Goal: Task Accomplishment & Management: Complete application form

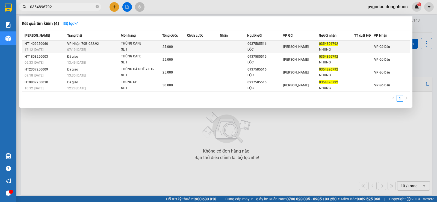
type input "0354896792"
click at [104, 43] on td "[PERSON_NAME] 70B-022.92 07:19 [DATE]" at bounding box center [93, 46] width 55 height 13
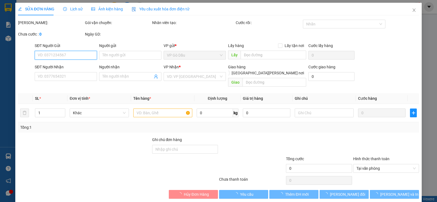
type input "0937585516"
type input "LỘC"
type input "0354896792"
type input "NHUNG"
type input "25.000"
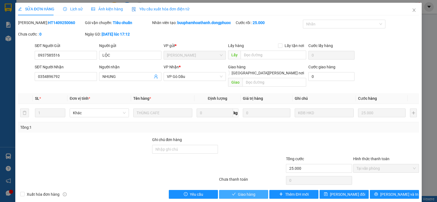
click at [255, 190] on button "Giao hàng" at bounding box center [243, 194] width 49 height 9
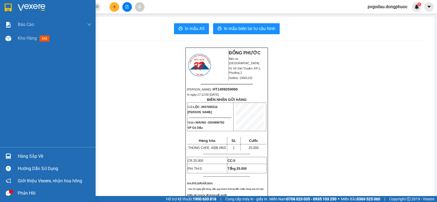
click at [11, 156] on img at bounding box center [8, 156] width 6 height 6
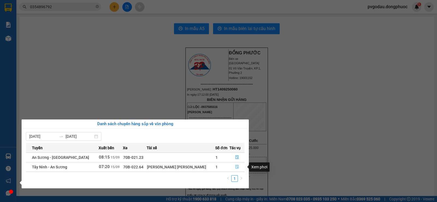
click at [235, 165] on icon "file-done" at bounding box center [237, 167] width 4 height 4
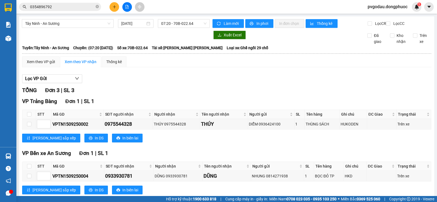
scroll to position [70, 0]
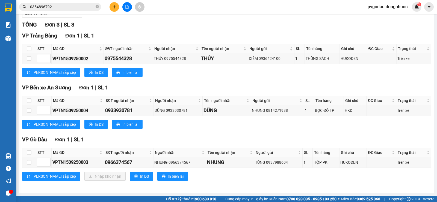
click at [26, 153] on th at bounding box center [29, 152] width 14 height 9
click at [28, 152] on input "checkbox" at bounding box center [29, 152] width 4 height 4
checkbox input "true"
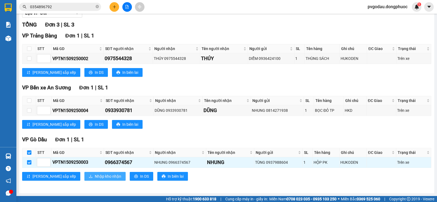
click at [84, 173] on button "Nhập kho nhận" at bounding box center [104, 176] width 41 height 9
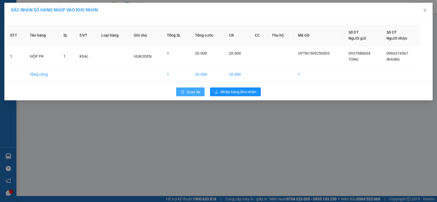
click at [199, 89] on span "Quay lại" at bounding box center [193, 92] width 14 height 6
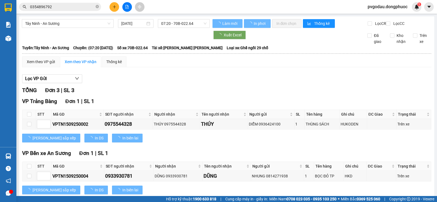
scroll to position [70, 0]
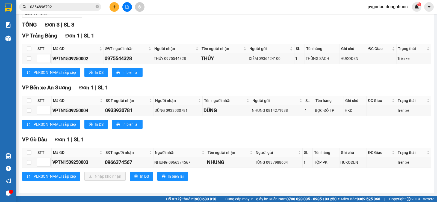
click at [9, 155] on img at bounding box center [8, 156] width 6 height 6
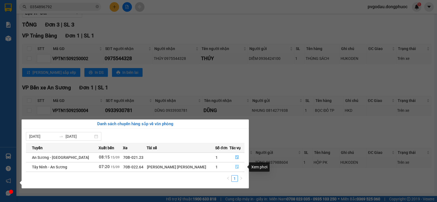
click at [232, 164] on button "button" at bounding box center [236, 166] width 14 height 9
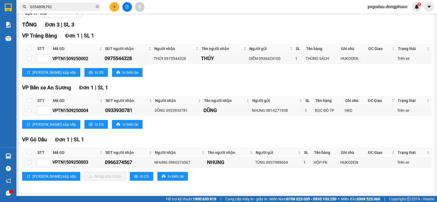
click at [129, 7] on button at bounding box center [127, 7] width 10 height 10
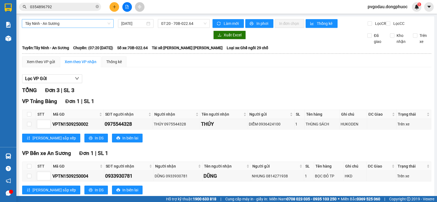
click at [80, 26] on span "Tây Ninh - An Sương" at bounding box center [67, 23] width 85 height 8
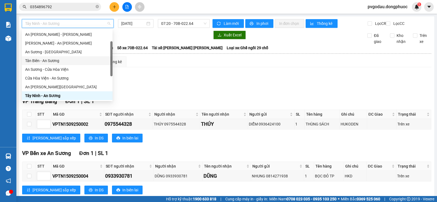
scroll to position [61, 0]
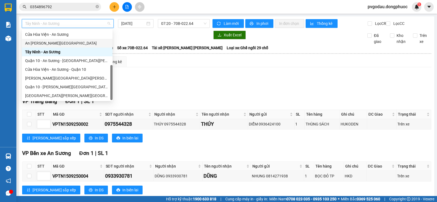
click at [66, 43] on div "An [PERSON_NAME][GEOGRAPHIC_DATA]" at bounding box center [67, 43] width 84 height 6
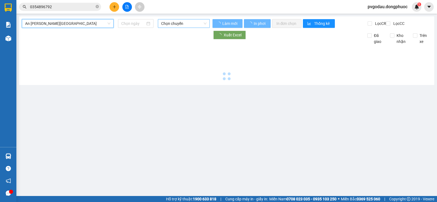
type input "[DATE]"
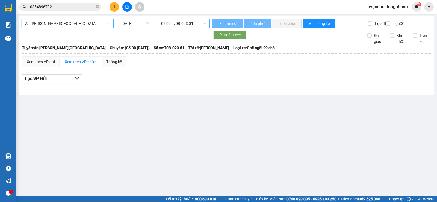
click at [180, 22] on span "05:00 - 70B-023.81" at bounding box center [183, 23] width 45 height 8
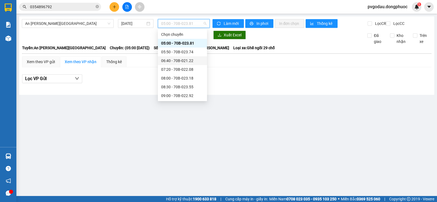
click at [181, 62] on div "06:40 - 70B-021.22" at bounding box center [182, 61] width 43 height 6
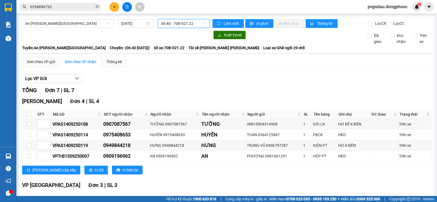
scroll to position [71, 0]
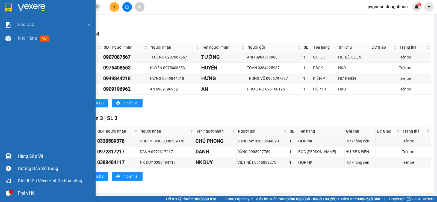
click at [14, 157] on div "Hàng sắp về" at bounding box center [47, 156] width 95 height 12
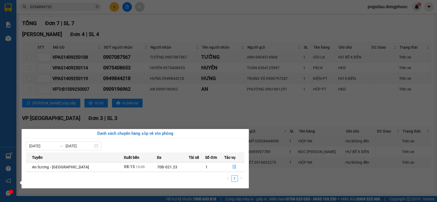
click at [243, 105] on section "Kết quả [PERSON_NAME] ( 4 ) Bộ lọc Mã ĐH Trạng thái Món hàng Tổng [PERSON_NAME]…" at bounding box center [218, 101] width 437 height 202
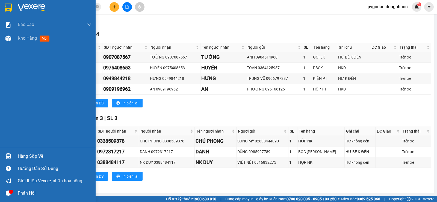
click at [9, 4] on img at bounding box center [8, 8] width 7 height 8
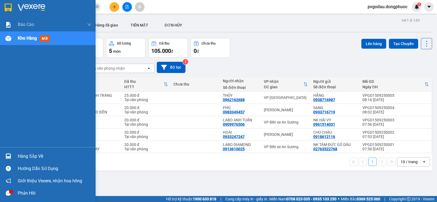
click at [7, 5] on img at bounding box center [8, 8] width 7 height 8
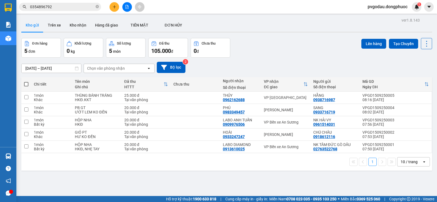
click at [276, 151] on td "VP Bến xe An Sương" at bounding box center [285, 147] width 49 height 12
checkbox input "true"
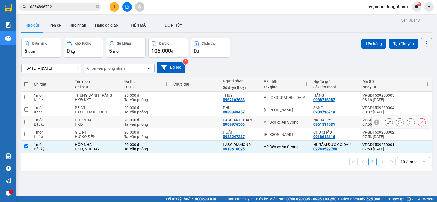
click at [276, 121] on div "VP Bến xe An Sương" at bounding box center [286, 122] width 44 height 4
checkbox input "true"
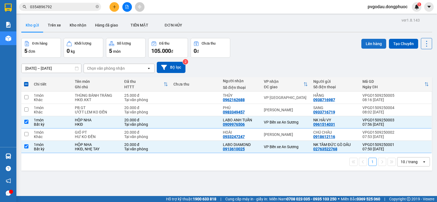
click at [374, 43] on button "Lên hàng" at bounding box center [373, 44] width 25 height 10
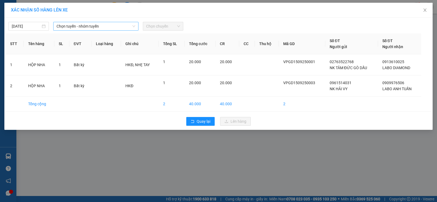
click at [86, 25] on span "Chọn tuyến - nhóm tuyến" at bounding box center [95, 26] width 79 height 8
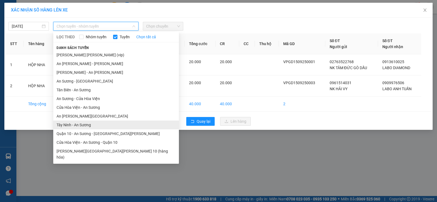
click at [89, 126] on li "Tây Ninh - An Sương" at bounding box center [116, 124] width 126 height 9
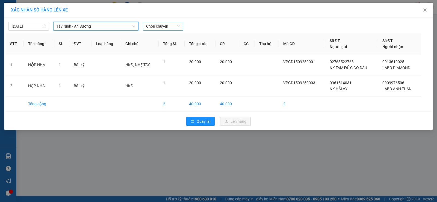
click at [151, 23] on span "Chọn chuyến" at bounding box center [163, 26] width 34 height 8
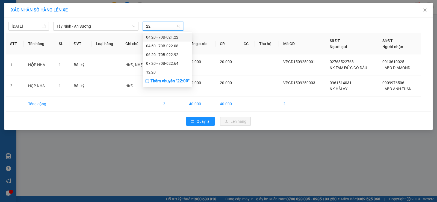
type input "226"
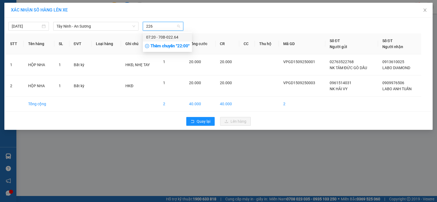
drag, startPoint x: 159, startPoint y: 35, endPoint x: 171, endPoint y: 56, distance: 24.0
click at [159, 35] on div "07:20 - 70B-022.64" at bounding box center [167, 37] width 43 height 6
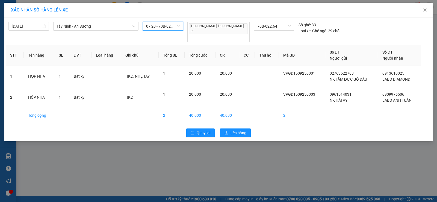
click at [234, 129] on div "Quay lại Lên hàng" at bounding box center [218, 133] width 425 height 14
click at [235, 130] on span "Lên hàng" at bounding box center [238, 133] width 16 height 6
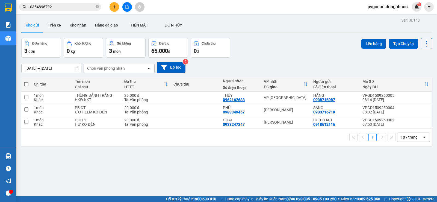
click at [118, 10] on button at bounding box center [114, 7] width 10 height 10
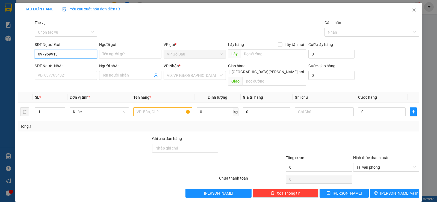
type input "0979699138"
click at [59, 63] on div "0979699138 - ĐỊNH" at bounding box center [65, 65] width 55 height 6
type input "ĐỊNH"
type input "0986739859"
type input "NAM"
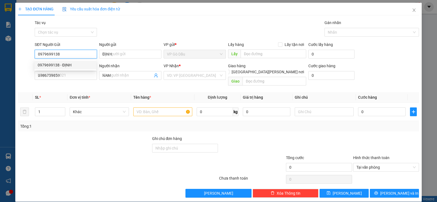
type input "30.000"
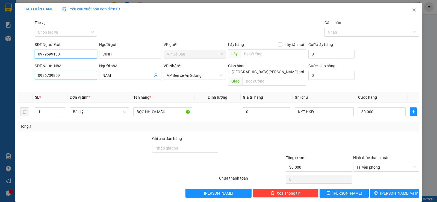
type input "0979699138"
drag, startPoint x: 41, startPoint y: 77, endPoint x: 71, endPoint y: 76, distance: 29.2
click at [71, 76] on input "0986739859" at bounding box center [66, 75] width 62 height 9
type input "0937441584"
click at [106, 74] on input "NAM" at bounding box center [127, 75] width 50 height 6
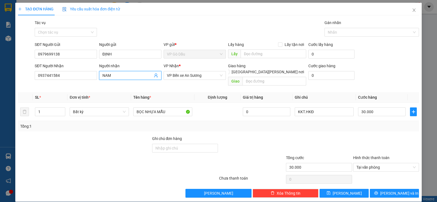
click at [106, 74] on input "NAM" at bounding box center [127, 75] width 50 height 6
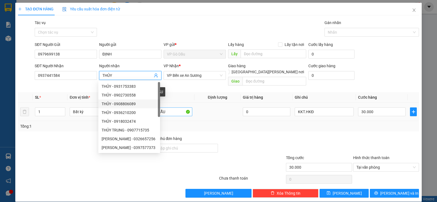
type input "THỦY"
click at [172, 108] on input "BỌC NHỰA MẪU" at bounding box center [162, 111] width 59 height 9
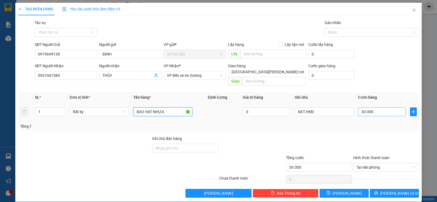
type input "BAO HẠT NHỰA"
click at [378, 107] on input "30.000" at bounding box center [381, 111] width 47 height 9
type input "2"
type input "25"
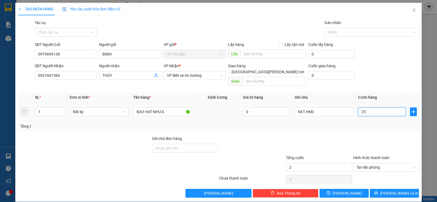
type input "25"
type input "25.000"
click at [372, 128] on div "Transit Pickup Surcharge Ids Transit Deliver Surcharge Ids Transit Deliver Surc…" at bounding box center [218, 109] width 401 height 178
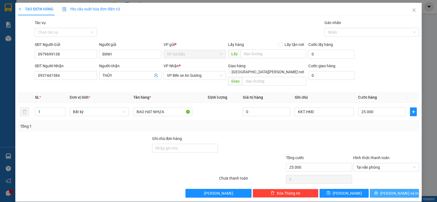
click at [398, 190] on span "[PERSON_NAME] và In" at bounding box center [399, 193] width 38 height 6
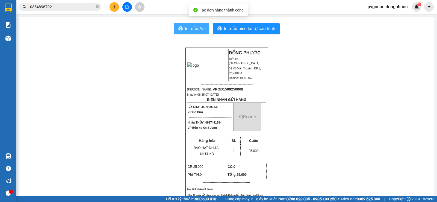
click at [189, 30] on span "In mẫu A5" at bounding box center [195, 28] width 20 height 7
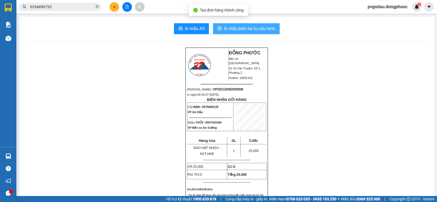
click at [266, 33] on button "In mẫu biên lai tự cấu hình" at bounding box center [246, 28] width 67 height 11
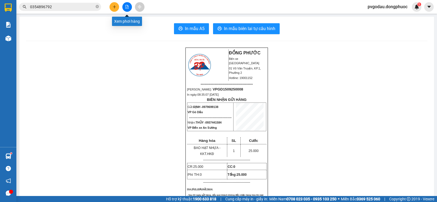
click at [124, 5] on button at bounding box center [127, 7] width 10 height 10
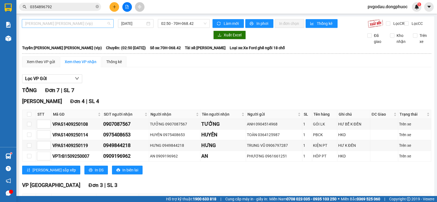
click at [71, 24] on span "[PERSON_NAME] [PERSON_NAME] (vip)" at bounding box center [67, 23] width 85 height 8
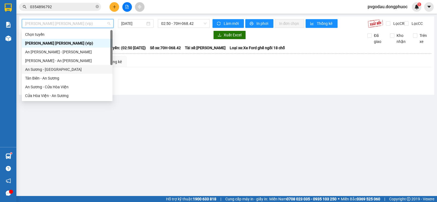
scroll to position [61, 0]
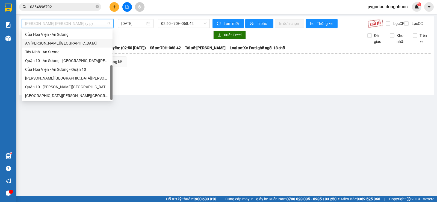
drag, startPoint x: 57, startPoint y: 45, endPoint x: 61, endPoint y: 48, distance: 4.6
click at [58, 45] on div "An [PERSON_NAME][GEOGRAPHIC_DATA]" at bounding box center [67, 43] width 84 height 6
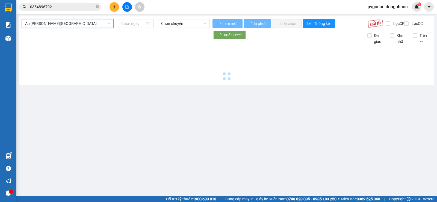
type input "[DATE]"
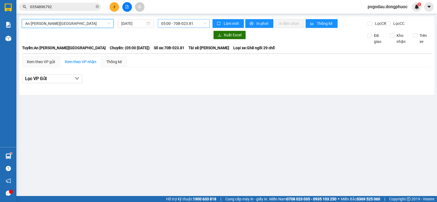
click at [182, 23] on span "05:00 - 70B-023.81" at bounding box center [183, 23] width 45 height 8
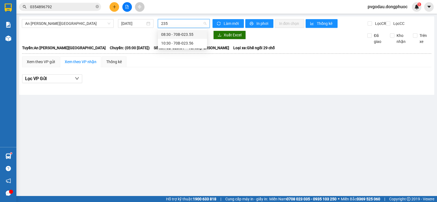
type input "2355"
click at [199, 31] on div "08:30 - 70B-023.55" at bounding box center [182, 34] width 43 height 6
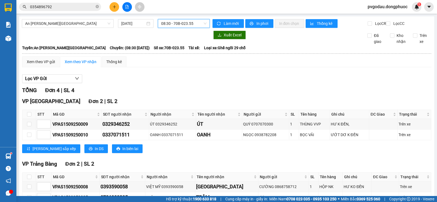
click at [193, 25] on span "08:30 - 70B-023.55" at bounding box center [183, 23] width 45 height 8
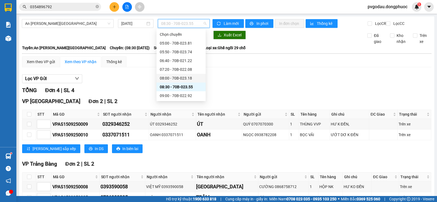
click at [185, 79] on div "08:00 - 70B-023.18" at bounding box center [181, 78] width 43 height 6
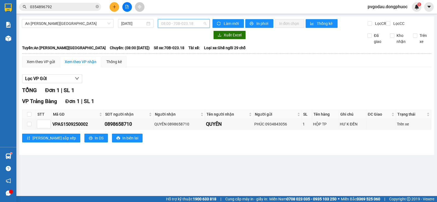
click at [189, 24] on span "08:00 - 70B-023.18" at bounding box center [183, 23] width 45 height 8
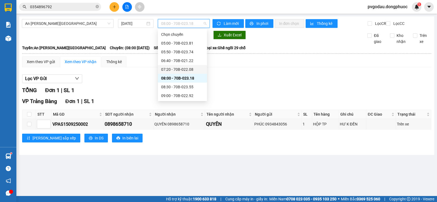
click at [183, 71] on div "07:20 - 70B-022.08" at bounding box center [182, 69] width 43 height 6
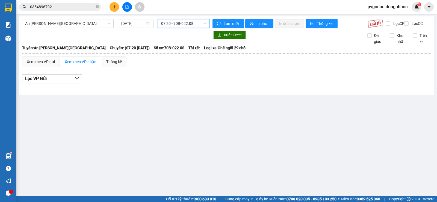
click at [188, 25] on span "07:20 - 70B-022.08" at bounding box center [183, 23] width 45 height 8
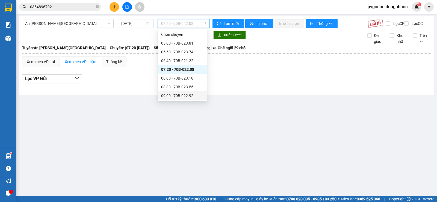
click at [186, 95] on div "09:00 - 70B-022.92" at bounding box center [182, 95] width 43 height 6
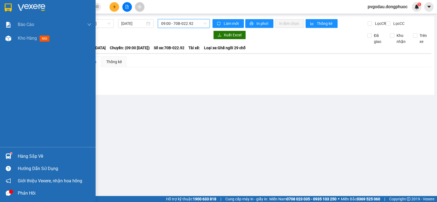
click at [11, 155] on div at bounding box center [9, 156] width 10 height 10
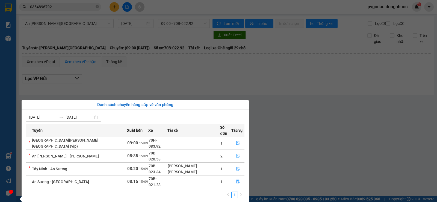
click at [237, 151] on button "button" at bounding box center [237, 155] width 13 height 9
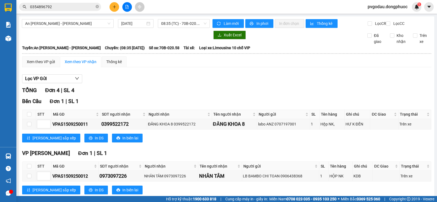
scroll to position [81, 0]
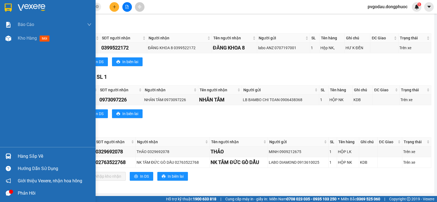
click at [13, 151] on div "Hàng sắp về" at bounding box center [47, 156] width 95 height 12
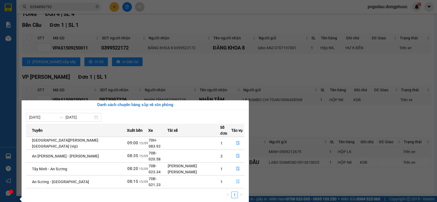
click at [232, 177] on button "button" at bounding box center [237, 181] width 13 height 9
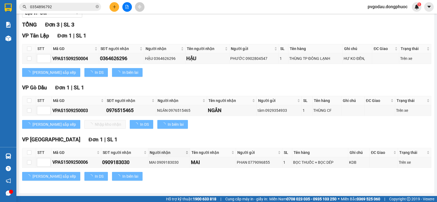
scroll to position [70, 0]
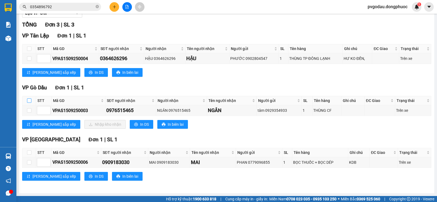
click at [29, 98] on input "checkbox" at bounding box center [29, 100] width 4 height 4
checkbox input "true"
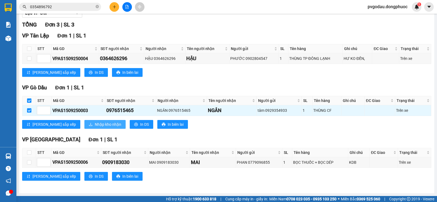
click at [95, 127] on span "Nhập kho nhận" at bounding box center [108, 124] width 26 height 6
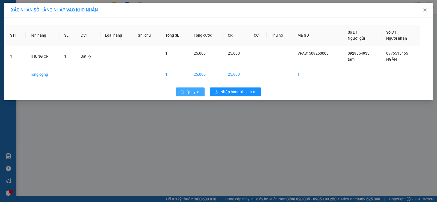
click at [192, 91] on span "Quay lại" at bounding box center [193, 92] width 14 height 6
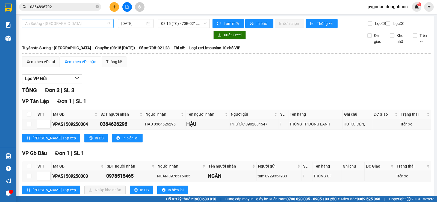
click at [102, 19] on div "An Sương - [GEOGRAPHIC_DATA]" at bounding box center [68, 23] width 92 height 9
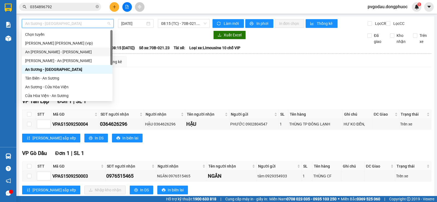
click at [72, 46] on div "[PERSON_NAME] [PERSON_NAME] (vip)" at bounding box center [67, 43] width 91 height 9
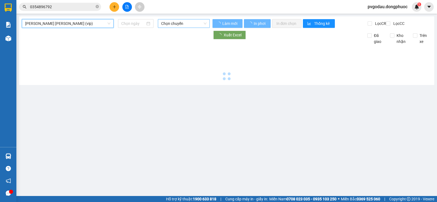
type input "[DATE]"
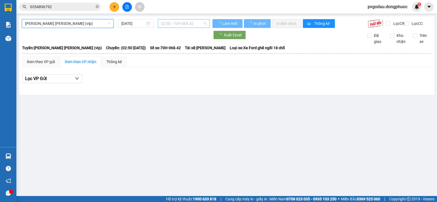
click at [171, 22] on span "02:50 - 70H-068.42" at bounding box center [183, 23] width 45 height 8
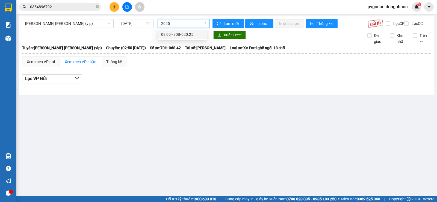
type input "2025"
click at [175, 30] on body "Kết quả [PERSON_NAME] ( 4 ) Bộ lọc Mã ĐH Trạng thái Món hàng Tổng [PERSON_NAME]…" at bounding box center [218, 101] width 437 height 202
click at [175, 25] on span "02:50 - 70H-068.42" at bounding box center [183, 23] width 45 height 8
type input "2025"
click at [179, 33] on div "08:00 - 70B-020.25" at bounding box center [182, 34] width 43 height 6
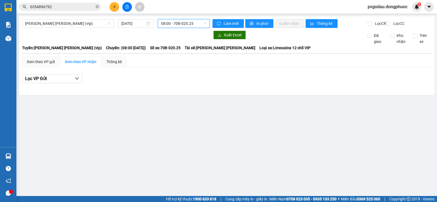
click at [179, 25] on span "08:00 - 70B-020.25" at bounding box center [183, 23] width 45 height 8
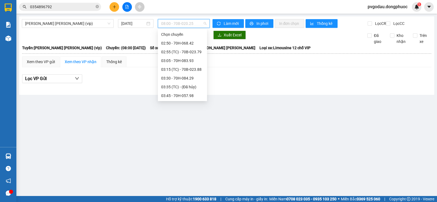
scroll to position [122, 0]
click at [204, 97] on div "08:00 - 70B-020.25" at bounding box center [182, 95] width 49 height 9
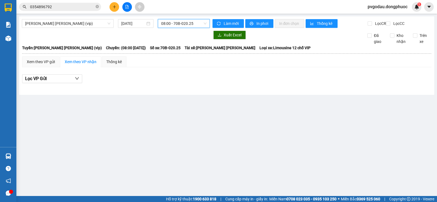
click at [194, 20] on span "08:00 - 70B-020.25" at bounding box center [183, 23] width 45 height 8
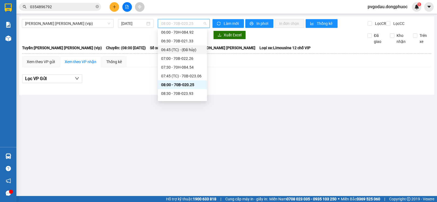
scroll to position [144, 0]
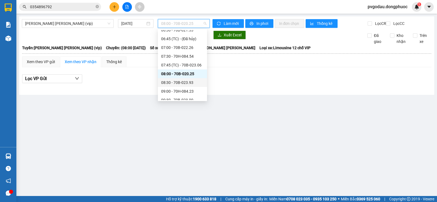
click at [188, 84] on div "08:30 - 70B-023.93" at bounding box center [182, 82] width 43 height 6
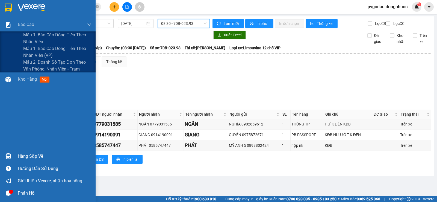
click at [16, 8] on div at bounding box center [47, 9] width 95 height 18
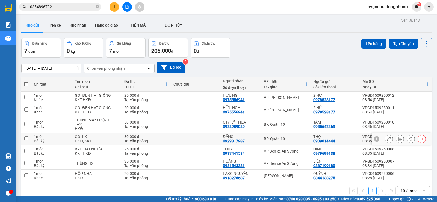
click at [279, 136] on td "BP. Quận 10" at bounding box center [285, 139] width 49 height 12
checkbox input "true"
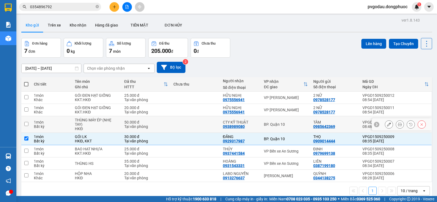
click at [277, 125] on div "BP. Quận 10" at bounding box center [286, 124] width 44 height 4
checkbox input "true"
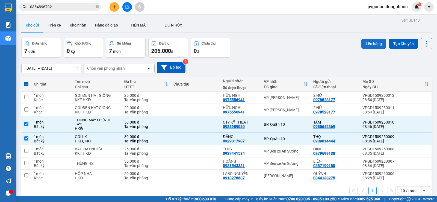
click at [367, 43] on button "Lên hàng" at bounding box center [373, 44] width 25 height 10
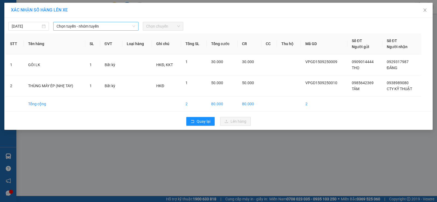
click at [87, 30] on div "Chọn tuyến - nhóm tuyến" at bounding box center [95, 26] width 85 height 9
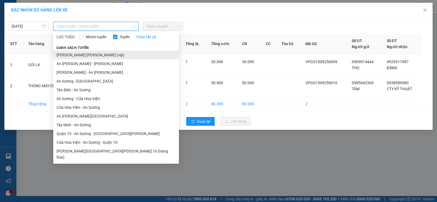
click at [97, 55] on li "[PERSON_NAME] [PERSON_NAME] (vip)" at bounding box center [116, 54] width 126 height 9
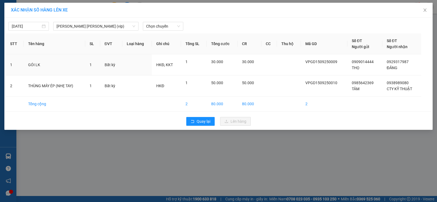
click at [160, 21] on div "[DATE] [PERSON_NAME][GEOGRAPHIC_DATA][PERSON_NAME] (vip) LỌC THEO Nhóm [PERSON_…" at bounding box center [218, 24] width 425 height 11
click at [161, 26] on span "Chọn chuyến" at bounding box center [163, 26] width 34 height 8
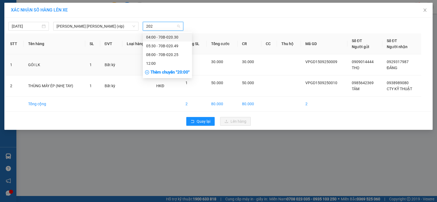
type input "2025"
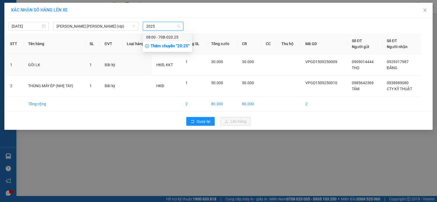
click at [160, 37] on div "08:00 - 70B-020.25" at bounding box center [167, 37] width 43 height 6
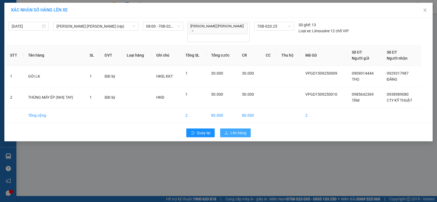
click at [232, 128] on button "Lên hàng" at bounding box center [235, 132] width 31 height 9
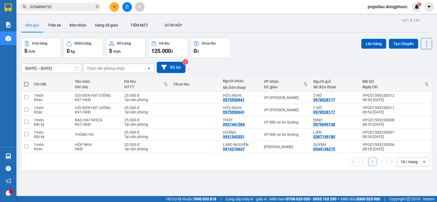
click at [126, 10] on button at bounding box center [127, 7] width 10 height 10
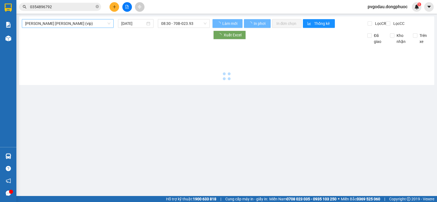
click at [74, 24] on span "[PERSON_NAME] [PERSON_NAME] (vip)" at bounding box center [67, 23] width 85 height 8
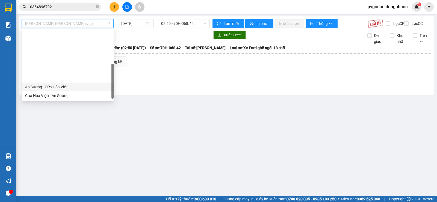
scroll to position [61, 0]
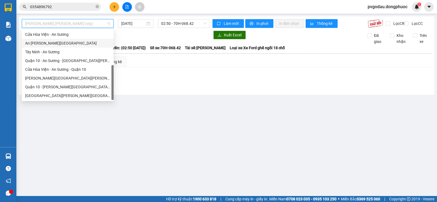
click at [63, 44] on div "An [PERSON_NAME][GEOGRAPHIC_DATA]" at bounding box center [67, 43] width 85 height 6
type input "[DATE]"
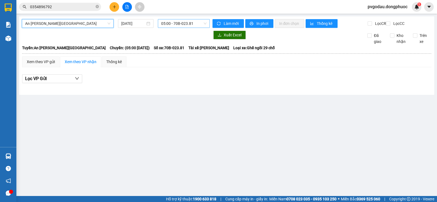
click at [177, 24] on span "05:00 - 70B-023.81" at bounding box center [183, 23] width 45 height 8
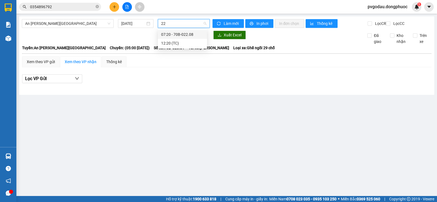
type input "220"
click at [180, 35] on div "07:20 - 70B-022.08" at bounding box center [182, 34] width 43 height 6
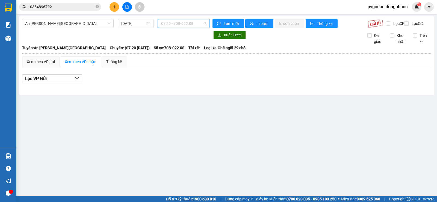
drag, startPoint x: 184, startPoint y: 26, endPoint x: 190, endPoint y: 76, distance: 50.3
click at [184, 26] on span "07:20 - 70B-022.08" at bounding box center [183, 23] width 45 height 8
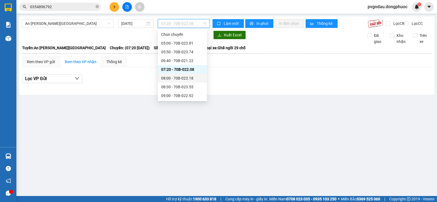
click at [191, 77] on div "08:00 - 70B-023.18" at bounding box center [182, 78] width 43 height 6
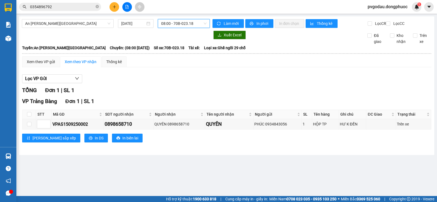
click at [172, 24] on span "08:00 - 70B-023.18" at bounding box center [183, 23] width 45 height 8
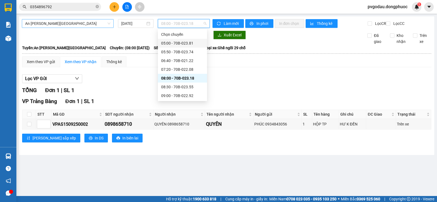
click at [79, 26] on span "An [PERSON_NAME][GEOGRAPHIC_DATA]" at bounding box center [67, 23] width 85 height 8
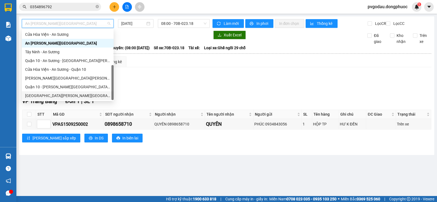
click at [70, 97] on div "[GEOGRAPHIC_DATA][PERSON_NAME][GEOGRAPHIC_DATA] (vip)" at bounding box center [67, 95] width 85 height 6
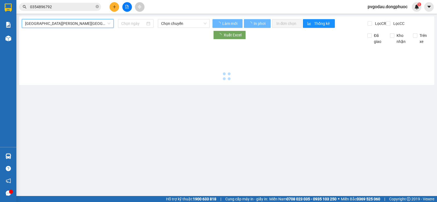
type input "[DATE]"
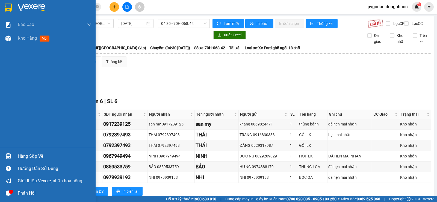
click at [12, 155] on div at bounding box center [9, 156] width 10 height 10
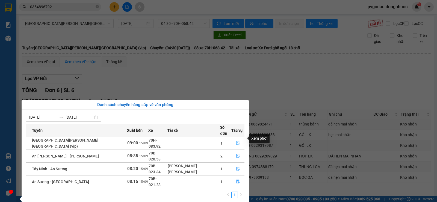
click at [231, 139] on button "button" at bounding box center [237, 143] width 13 height 9
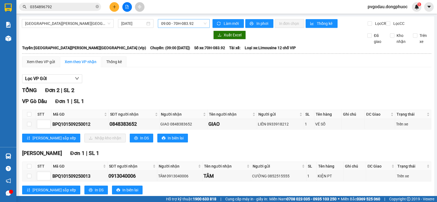
click at [184, 25] on span "09:00 - 70H-083.92" at bounding box center [183, 23] width 45 height 8
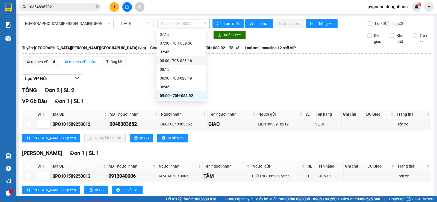
scroll to position [77, 0]
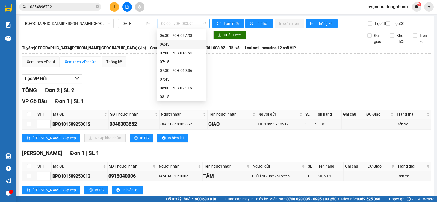
click at [192, 51] on div "07:00 - 70B-018.64" at bounding box center [181, 53] width 43 height 6
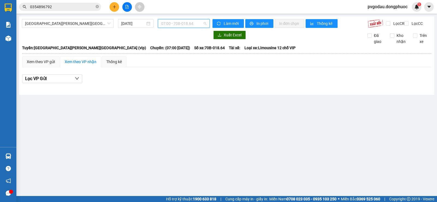
click at [190, 25] on span "07:00 - 70B-018.64" at bounding box center [183, 23] width 45 height 8
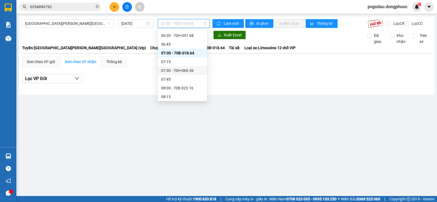
click at [194, 73] on div "07:30 - 70H-069.36" at bounding box center [182, 70] width 43 height 6
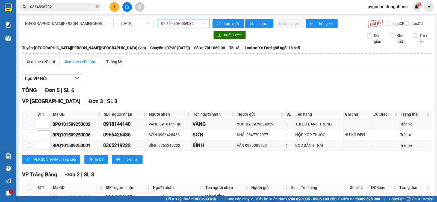
click at [182, 23] on span "07:30 - 70H-069.36" at bounding box center [183, 23] width 45 height 8
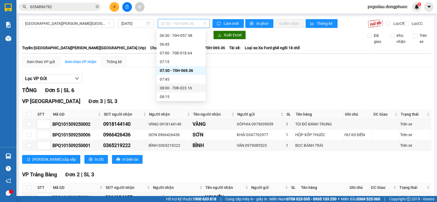
click at [183, 88] on div "08:00 - 70B-023.16" at bounding box center [181, 88] width 43 height 6
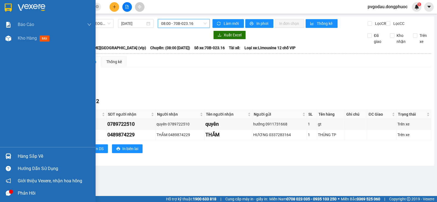
click at [11, 6] on img at bounding box center [8, 8] width 7 height 8
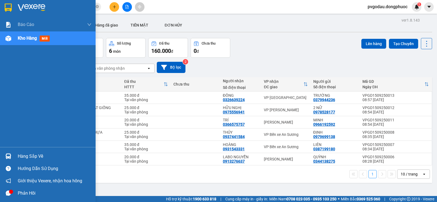
click at [12, 8] on img at bounding box center [8, 8] width 7 height 8
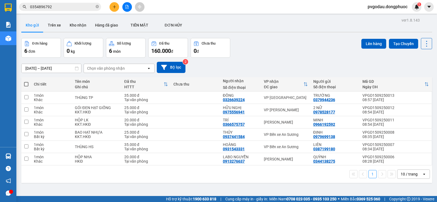
click at [130, 8] on button at bounding box center [127, 7] width 10 height 10
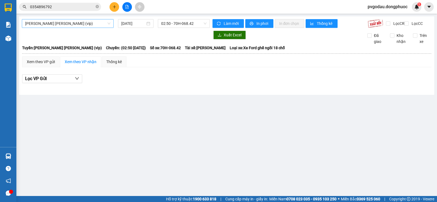
click at [77, 25] on span "[PERSON_NAME] [PERSON_NAME] (vip)" at bounding box center [67, 23] width 85 height 8
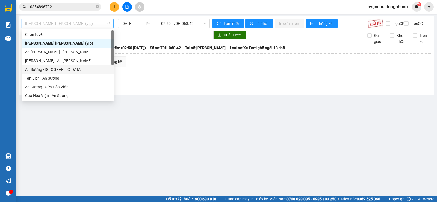
click at [54, 71] on div "An Sương - [GEOGRAPHIC_DATA]" at bounding box center [67, 69] width 85 height 6
type input "[DATE]"
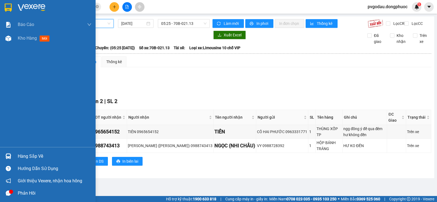
click at [22, 156] on div "Hàng sắp về" at bounding box center [55, 156] width 74 height 8
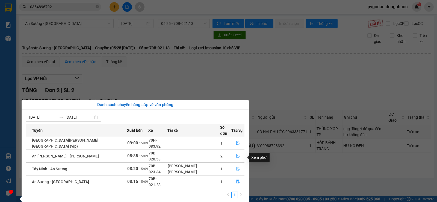
click at [236, 166] on icon "file-done" at bounding box center [238, 168] width 4 height 4
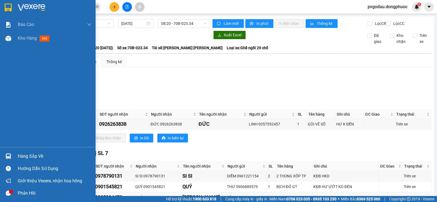
drag, startPoint x: 12, startPoint y: 11, endPoint x: 61, endPoint y: 108, distance: 108.1
click at [13, 11] on div at bounding box center [9, 8] width 10 height 10
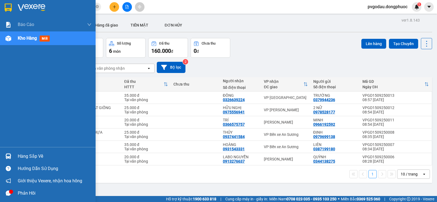
click at [11, 151] on div at bounding box center [9, 156] width 10 height 10
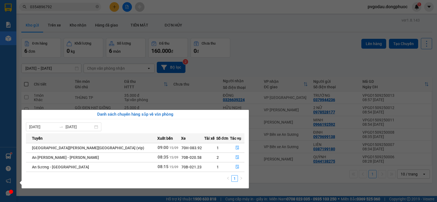
click at [0, 11] on div "Báo cáo Mẫu 1: Báo cáo dòng tiền theo nhân viên Mẫu 1: Báo cáo dòng tiền theo n…" at bounding box center [8, 101] width 16 height 202
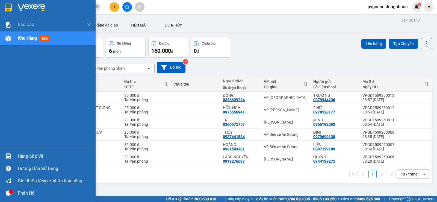
click at [4, 9] on div at bounding box center [9, 8] width 10 height 10
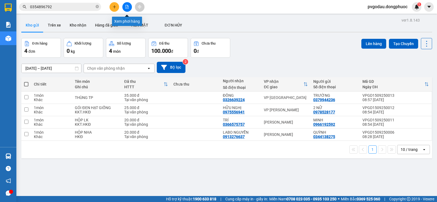
click at [129, 7] on icon "file-add" at bounding box center [127, 7] width 4 height 4
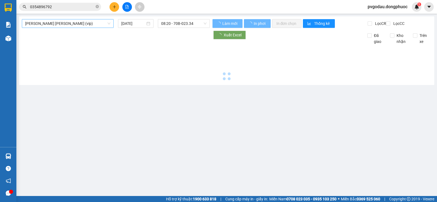
click at [65, 23] on span "[PERSON_NAME] [PERSON_NAME] (vip)" at bounding box center [67, 23] width 85 height 8
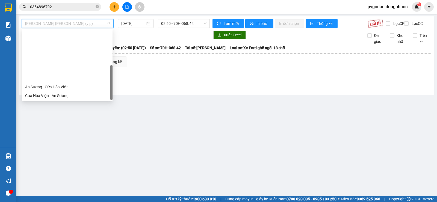
scroll to position [61, 0]
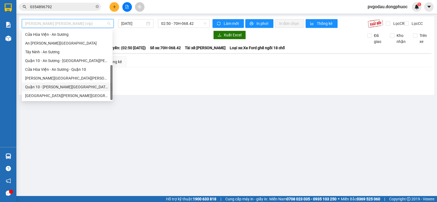
click at [78, 94] on div "[GEOGRAPHIC_DATA][PERSON_NAME][GEOGRAPHIC_DATA] (vip)" at bounding box center [67, 95] width 84 height 6
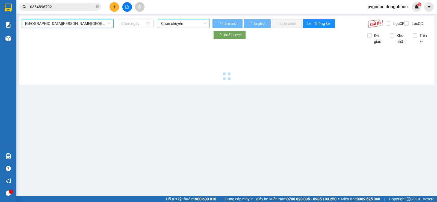
type input "[DATE]"
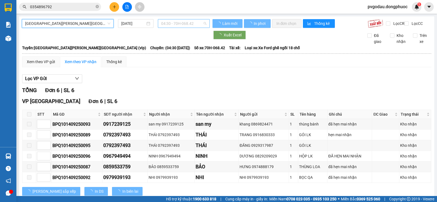
click at [182, 23] on span "04:30 - 70H-068.42" at bounding box center [183, 23] width 45 height 8
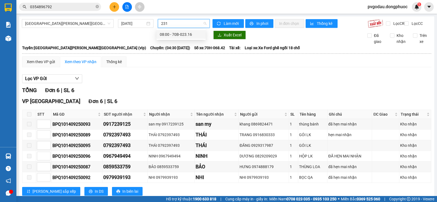
type input "2316"
click at [168, 35] on div "08:00 - 70B-023.16" at bounding box center [181, 34] width 43 height 6
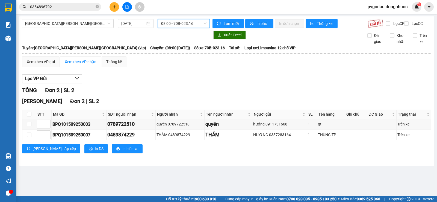
click at [179, 25] on span "08:00 - 70B-023.16" at bounding box center [183, 23] width 45 height 8
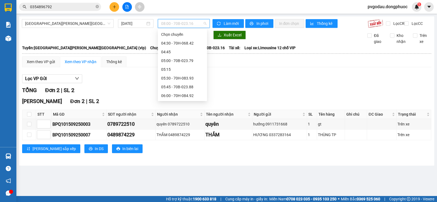
scroll to position [70, 0]
click at [185, 77] on div "07:30 - 70H-069.36" at bounding box center [182, 78] width 43 height 6
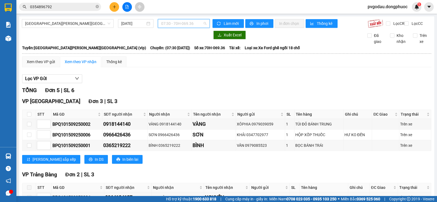
click at [193, 26] on span "07:30 - 70H-069.36" at bounding box center [183, 23] width 45 height 8
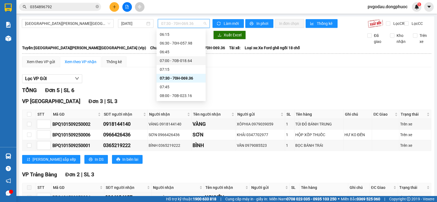
click at [188, 60] on div "07:00 - 70B-018.64" at bounding box center [181, 61] width 43 height 6
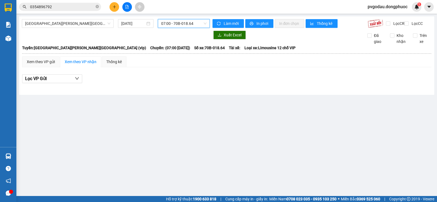
click at [185, 22] on span "07:00 - 70B-018.64" at bounding box center [183, 23] width 45 height 8
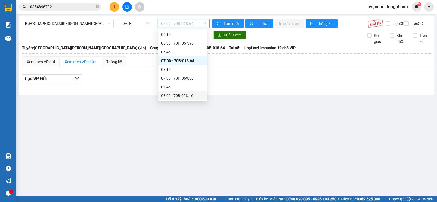
click at [188, 96] on div "08:00 - 70B-023.16" at bounding box center [182, 95] width 43 height 6
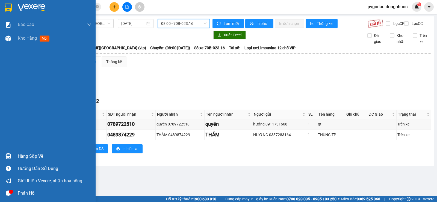
click at [10, 153] on div at bounding box center [9, 156] width 10 height 10
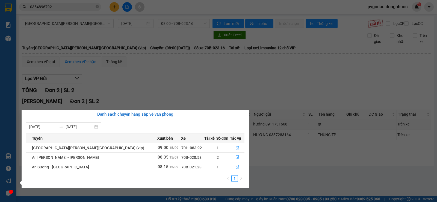
click at [289, 176] on section "Kết quả [PERSON_NAME] ( 4 ) Bộ lọc Mã ĐH Trạng thái Món hàng Tổng [PERSON_NAME]…" at bounding box center [218, 101] width 437 height 202
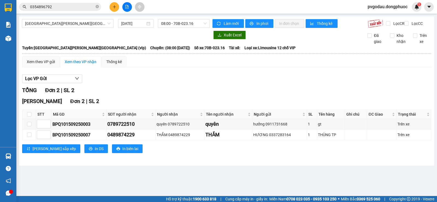
click at [50, 6] on input "0354896792" at bounding box center [62, 7] width 64 height 6
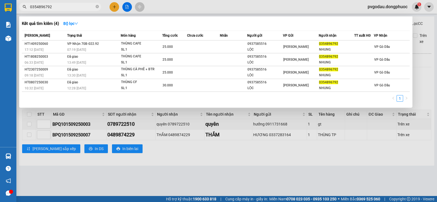
click at [50, 6] on input "0354896792" at bounding box center [62, 7] width 64 height 6
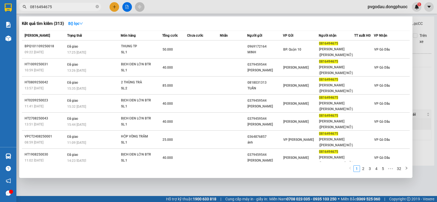
type input "0816494675"
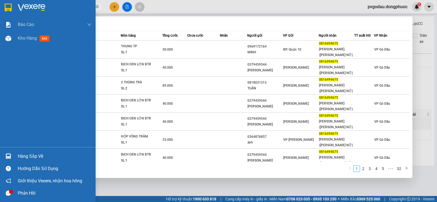
click at [11, 151] on div at bounding box center [9, 156] width 10 height 10
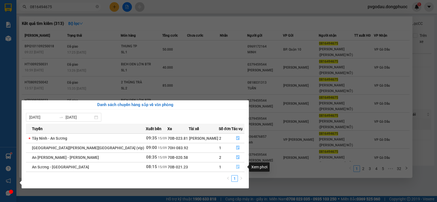
click at [236, 166] on icon "file-done" at bounding box center [237, 167] width 3 height 4
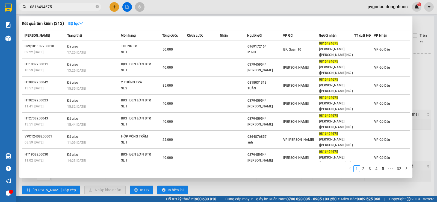
click at [223, 190] on div at bounding box center [218, 101] width 437 height 202
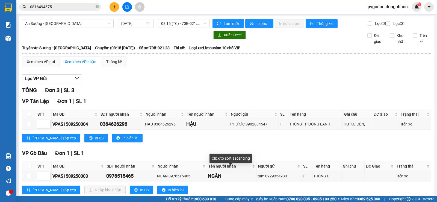
scroll to position [70, 0]
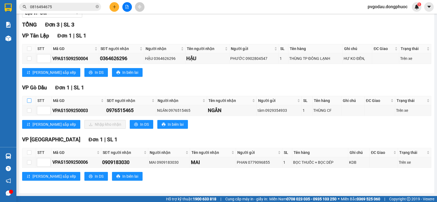
click at [30, 101] on input "checkbox" at bounding box center [29, 100] width 4 height 4
checkbox input "true"
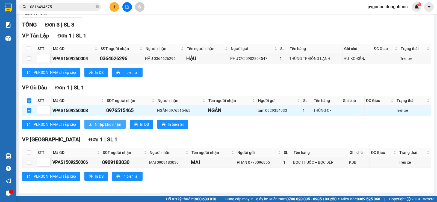
click at [89, 125] on icon "download" at bounding box center [91, 124] width 4 height 4
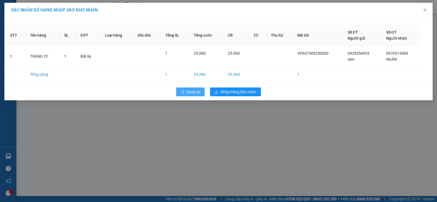
click at [188, 96] on button "Quay lại" at bounding box center [190, 91] width 28 height 9
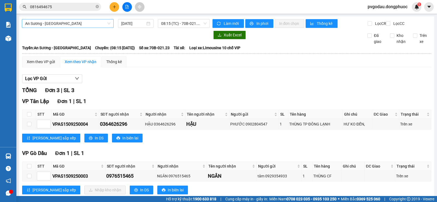
click at [102, 24] on span "An Sương - [GEOGRAPHIC_DATA]" at bounding box center [67, 23] width 85 height 8
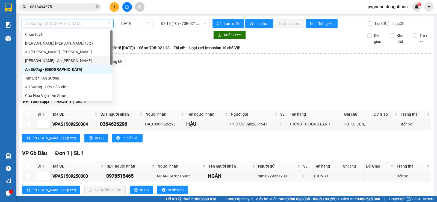
scroll to position [61, 0]
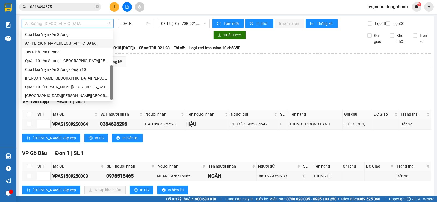
click at [56, 44] on div "An [PERSON_NAME][GEOGRAPHIC_DATA]" at bounding box center [67, 43] width 84 height 6
type input "[DATE]"
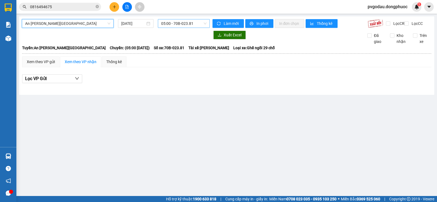
click at [169, 24] on span "05:00 - 70B-023.81" at bounding box center [183, 23] width 45 height 8
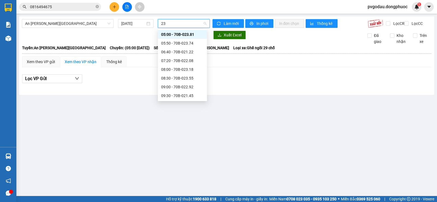
type input "231"
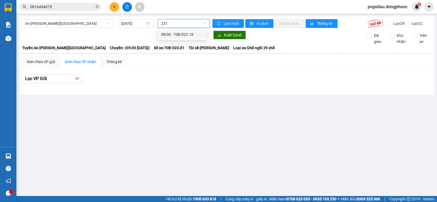
click at [177, 32] on div "08:00 - 70B-023.18" at bounding box center [182, 34] width 43 height 6
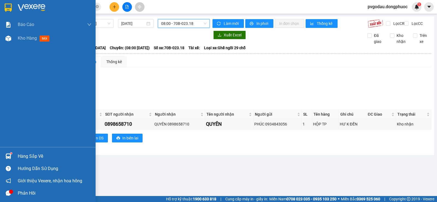
click at [20, 156] on div "Hàng sắp về" at bounding box center [55, 156] width 74 height 8
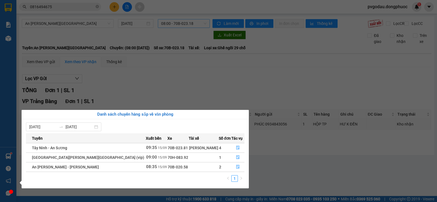
click at [167, 66] on section "Kết quả [PERSON_NAME] ( 313 ) Bộ lọc Mã ĐH Trạng thái Món hàng Tổng [PERSON_NAM…" at bounding box center [218, 101] width 437 height 202
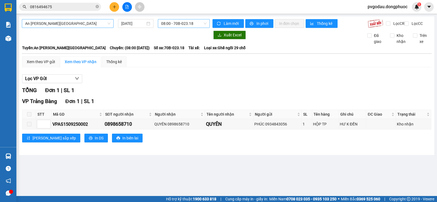
click at [81, 24] on span "An [PERSON_NAME][GEOGRAPHIC_DATA]" at bounding box center [67, 23] width 85 height 8
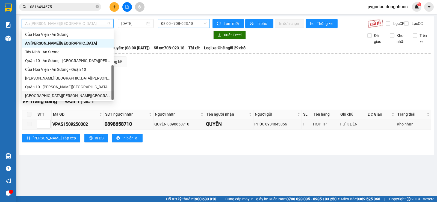
click at [73, 93] on div "[GEOGRAPHIC_DATA][PERSON_NAME][GEOGRAPHIC_DATA] (vip)" at bounding box center [67, 95] width 85 height 6
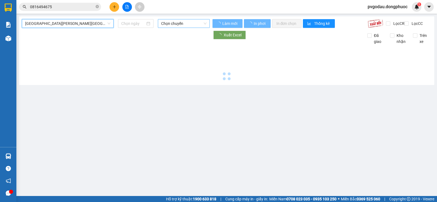
type input "[DATE]"
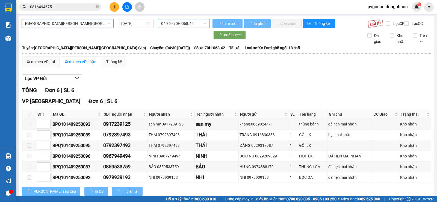
click at [188, 21] on span "04:30 - 70H-068.42" at bounding box center [183, 23] width 45 height 8
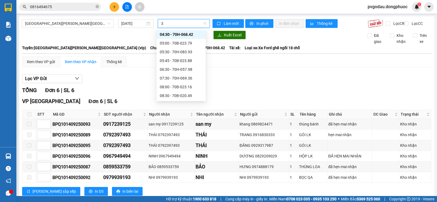
type input "3"
type input "231"
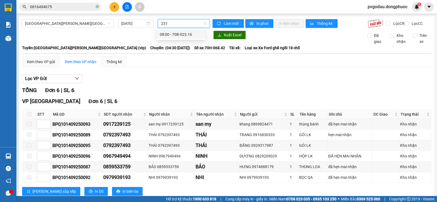
click at [177, 37] on div "08:00 - 70B-023.16" at bounding box center [181, 34] width 43 height 6
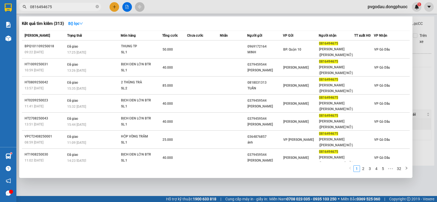
click at [47, 4] on input "0816494675" at bounding box center [62, 7] width 64 height 6
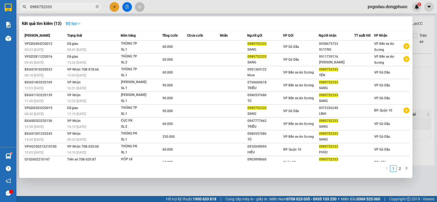
type input "0989752333"
click at [83, 22] on button "Bộ lọc" at bounding box center [72, 23] width 23 height 9
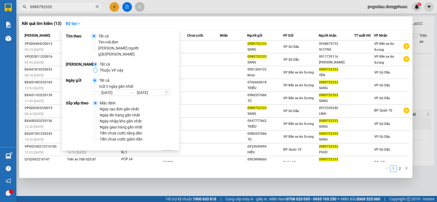
click at [97, 68] on input "Thuộc VP này" at bounding box center [95, 70] width 4 height 4
radio input "true"
radio input "false"
click at [157, 8] on div at bounding box center [218, 101] width 437 height 202
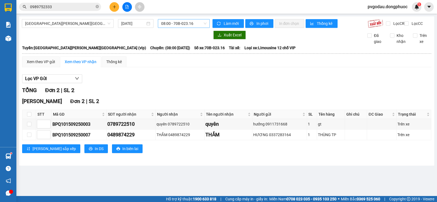
click at [76, 8] on input "0989752333" at bounding box center [62, 7] width 64 height 6
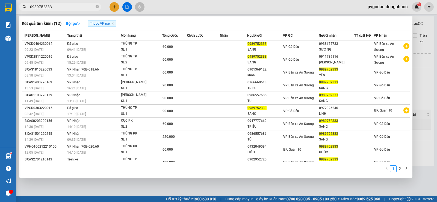
drag, startPoint x: 33, startPoint y: 7, endPoint x: 72, endPoint y: 2, distance: 39.2
click at [72, 2] on div "Kết quả [PERSON_NAME] ( 12 ) Bộ lọc Thuộc VP này Mã ĐH Trạng thái Món hàng Tổng…" at bounding box center [53, 7] width 106 height 10
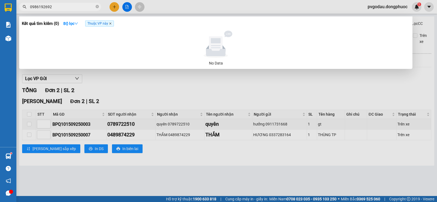
click at [112, 22] on icon "close" at bounding box center [110, 23] width 3 height 3
click at [59, 6] on input "0986192692" at bounding box center [62, 7] width 64 height 6
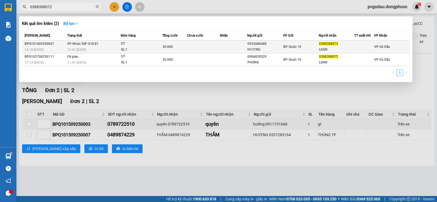
type input "0388388072"
click at [106, 46] on td "[PERSON_NAME] 50F-018.81 16:41 [DATE]" at bounding box center [93, 46] width 55 height 13
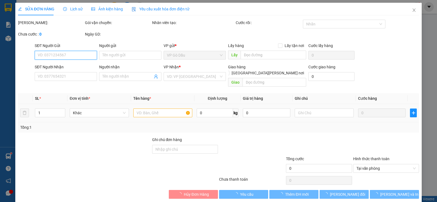
type input "0932686680"
type input "HƯƠNG"
type input "0388388072"
type input "LOAN"
type input "30.000"
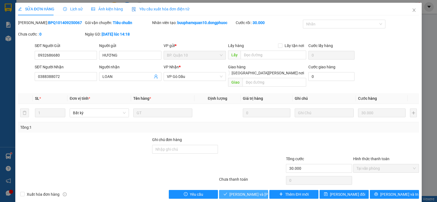
click at [234, 191] on span "[PERSON_NAME] và [PERSON_NAME] hàng" at bounding box center [266, 194] width 74 height 6
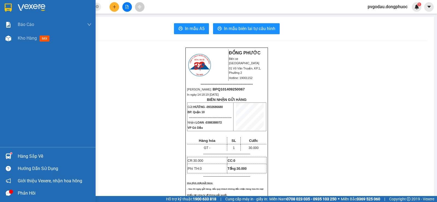
click at [20, 155] on div "Hàng sắp về" at bounding box center [55, 156] width 74 height 8
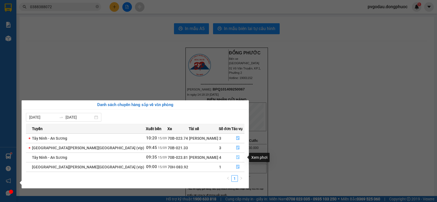
click at [236, 157] on icon "file-done" at bounding box center [238, 157] width 4 height 4
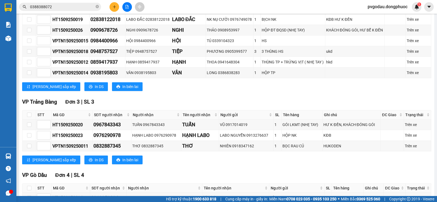
scroll to position [208, 0]
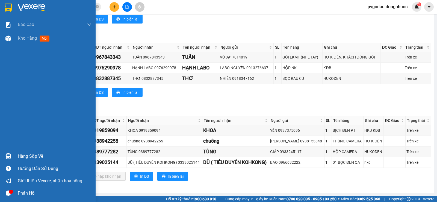
click at [10, 149] on div "Hàng sắp về Hướng dẫn sử dụng Giới thiệu Vexere, nhận hoa hồng Phản hồi" at bounding box center [47, 173] width 95 height 52
click at [11, 150] on div "Hàng sắp về Hướng dẫn sử dụng Giới thiệu Vexere, nhận hoa hồng Phản hồi" at bounding box center [47, 173] width 95 height 52
click at [12, 152] on div at bounding box center [9, 156] width 10 height 10
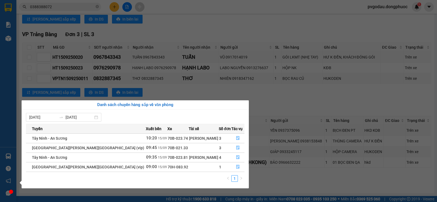
drag, startPoint x: 187, startPoint y: 86, endPoint x: 168, endPoint y: 105, distance: 27.4
click at [187, 86] on section "Kết quả [PERSON_NAME] ( 2 ) Bộ lọc Mã ĐH Trạng thái Món hàng Tổng [PERSON_NAME]…" at bounding box center [218, 101] width 437 height 202
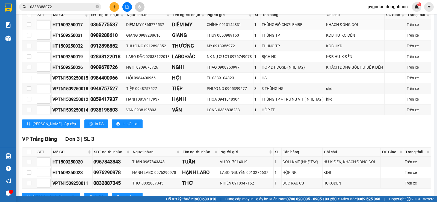
scroll to position [0, 0]
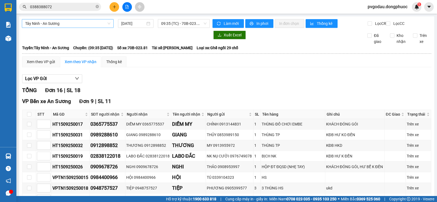
click at [66, 25] on span "Tây Ninh - An Sương" at bounding box center [67, 23] width 85 height 8
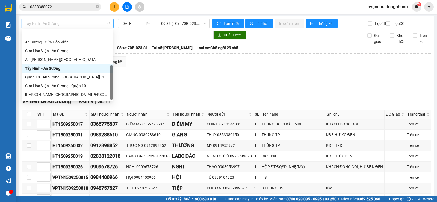
scroll to position [61, 0]
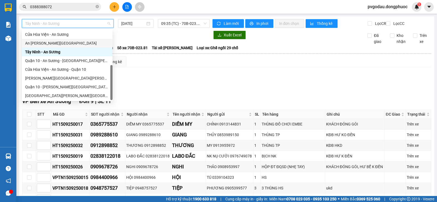
drag, startPoint x: 54, startPoint y: 42, endPoint x: 62, endPoint y: 48, distance: 10.1
click at [54, 42] on div "An [PERSON_NAME][GEOGRAPHIC_DATA]" at bounding box center [67, 43] width 84 height 6
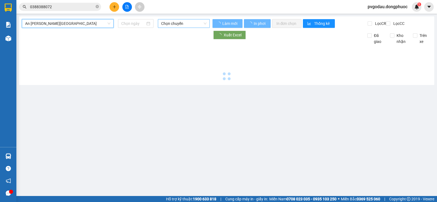
type input "[DATE]"
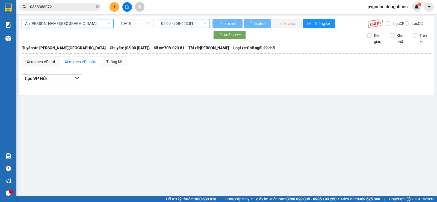
click at [183, 22] on span "05:00 - 70B-023.81" at bounding box center [183, 23] width 45 height 8
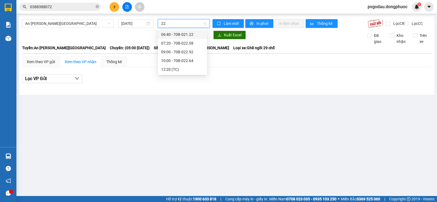
type input "229"
click at [182, 31] on div "09:00 - 70B-022.92" at bounding box center [182, 34] width 49 height 9
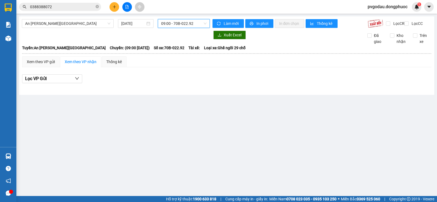
click at [181, 23] on span "09:00 - 70B-022.92" at bounding box center [183, 23] width 45 height 8
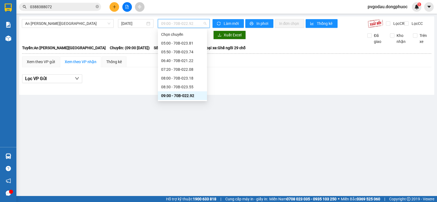
scroll to position [11, 0]
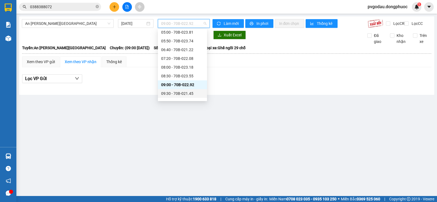
click at [195, 95] on div "09:30 - 70B-021.45" at bounding box center [182, 93] width 43 height 6
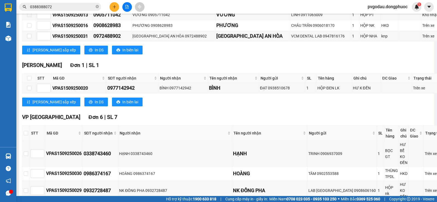
scroll to position [145, 0]
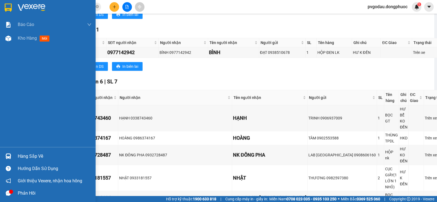
click at [8, 155] on img at bounding box center [8, 156] width 6 height 6
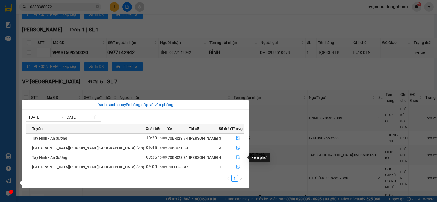
click at [236, 156] on icon "file-done" at bounding box center [237, 157] width 3 height 4
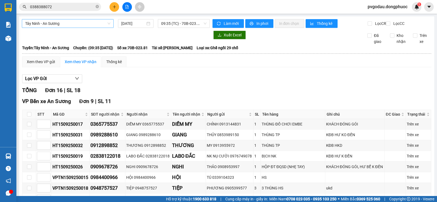
click at [83, 25] on span "Tây Ninh - An Sương" at bounding box center [67, 23] width 85 height 8
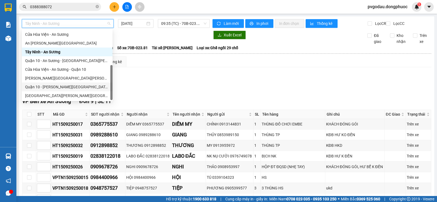
click at [13, 157] on div at bounding box center [9, 156] width 10 height 10
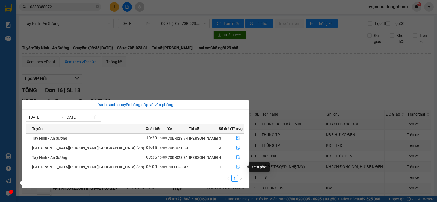
click at [236, 165] on icon "file-done" at bounding box center [237, 167] width 3 height 4
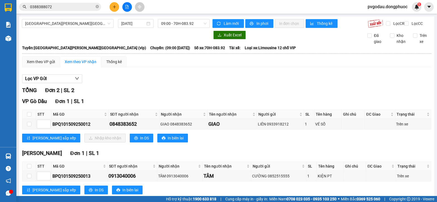
scroll to position [18, 0]
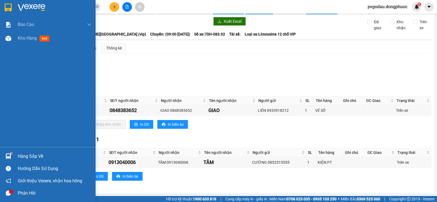
click at [9, 156] on img at bounding box center [8, 156] width 6 height 6
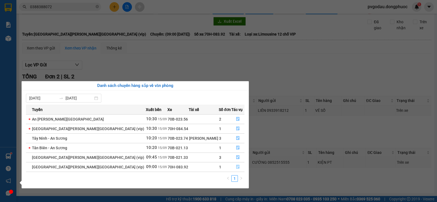
click at [236, 166] on icon "file-done" at bounding box center [237, 167] width 3 height 4
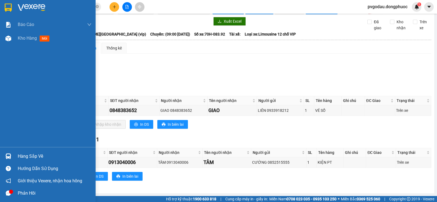
click at [20, 11] on img at bounding box center [32, 8] width 28 height 8
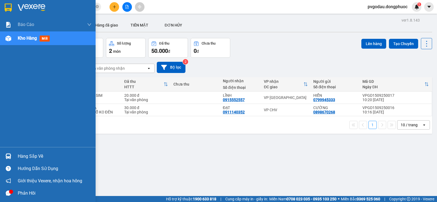
click at [15, 155] on div "Hàng sắp về" at bounding box center [47, 156] width 95 height 12
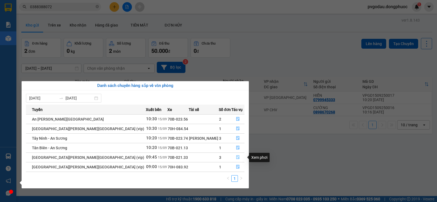
click at [235, 154] on button "button" at bounding box center [237, 157] width 13 height 9
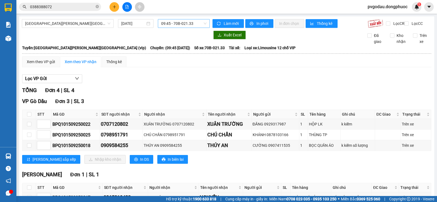
click at [186, 27] on span "09:45 - 70B-021.33" at bounding box center [183, 23] width 45 height 8
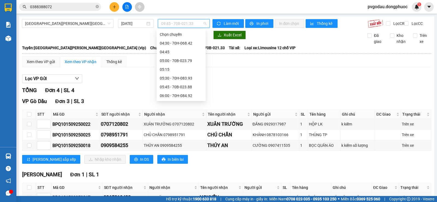
scroll to position [131, 0]
click at [185, 37] on div "08:00 - 70B-023.16" at bounding box center [181, 34] width 43 height 6
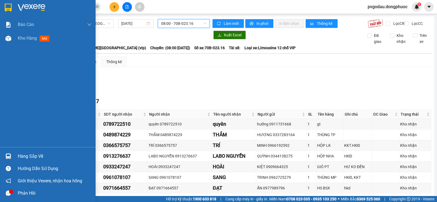
click at [23, 151] on div "Hàng sắp về" at bounding box center [47, 156] width 95 height 12
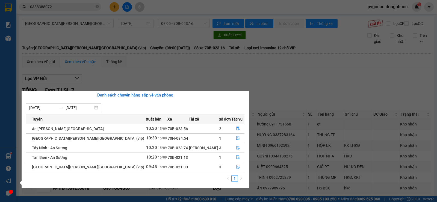
click at [76, 7] on section "Kết quả [PERSON_NAME] ( 2 ) Bộ lọc Mã ĐH Trạng thái Món hàng Tổng [PERSON_NAME]…" at bounding box center [218, 101] width 437 height 202
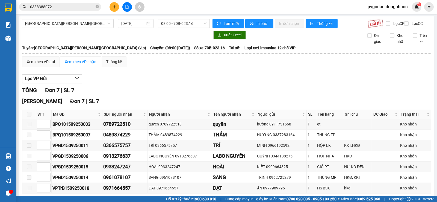
click at [76, 7] on input "0388388072" at bounding box center [62, 7] width 64 height 6
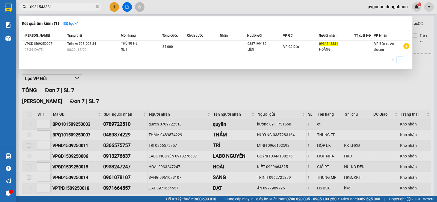
type input "0931543331"
click at [135, 91] on div at bounding box center [218, 101] width 437 height 202
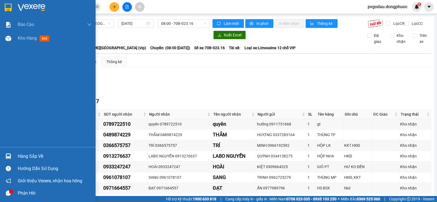
click at [16, 7] on div at bounding box center [47, 9] width 95 height 18
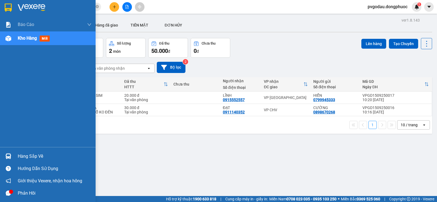
click at [15, 157] on div "Hàng sắp về" at bounding box center [47, 156] width 95 height 12
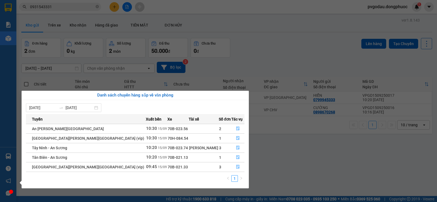
click at [306, 171] on section "Kết quả [PERSON_NAME] ( 1 ) Bộ lọc Mã ĐH Trạng thái Món hàng Tổng [PERSON_NAME]…" at bounding box center [218, 101] width 437 height 202
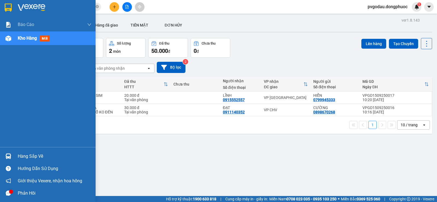
click at [13, 157] on div "Hàng sắp về" at bounding box center [47, 156] width 95 height 12
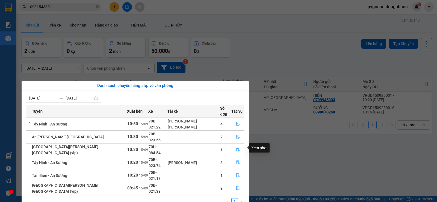
click at [237, 158] on button "button" at bounding box center [237, 162] width 13 height 9
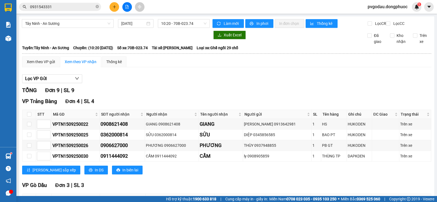
click at [93, 19] on div "Tây Ninh - An [PERSON_NAME] [DATE] 10:20 - 70B-023.74 [PERSON_NAME] mới In phơi…" at bounding box center [226, 169] width 415 height 306
click at [70, 22] on span "Tây Ninh - An Sương" at bounding box center [67, 23] width 85 height 8
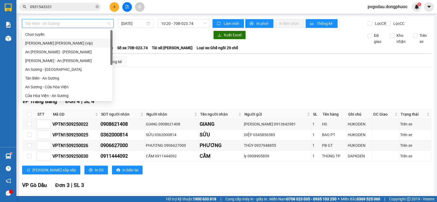
drag, startPoint x: 57, startPoint y: 41, endPoint x: 65, endPoint y: 48, distance: 10.5
click at [58, 42] on div "[PERSON_NAME] [PERSON_NAME] (vip)" at bounding box center [67, 43] width 84 height 6
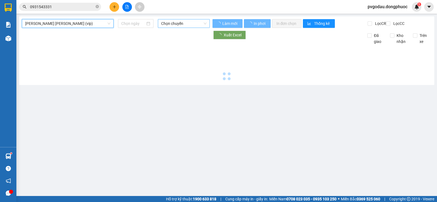
type input "[DATE]"
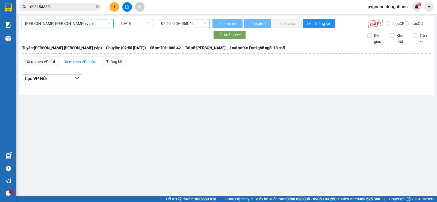
click at [181, 22] on span "02:50 - 70H-068.42" at bounding box center [183, 23] width 45 height 8
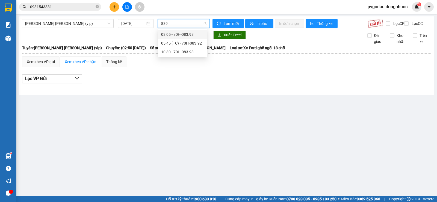
type input "8393"
click at [175, 44] on div "10:30 - 70H-083.93" at bounding box center [182, 43] width 43 height 6
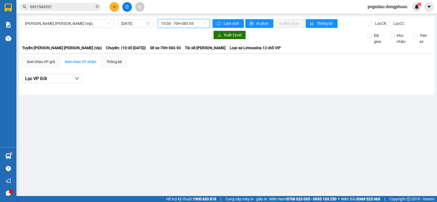
click at [179, 24] on span "10:30 - 70H-083.93" at bounding box center [183, 23] width 45 height 8
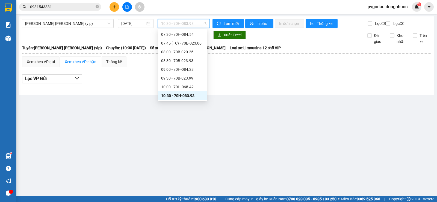
scroll to position [177, 0]
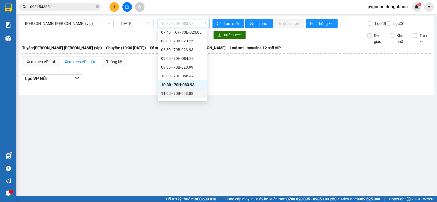
drag, startPoint x: 194, startPoint y: 94, endPoint x: 183, endPoint y: 100, distance: 13.2
click at [194, 94] on div "11:00 - 70B-023.88" at bounding box center [182, 93] width 43 height 6
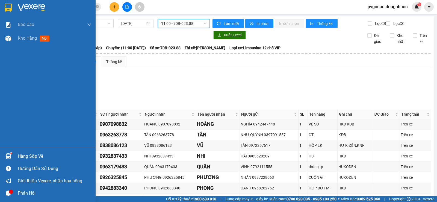
click at [14, 149] on div "Hàng sắp về Hướng dẫn sử dụng Giới thiệu Vexere, nhận hoa hồng Phản hồi" at bounding box center [47, 173] width 95 height 52
click at [18, 159] on div "Hàng sắp về" at bounding box center [55, 156] width 74 height 8
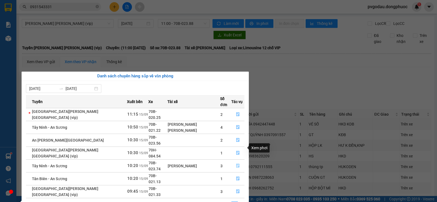
click at [236, 164] on icon "file-done" at bounding box center [237, 166] width 3 height 4
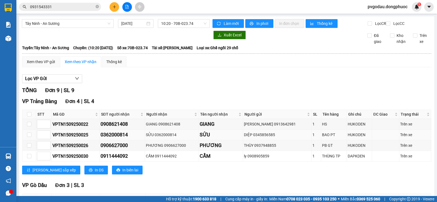
scroll to position [134, 0]
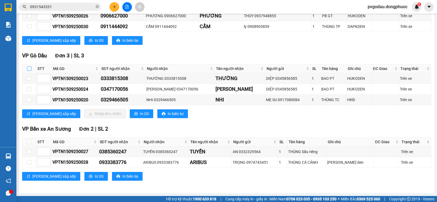
click at [29, 68] on input "checkbox" at bounding box center [29, 68] width 4 height 4
checkbox input "true"
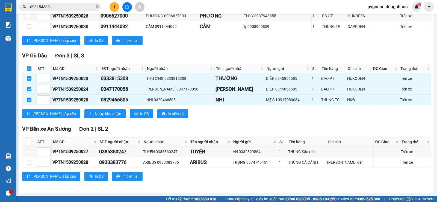
checkbox input "true"
click at [95, 114] on span "Nhập kho nhận" at bounding box center [108, 114] width 26 height 6
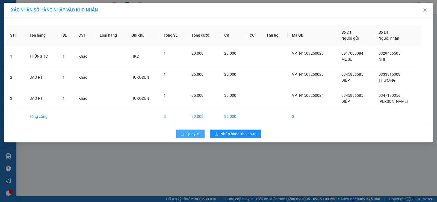
click at [182, 136] on button "Quay lại" at bounding box center [190, 133] width 28 height 9
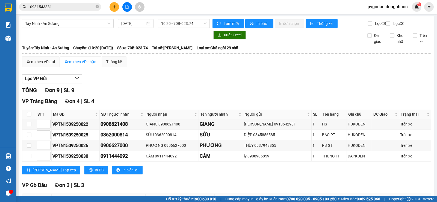
click at [71, 11] on span "0931543331" at bounding box center [60, 7] width 82 height 8
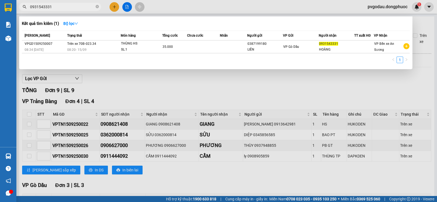
click at [71, 8] on input "0931543331" at bounding box center [62, 7] width 64 height 6
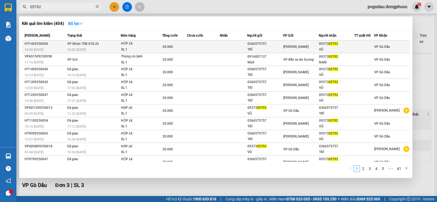
type input "05792"
click at [97, 49] on div "16:52 [DATE]" at bounding box center [93, 50] width 53 height 6
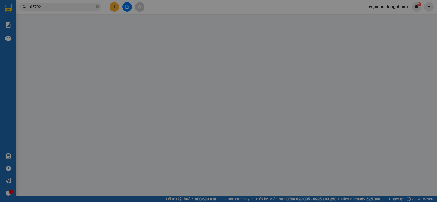
type input "0366575757"
type input "TRÍ"
type input "0937305792"
type input "VŨ"
type input "20.000"
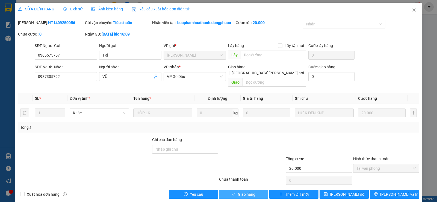
click at [239, 191] on span "Giao hàng" at bounding box center [246, 194] width 17 height 6
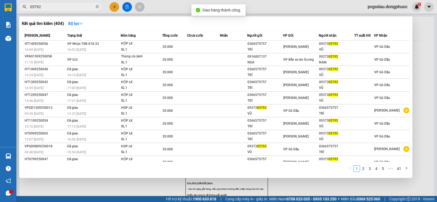
click at [68, 4] on input "05792" at bounding box center [62, 7] width 64 height 6
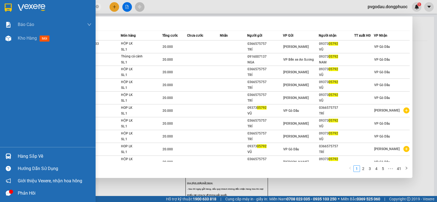
click at [15, 158] on div "Hàng sắp về" at bounding box center [47, 156] width 95 height 12
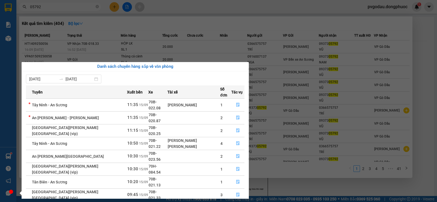
click at [133, 7] on section "Kết quả [PERSON_NAME] ( 404 ) Bộ lọc Mã ĐH Trạng thái Món hàng Tổng [PERSON_NAM…" at bounding box center [218, 101] width 437 height 202
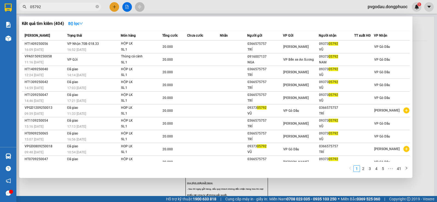
click at [113, 7] on div at bounding box center [218, 101] width 437 height 202
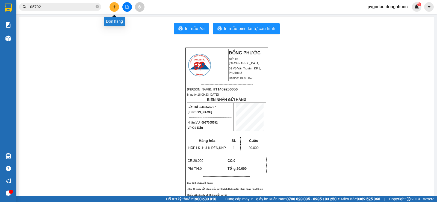
click at [114, 5] on icon "plus" at bounding box center [114, 7] width 4 height 4
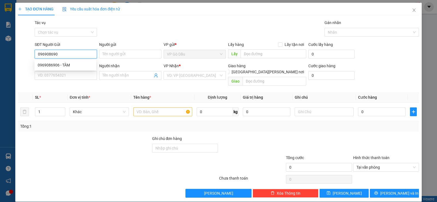
type input "0969086906"
click at [72, 64] on div "0969086906 - TÂM" at bounding box center [65, 65] width 55 height 6
type input "TÂM"
type input "0943703171"
type input "TRUNG"
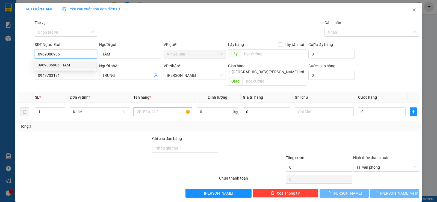
type input "20.000"
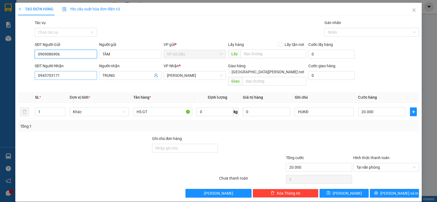
type input "0969086906"
click at [76, 77] on input "0943703171" at bounding box center [66, 75] width 62 height 9
type input "0385399599"
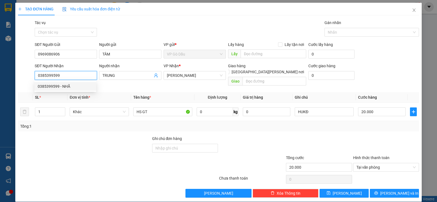
click at [65, 85] on div "0385399599 - NHÃ" at bounding box center [65, 86] width 55 height 6
type input "NHÃ"
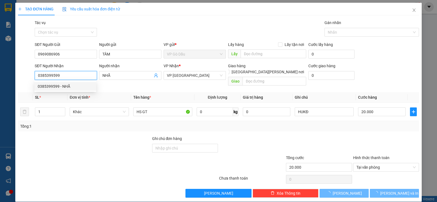
type input "30.000"
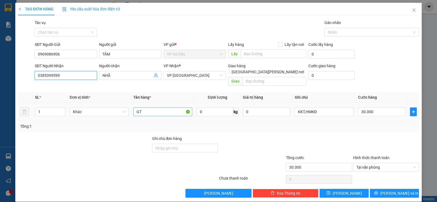
type input "0385399599"
click at [150, 107] on input "GT" at bounding box center [162, 111] width 59 height 9
type input "KIỆN HS"
click at [388, 107] on input "30.000" at bounding box center [381, 111] width 47 height 9
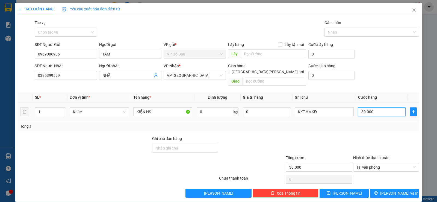
type input "2"
type input "20"
click at [324, 107] on input "KKT,HMKĐ" at bounding box center [323, 111] width 59 height 9
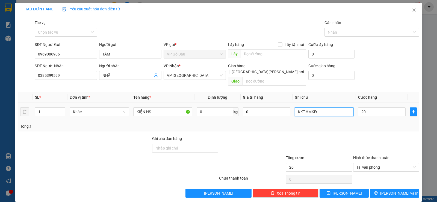
type input "20.000"
click at [324, 107] on input "KKT,HMKĐ" at bounding box center [323, 111] width 59 height 9
type input "U"
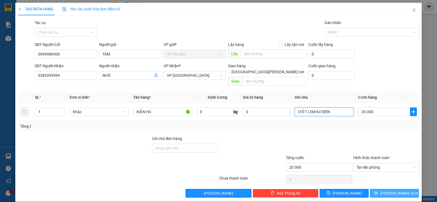
type input "ƯỚT LEM KO ĐỀN"
click at [402, 189] on button "[PERSON_NAME] và In" at bounding box center [393, 193] width 49 height 9
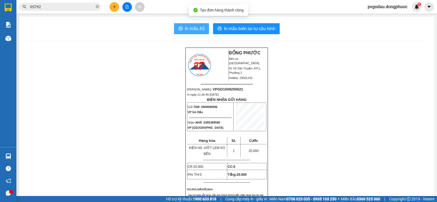
click at [192, 26] on span "In mẫu A5" at bounding box center [195, 28] width 20 height 7
click at [174, 23] on button "In mẫu A5" at bounding box center [191, 28] width 35 height 11
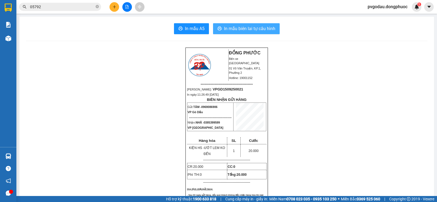
click at [231, 29] on span "In mẫu biên lai tự cấu hình" at bounding box center [249, 28] width 51 height 7
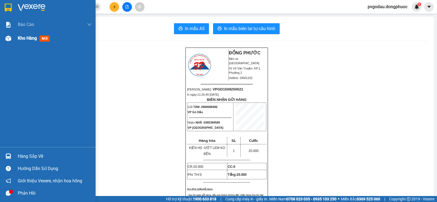
drag, startPoint x: 25, startPoint y: 41, endPoint x: 30, endPoint y: 44, distance: 5.9
click at [25, 41] on div "Kho hàng mới" at bounding box center [35, 38] width 34 height 7
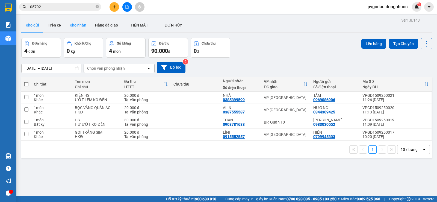
click at [79, 26] on button "Kho nhận" at bounding box center [77, 25] width 25 height 13
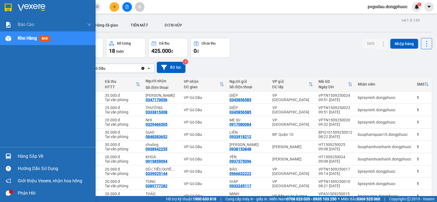
click at [9, 154] on img at bounding box center [8, 156] width 6 height 6
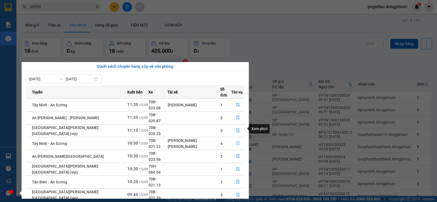
click at [236, 141] on span "file-done" at bounding box center [238, 143] width 4 height 4
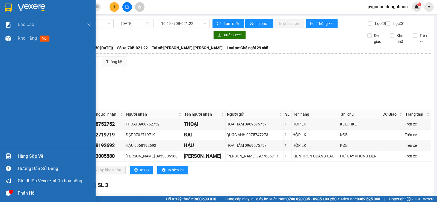
click at [13, 155] on div "Hàng sắp về" at bounding box center [47, 156] width 95 height 12
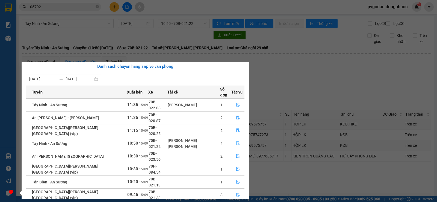
click at [231, 139] on button "button" at bounding box center [237, 143] width 13 height 9
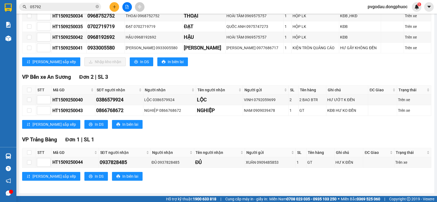
scroll to position [55, 0]
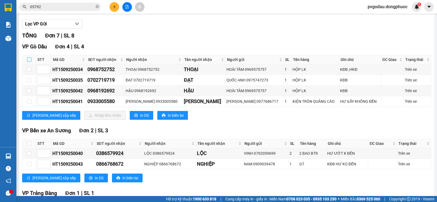
click at [31, 62] on input "checkbox" at bounding box center [29, 59] width 4 height 4
checkbox input "true"
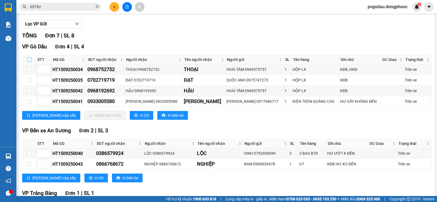
checkbox input "true"
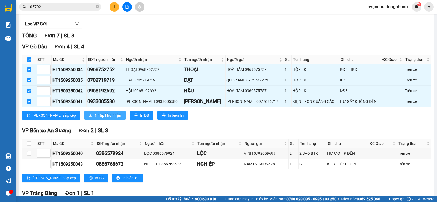
click at [95, 118] on span "Nhập kho nhận" at bounding box center [108, 115] width 26 height 6
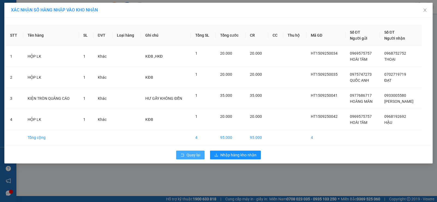
click at [185, 152] on button "Quay lại" at bounding box center [190, 154] width 28 height 9
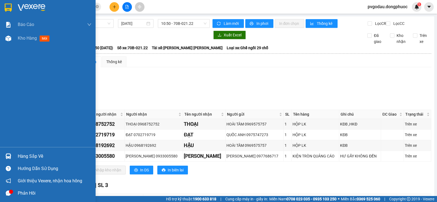
click at [29, 155] on div "Hàng sắp về" at bounding box center [55, 156] width 74 height 8
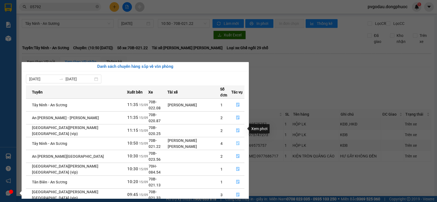
drag, startPoint x: 235, startPoint y: 130, endPoint x: 105, endPoint y: 19, distance: 170.6
click at [236, 141] on icon "file-done" at bounding box center [238, 143] width 4 height 4
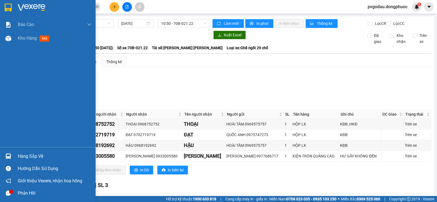
click at [11, 155] on div at bounding box center [9, 156] width 10 height 10
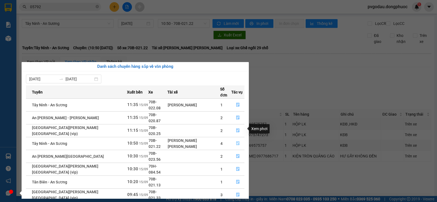
click at [236, 141] on icon "file-done" at bounding box center [238, 143] width 4 height 4
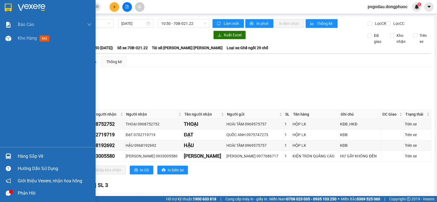
click at [10, 154] on img at bounding box center [8, 156] width 6 height 6
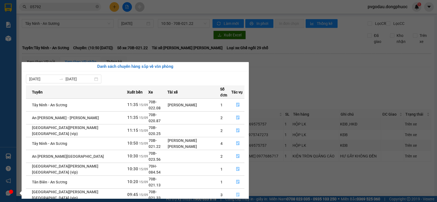
click at [236, 192] on icon "file-done" at bounding box center [238, 194] width 4 height 4
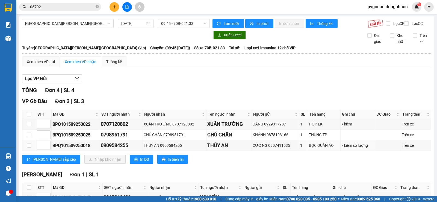
scroll to position [40, 0]
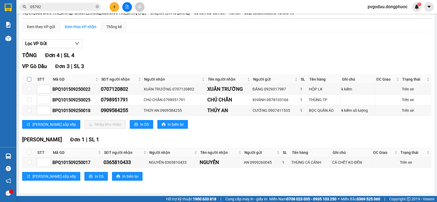
click at [30, 78] on input "checkbox" at bounding box center [29, 79] width 4 height 4
checkbox input "true"
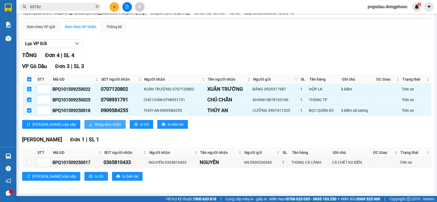
click at [84, 121] on button "Nhập kho nhận" at bounding box center [104, 124] width 41 height 9
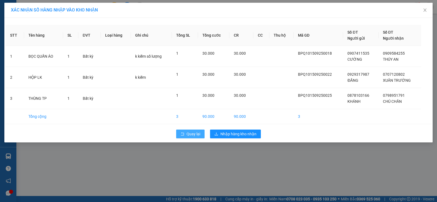
click at [187, 131] on span "Quay lại" at bounding box center [193, 134] width 14 height 6
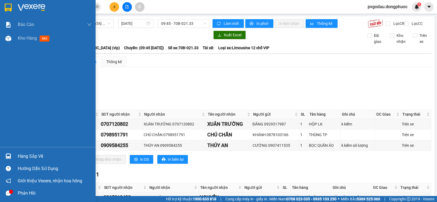
click at [23, 153] on div "Hàng sắp về" at bounding box center [55, 156] width 74 height 8
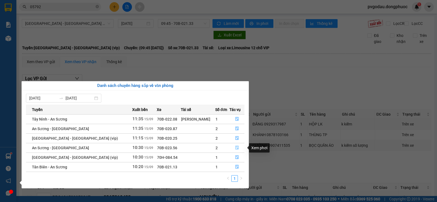
click at [232, 148] on button "button" at bounding box center [236, 147] width 14 height 9
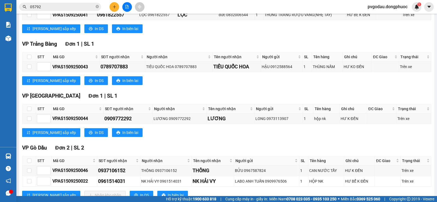
scroll to position [133, 0]
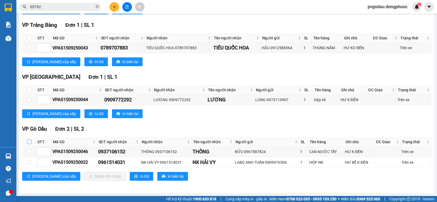
click at [28, 141] on input "checkbox" at bounding box center [29, 141] width 4 height 4
checkbox input "true"
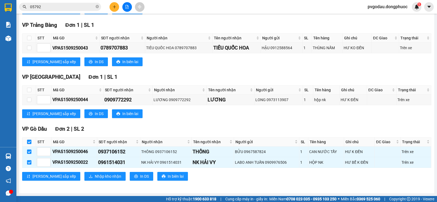
click at [70, 170] on div "VP Gò Dầu Đơn 2 | SL 2 STT Mã GD SĐT người nhận Người nhận Tên người nhận Người…" at bounding box center [226, 155] width 409 height 60
click at [95, 173] on span "Nhập kho nhận" at bounding box center [108, 176] width 26 height 6
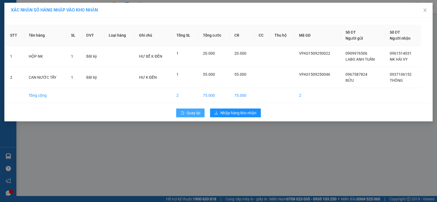
click at [186, 113] on button "Quay lại" at bounding box center [190, 112] width 28 height 9
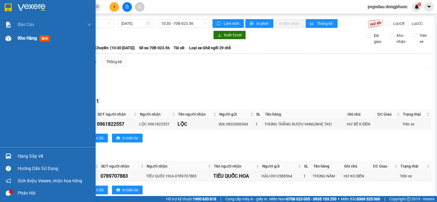
click at [26, 36] on span "Kho hàng" at bounding box center [27, 37] width 19 height 5
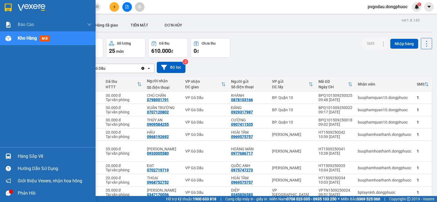
click at [31, 158] on div "Hàng sắp về" at bounding box center [55, 156] width 74 height 8
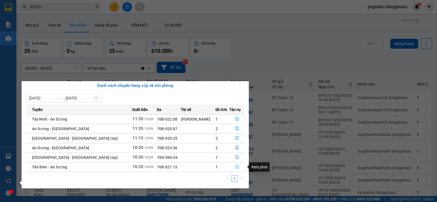
click at [235, 167] on icon "file-done" at bounding box center [237, 167] width 4 height 4
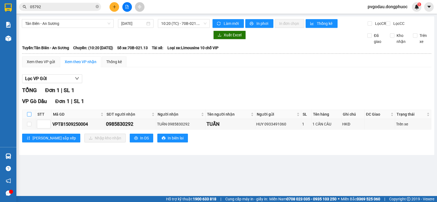
click at [30, 116] on input "checkbox" at bounding box center [29, 114] width 4 height 4
checkbox input "true"
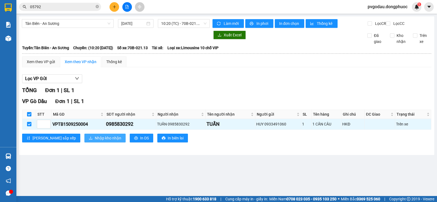
click at [84, 139] on button "Nhập kho nhận" at bounding box center [104, 137] width 41 height 9
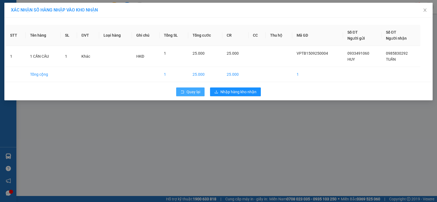
click at [191, 89] on span "Quay lại" at bounding box center [193, 92] width 14 height 6
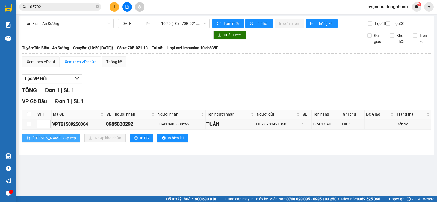
click at [24, 142] on button "[PERSON_NAME] sắp xếp" at bounding box center [51, 137] width 58 height 9
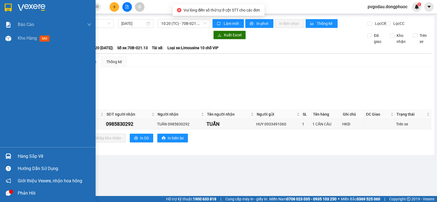
click at [14, 152] on div "Hàng sắp về" at bounding box center [47, 156] width 95 height 12
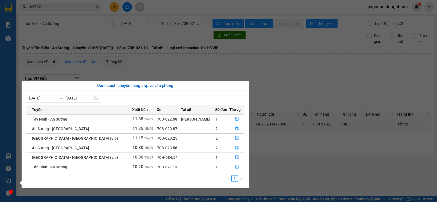
click at [76, 42] on section "Kết quả [PERSON_NAME] ( 404 ) Bộ lọc Mã ĐH Trạng thái Món hàng Tổng [PERSON_NAM…" at bounding box center [218, 101] width 437 height 202
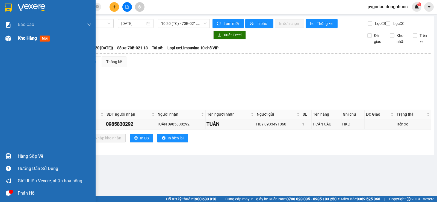
click at [9, 39] on img at bounding box center [8, 38] width 6 height 6
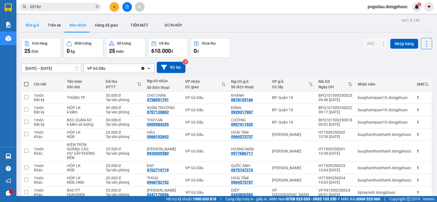
click at [38, 25] on button "Kho gửi" at bounding box center [32, 25] width 22 height 13
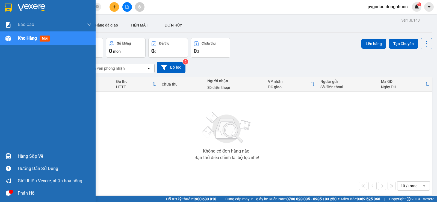
click at [9, 153] on div at bounding box center [9, 156] width 10 height 10
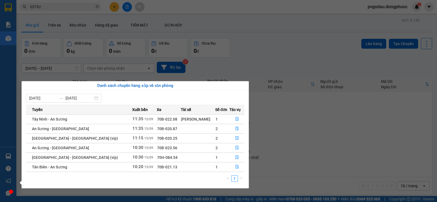
click at [323, 144] on section "Kết quả [PERSON_NAME] ( 404 ) Bộ lọc Mã ĐH Trạng thái Món hàng Tổng [PERSON_NAM…" at bounding box center [218, 101] width 437 height 202
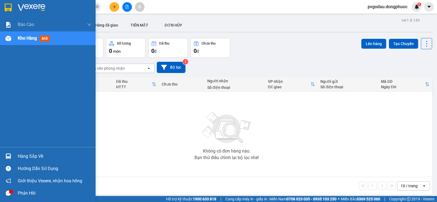
click at [25, 157] on div "Hàng sắp về" at bounding box center [55, 156] width 74 height 8
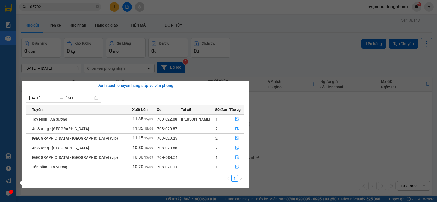
click at [341, 136] on section "Kết quả [PERSON_NAME] ( 404 ) Bộ lọc Mã ĐH Trạng thái Món hàng Tổng [PERSON_NAM…" at bounding box center [218, 101] width 437 height 202
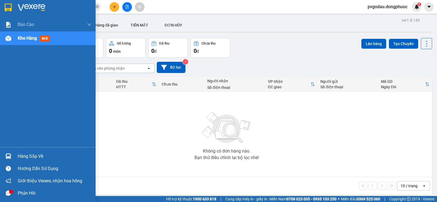
click at [6, 154] on img at bounding box center [8, 156] width 6 height 6
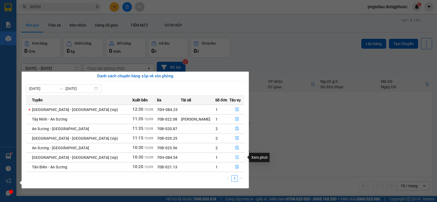
click at [235, 157] on icon "file-done" at bounding box center [237, 157] width 4 height 4
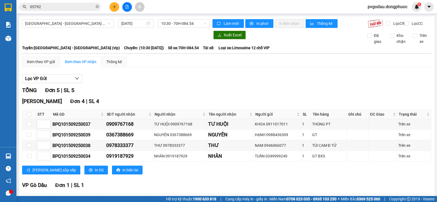
scroll to position [50, 0]
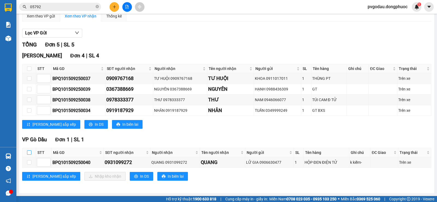
click at [27, 151] on input "checkbox" at bounding box center [29, 152] width 4 height 4
checkbox input "true"
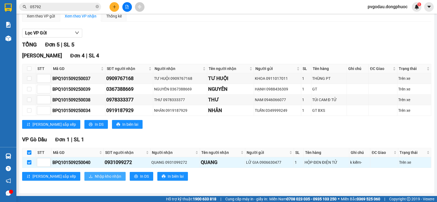
click at [89, 175] on icon "download" at bounding box center [91, 176] width 4 height 4
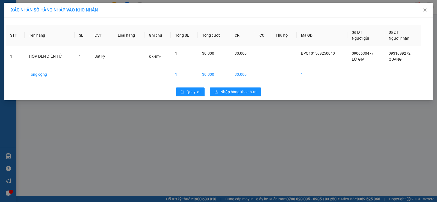
click at [188, 96] on div "Quay lại Nhập hàng kho nhận" at bounding box center [218, 92] width 425 height 14
click at [188, 92] on span "Quay lại" at bounding box center [193, 92] width 14 height 6
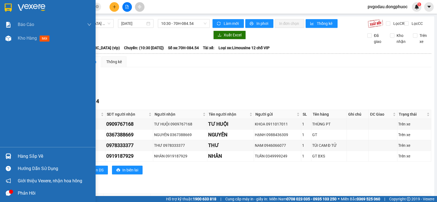
click at [12, 154] on div at bounding box center [9, 156] width 10 height 10
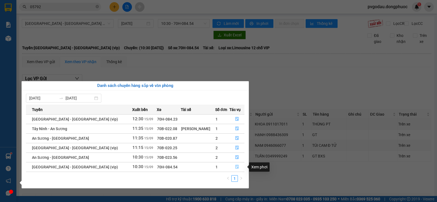
click at [235, 168] on icon "file-done" at bounding box center [237, 167] width 4 height 4
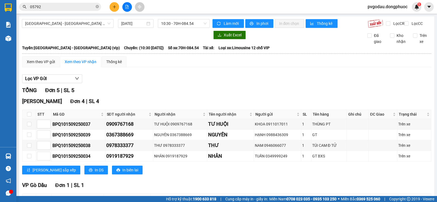
scroll to position [50, 0]
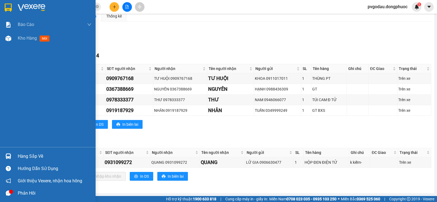
click at [14, 153] on div "Hàng sắp về" at bounding box center [47, 156] width 95 height 12
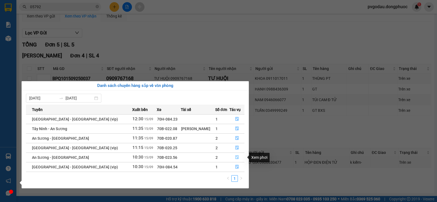
click at [235, 157] on icon "file-done" at bounding box center [237, 157] width 4 height 4
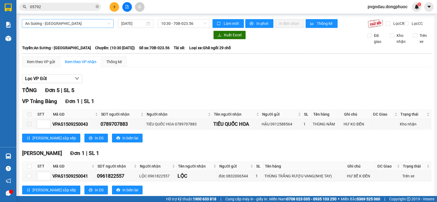
click at [77, 25] on span "An [PERSON_NAME][GEOGRAPHIC_DATA]" at bounding box center [67, 23] width 85 height 8
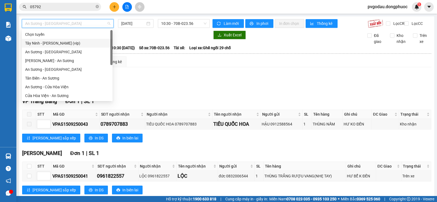
click at [70, 45] on div "[PERSON_NAME] [PERSON_NAME] (vip)" at bounding box center [67, 43] width 84 height 6
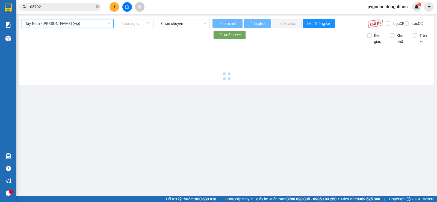
type input "[DATE]"
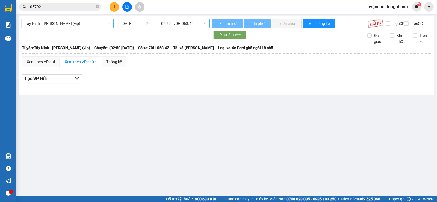
click at [188, 24] on span "02:50 - 70H-068.42" at bounding box center [183, 23] width 45 height 8
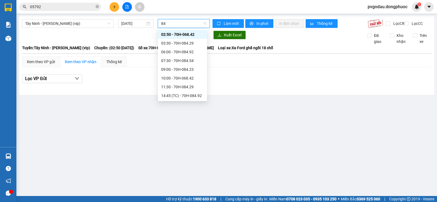
type input "842"
click at [189, 70] on div "11:30 - 70H-084.29" at bounding box center [182, 69] width 43 height 6
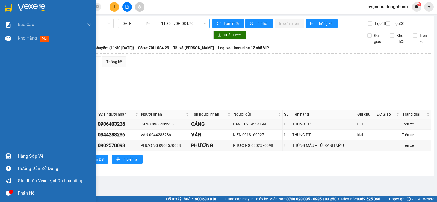
click at [14, 155] on div "Hàng sắp về" at bounding box center [47, 156] width 95 height 12
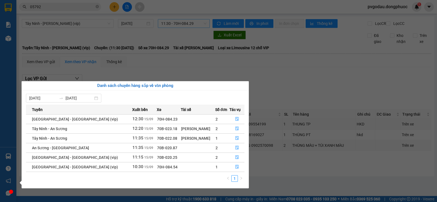
click at [61, 12] on section "Kết quả [PERSON_NAME] ( 404 ) Bộ lọc Mã ĐH Trạng thái Món hàng Tổng [PERSON_NAM…" at bounding box center [218, 101] width 437 height 202
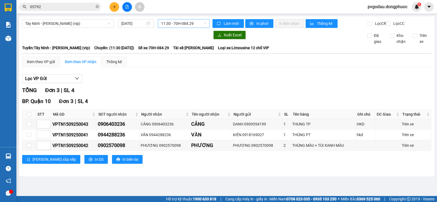
click at [63, 7] on input "05792" at bounding box center [62, 7] width 64 height 6
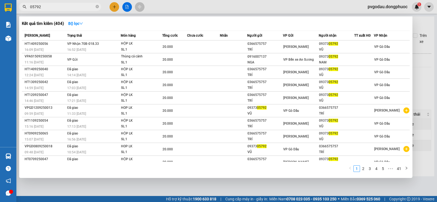
click at [63, 7] on input "05792" at bounding box center [62, 7] width 64 height 6
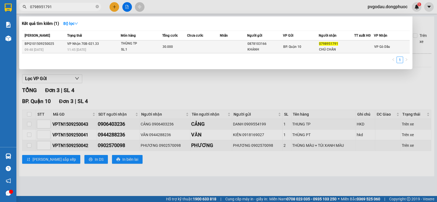
type input "0798951791"
click at [127, 46] on div "THÙNG TP" at bounding box center [141, 44] width 41 height 6
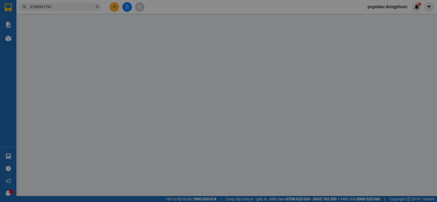
type input "0878103166"
type input "KHÁNH"
type input "0798951791"
type input "CHÚ CHẦN"
type input "30.000"
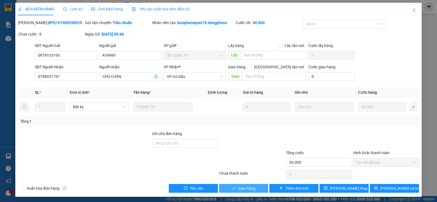
click at [244, 190] on span "Giao hàng" at bounding box center [246, 188] width 17 height 6
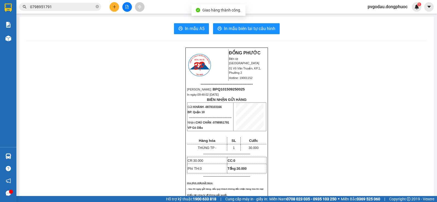
click at [55, 6] on input "0798951791" at bounding box center [62, 7] width 64 height 6
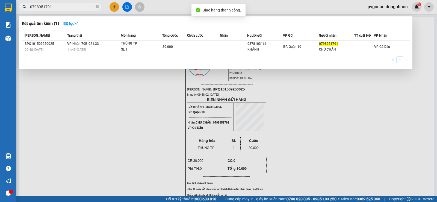
click at [55, 6] on input "0798951791" at bounding box center [62, 7] width 64 height 6
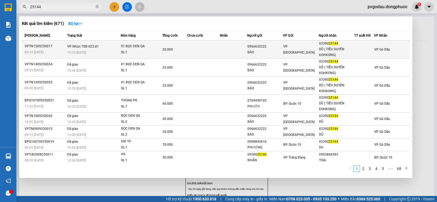
type input "25144"
click at [96, 49] on div "10:33 [DATE]" at bounding box center [93, 52] width 53 height 6
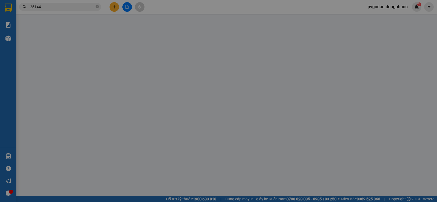
type input "0966632222"
type input "BẢO"
type input "0339025144"
type input "DŨ ( TIỂU DUYÊN KOHKONG)"
type input "20.000"
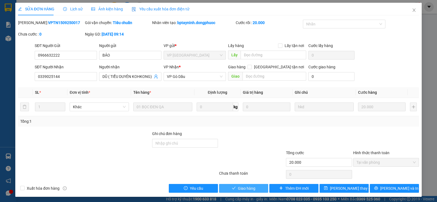
click at [244, 186] on span "Giao hàng" at bounding box center [246, 188] width 17 height 6
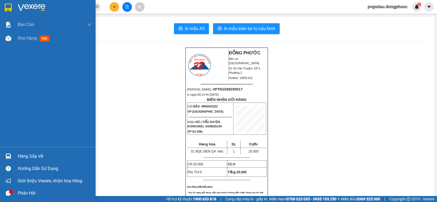
click at [13, 154] on div at bounding box center [9, 156] width 10 height 10
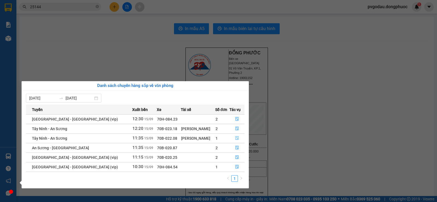
click at [235, 137] on icon "file-done" at bounding box center [237, 138] width 4 height 4
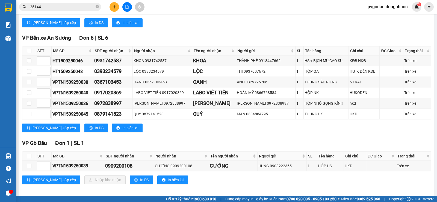
scroll to position [145, 0]
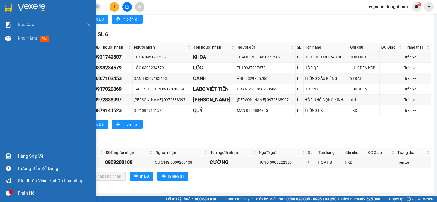
click at [19, 153] on div "Hàng sắp về" at bounding box center [55, 156] width 74 height 8
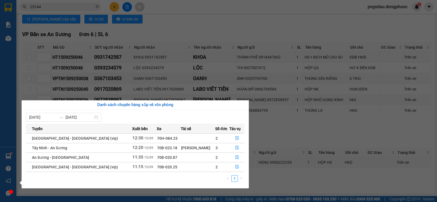
click at [63, 12] on section "Kết quả tìm kiếm ( 671 ) Bộ lọc Mã ĐH Trạng thái Món hàng Tổng cước Chưa cước N…" at bounding box center [218, 101] width 437 height 202
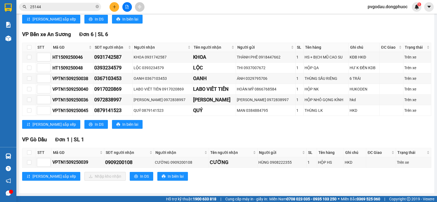
click at [64, 8] on input "25144" at bounding box center [62, 7] width 64 height 6
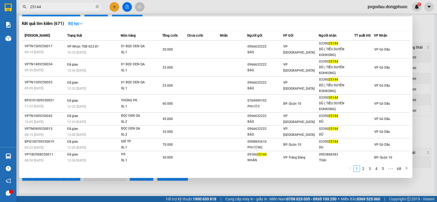
click at [64, 7] on input "25144" at bounding box center [62, 7] width 64 height 6
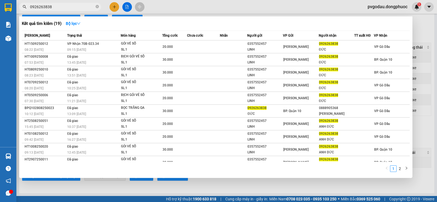
type input "0926263838"
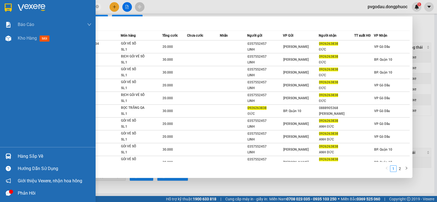
drag, startPoint x: 18, startPoint y: 154, endPoint x: 27, endPoint y: 164, distance: 13.3
click at [19, 154] on div "Hàng sắp về" at bounding box center [55, 156] width 74 height 8
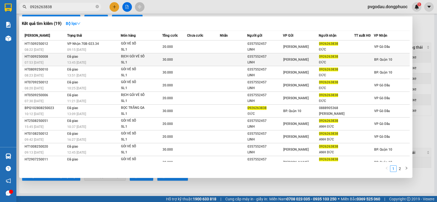
drag, startPoint x: 277, startPoint y: 179, endPoint x: 146, endPoint y: 55, distance: 180.2
click at [277, 178] on section "Kết quả tìm kiếm ( 19 ) Bộ lọc Mã ĐH Trạng thái Món hàng Tổng cước Chưa cước Nh…" at bounding box center [218, 101] width 437 height 202
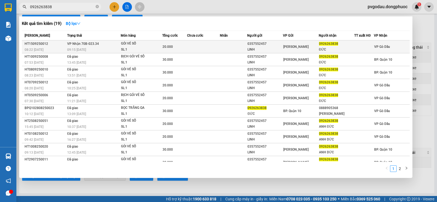
click at [141, 44] on div "GÓI VÉ SỐ" at bounding box center [141, 44] width 41 height 6
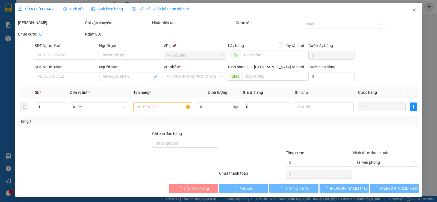
type input "0357552457"
type input "LINH"
type input "0926263838"
type input "ĐỨC"
type input "20.000"
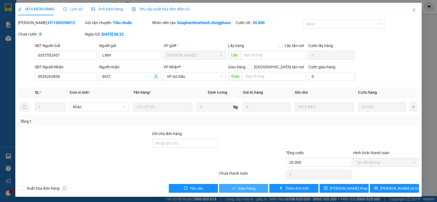
click at [243, 190] on span "Giao hàng" at bounding box center [246, 188] width 17 height 6
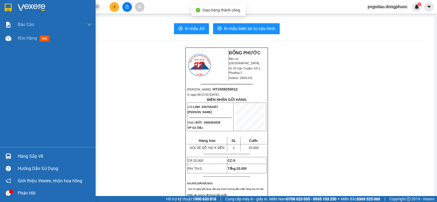
click at [28, 152] on div "Hàng sắp về" at bounding box center [55, 156] width 74 height 8
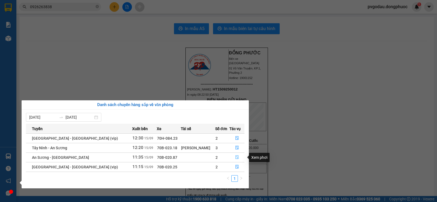
click at [237, 157] on icon "file-done" at bounding box center [237, 157] width 4 height 4
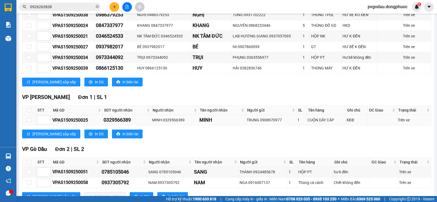
scroll to position [134, 0]
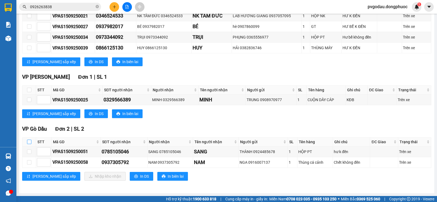
click at [29, 141] on input "checkbox" at bounding box center [29, 141] width 4 height 4
checkbox input "true"
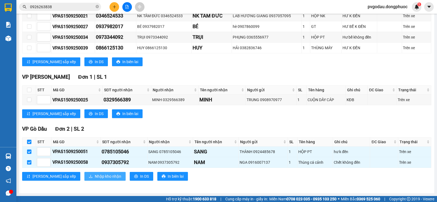
click at [84, 175] on button "Nhập kho nhận" at bounding box center [104, 176] width 41 height 9
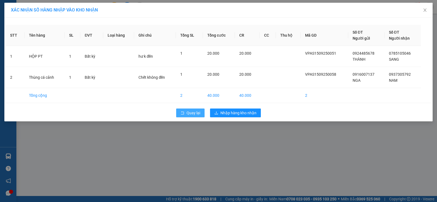
click at [183, 115] on span "rollback" at bounding box center [182, 113] width 4 height 4
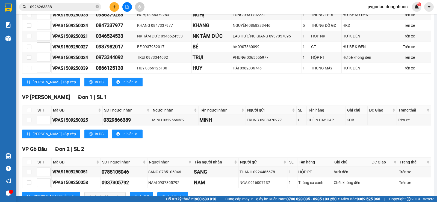
scroll to position [134, 0]
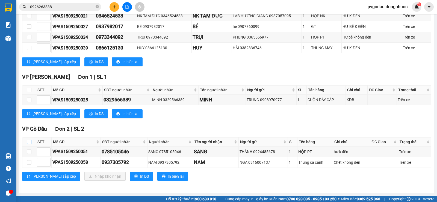
click at [29, 139] on input "checkbox" at bounding box center [29, 141] width 4 height 4
checkbox input "true"
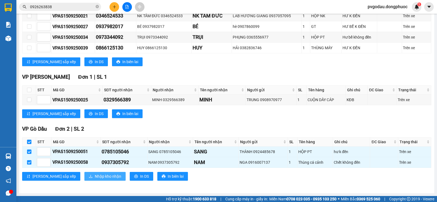
click at [95, 178] on span "Nhập kho nhận" at bounding box center [108, 176] width 26 height 6
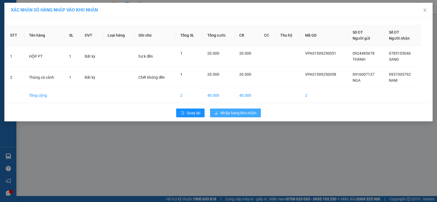
click at [222, 111] on span "Nhập hàng kho nhận" at bounding box center [238, 113] width 36 height 6
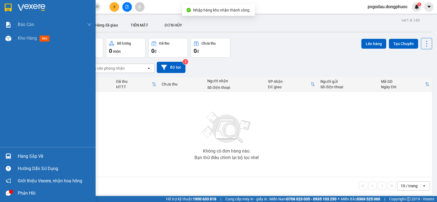
click at [13, 151] on div "Hàng sắp về" at bounding box center [47, 156] width 95 height 12
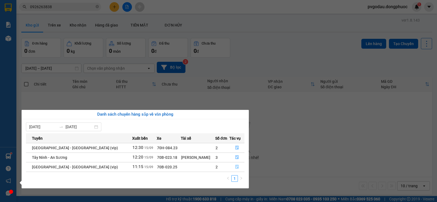
click at [232, 167] on button "button" at bounding box center [236, 166] width 14 height 9
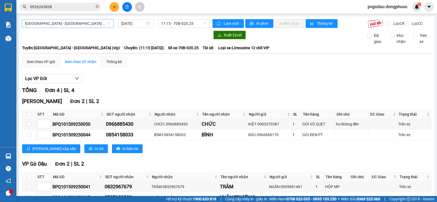
click at [97, 24] on span "[GEOGRAPHIC_DATA][PERSON_NAME][GEOGRAPHIC_DATA] (vip)" at bounding box center [67, 23] width 85 height 8
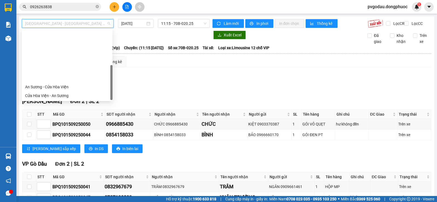
scroll to position [61, 0]
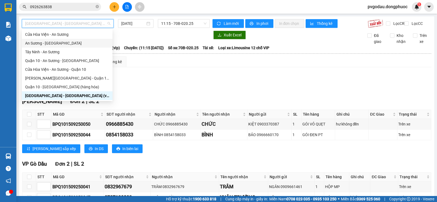
click at [53, 44] on div "An [PERSON_NAME][GEOGRAPHIC_DATA]" at bounding box center [67, 43] width 84 height 6
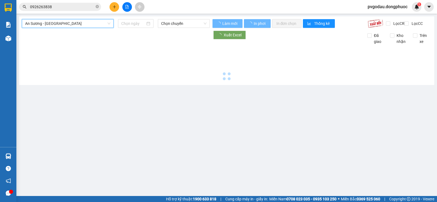
type input "[DATE]"
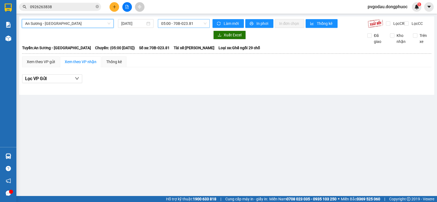
click at [183, 27] on span "05:00 - 70B-023.81" at bounding box center [183, 23] width 45 height 8
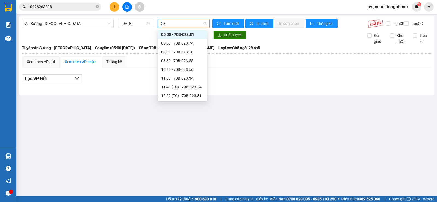
type input "232"
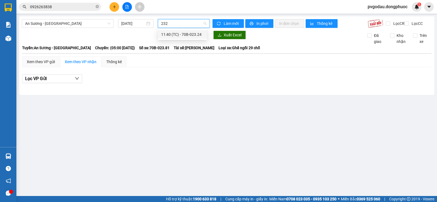
click at [167, 35] on div "11:40 (TC) - 70B-023.24" at bounding box center [182, 34] width 43 height 6
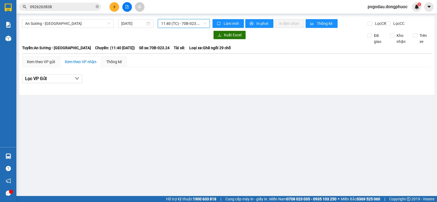
click at [188, 26] on span "11:40 (TC) - 70B-023.24" at bounding box center [183, 23] width 45 height 8
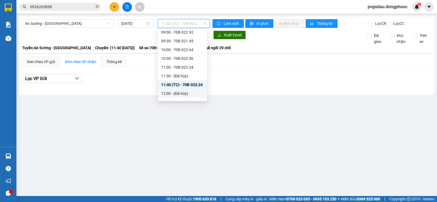
scroll to position [74, 0]
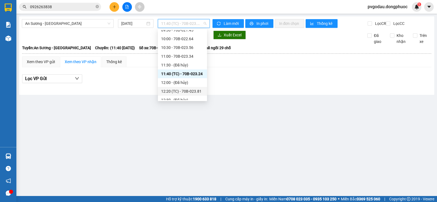
click at [197, 91] on div "12:20 (TC) - 70B-023.81" at bounding box center [182, 91] width 43 height 6
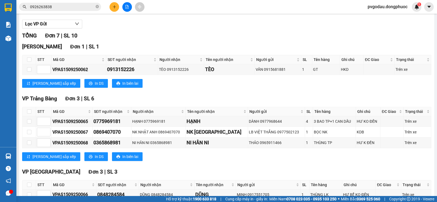
scroll to position [113, 0]
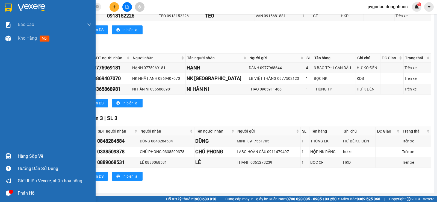
drag, startPoint x: 10, startPoint y: 156, endPoint x: 15, endPoint y: 156, distance: 5.5
click at [10, 156] on img at bounding box center [8, 156] width 6 height 6
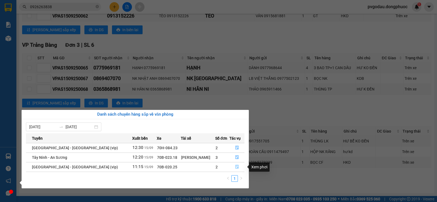
click at [238, 165] on button "button" at bounding box center [236, 166] width 14 height 9
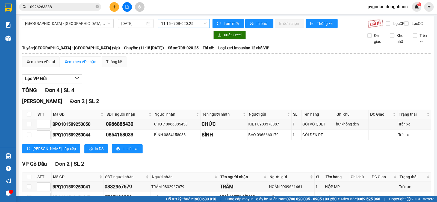
click at [189, 22] on span "11:15 - 70B-020.25" at bounding box center [183, 23] width 45 height 8
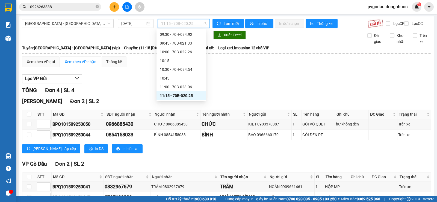
scroll to position [194, 0]
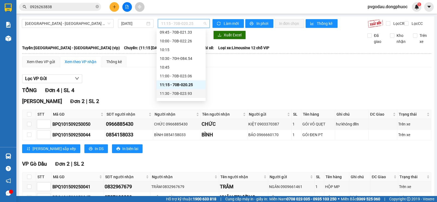
click at [192, 95] on div "11:30 - 70B-023.93" at bounding box center [181, 93] width 43 height 6
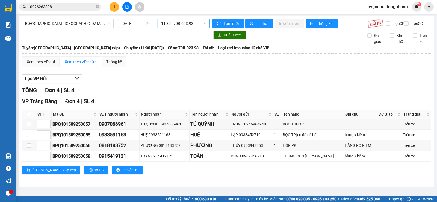
click at [184, 24] on span "11:30 - 70B-023.93" at bounding box center [183, 23] width 45 height 8
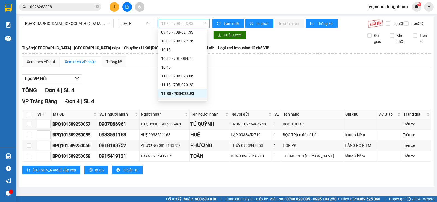
scroll to position [205, 0]
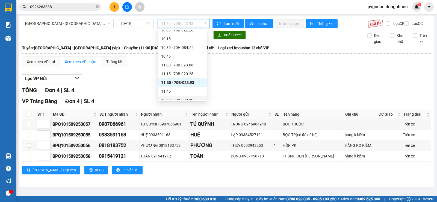
click at [195, 97] on div "12:00 - 70B-020.30" at bounding box center [182, 100] width 43 height 6
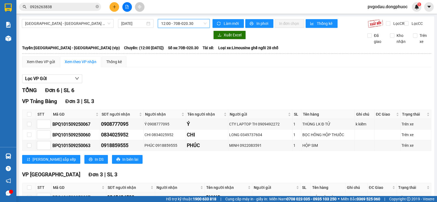
click at [69, 8] on input "0926263838" at bounding box center [62, 7] width 64 height 6
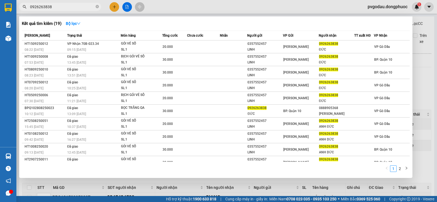
click at [69, 8] on input "0926263838" at bounding box center [62, 7] width 64 height 6
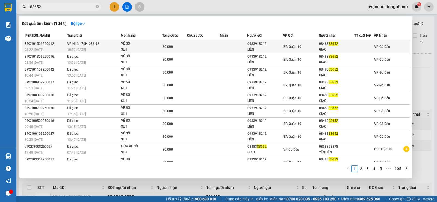
type input "83652"
click at [103, 42] on td "VP Nhận 70H-083.92 10:52 - 15/09" at bounding box center [93, 46] width 55 height 13
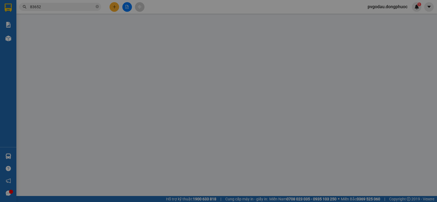
type input "0933918212"
type input "LIÊN"
type input "0848383652"
type input "GIAO"
type input "30.000"
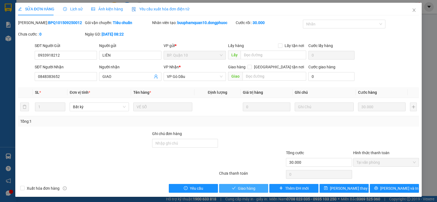
click at [248, 190] on span "Giao hàng" at bounding box center [246, 188] width 17 height 6
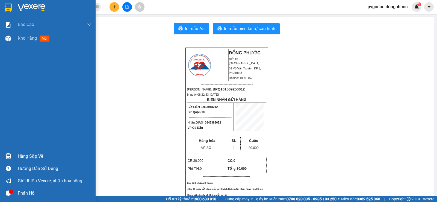
click at [4, 164] on div at bounding box center [9, 168] width 10 height 10
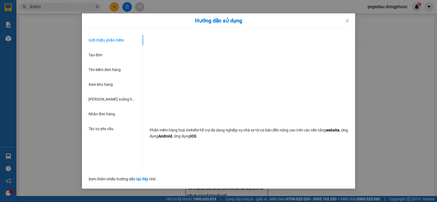
click at [7, 157] on div "Hướng dẫn sử dụng Giới thiệu phần mềm Tạo đơn Tìm kiếm đơn hàng Xem kho hàng Lê…" at bounding box center [218, 101] width 437 height 202
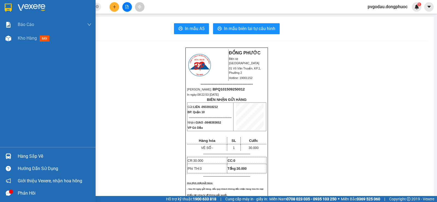
click at [7, 157] on img at bounding box center [8, 156] width 6 height 6
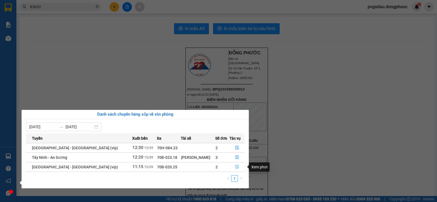
click at [236, 166] on icon "file-done" at bounding box center [237, 167] width 4 height 4
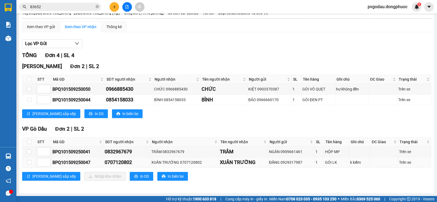
scroll to position [40, 0]
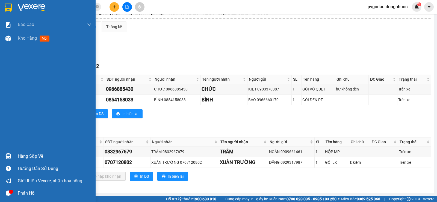
click at [8, 158] on img at bounding box center [8, 156] width 6 height 6
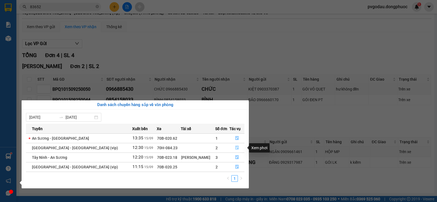
click at [235, 149] on icon "file-done" at bounding box center [237, 147] width 4 height 4
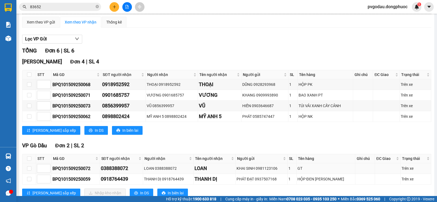
scroll to position [61, 0]
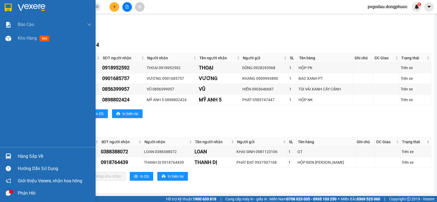
click at [8, 158] on img at bounding box center [8, 156] width 6 height 6
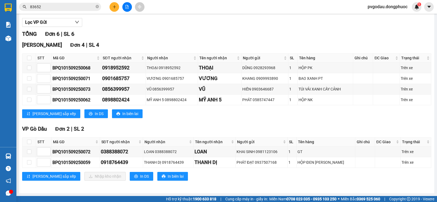
click at [144, 42] on section "Kết quả tìm kiếm ( 1044 ) Bộ lọc Mã ĐH Trạng thái Món hàng Tổng cước Chưa cước …" at bounding box center [218, 101] width 437 height 202
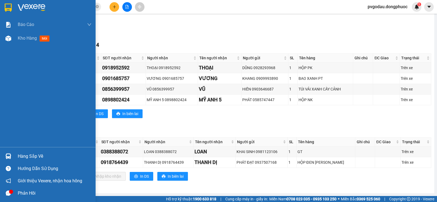
click at [22, 42] on div "Kho hàng mới" at bounding box center [55, 38] width 74 height 14
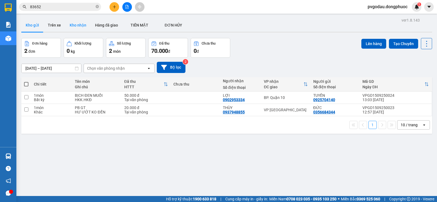
click at [81, 25] on button "Kho nhận" at bounding box center [77, 25] width 25 height 13
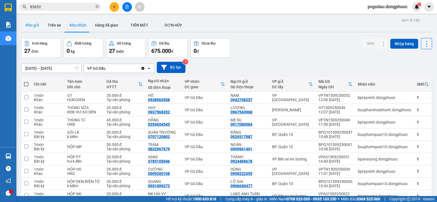
click at [32, 23] on button "Kho gửi" at bounding box center [32, 25] width 22 height 13
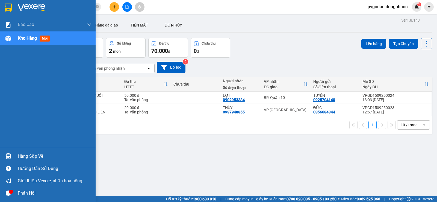
click at [16, 152] on div "Hàng sắp về" at bounding box center [47, 156] width 95 height 12
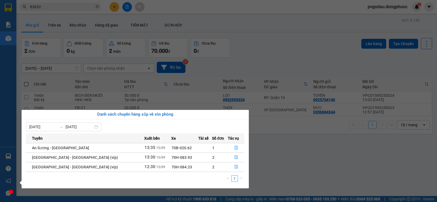
click at [311, 162] on section "Kết quả tìm kiếm ( 1044 ) Bộ lọc Mã ĐH Trạng thái Món hàng Tổng cước Chưa cước …" at bounding box center [218, 101] width 437 height 202
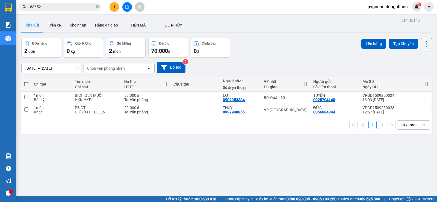
click at [77, 5] on input "83652" at bounding box center [62, 7] width 64 height 6
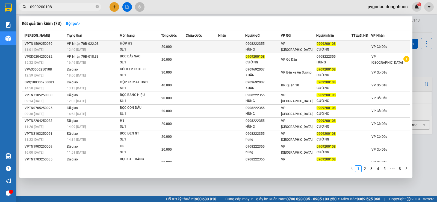
type input "0909200108"
click at [113, 44] on td "VP Nhận 70B-022.08 12:40 - 15/09" at bounding box center [92, 46] width 54 height 13
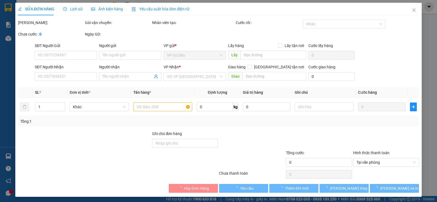
type input "0908222355"
type input "HÙNG"
type input "0909200108"
type input "CƯỜNG"
type input "20.000"
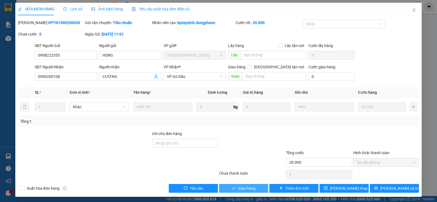
drag, startPoint x: 239, startPoint y: 187, endPoint x: 233, endPoint y: 183, distance: 7.3
click at [239, 187] on span "Giao hàng" at bounding box center [246, 188] width 17 height 6
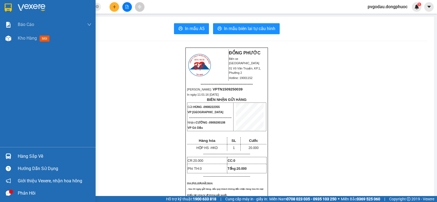
click at [16, 155] on div "Hàng sắp về" at bounding box center [47, 156] width 95 height 12
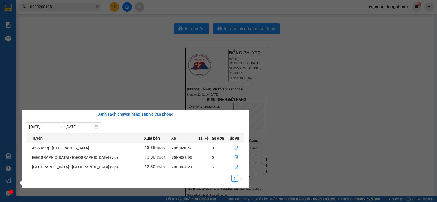
click at [4, 3] on div "Báo cáo Mẫu 1: Báo cáo dòng tiền theo nhân viên Mẫu 1: Báo cáo dòng tiền theo n…" at bounding box center [8, 101] width 16 height 202
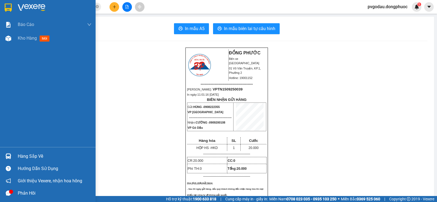
click at [9, 4] on img at bounding box center [8, 8] width 7 height 8
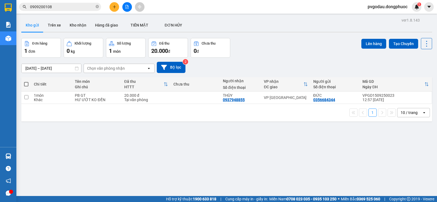
click at [98, 7] on icon "close-circle" at bounding box center [96, 6] width 3 height 3
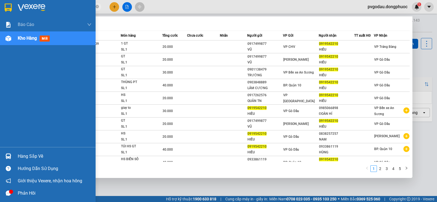
click at [18, 155] on div "Hàng sắp về" at bounding box center [55, 156] width 74 height 8
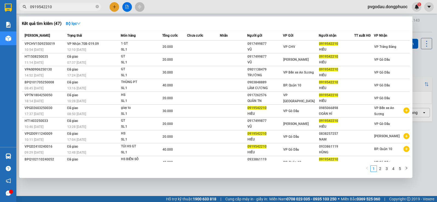
click at [272, 183] on section "Kết quả tìm kiếm ( 47 ) Bộ lọc Mã ĐH Trạng thái Món hàng Tổng cước Chưa cước Nh…" at bounding box center [218, 101] width 437 height 202
click at [82, 8] on input "0919542210" at bounding box center [62, 7] width 64 height 6
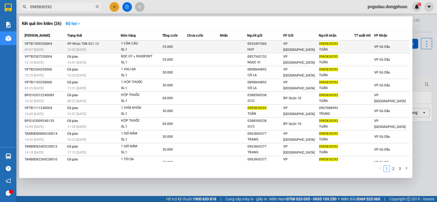
type input "0985830292"
click at [101, 47] on div "12:05 - 15/09" at bounding box center [93, 50] width 53 height 6
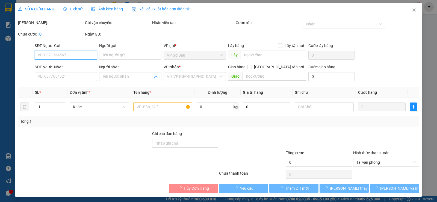
type input "0933491060"
type input "HUY"
type input "0985830292"
type input "TUẤN"
type input "25.000"
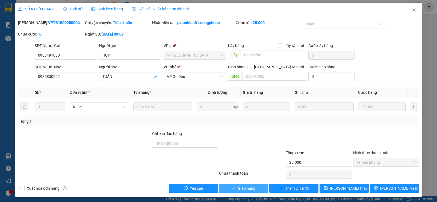
click at [242, 188] on span "Giao hàng" at bounding box center [246, 188] width 17 height 6
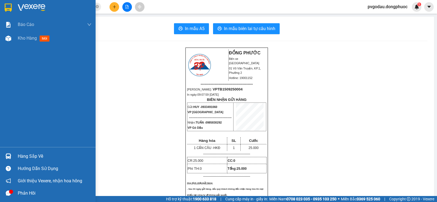
click at [16, 155] on div "Hàng sắp về" at bounding box center [47, 156] width 95 height 12
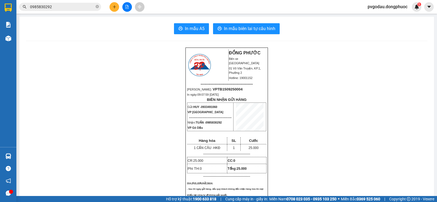
drag, startPoint x: 104, startPoint y: 94, endPoint x: 0, endPoint y: 4, distance: 137.3
click at [104, 93] on section "Kết quả tìm kiếm ( 26 ) Bộ lọc Mã ĐH Trạng thái Món hàng Tổng cước Chưa cước Nh…" at bounding box center [218, 101] width 437 height 202
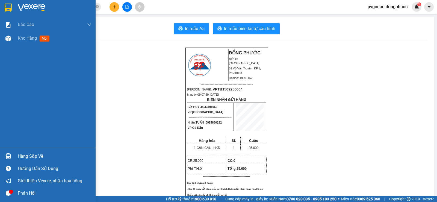
click at [9, 153] on img at bounding box center [8, 156] width 6 height 6
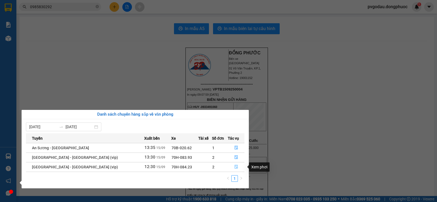
click at [235, 166] on icon "file-done" at bounding box center [236, 167] width 4 height 4
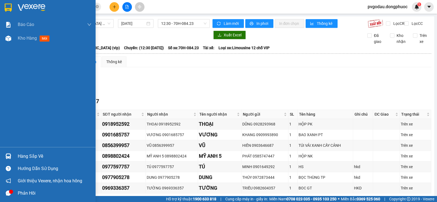
click at [11, 152] on div at bounding box center [9, 156] width 10 height 10
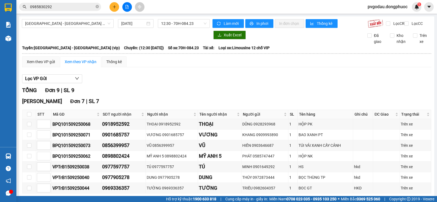
click at [97, 7] on section "Kết quả tìm kiếm ( 26 ) Bộ lọc Mã ĐH Trạng thái Món hàng Tổng cước Chưa cước Nh…" at bounding box center [218, 101] width 437 height 202
click at [97, 7] on icon "close-circle" at bounding box center [96, 6] width 3 height 3
type input "8"
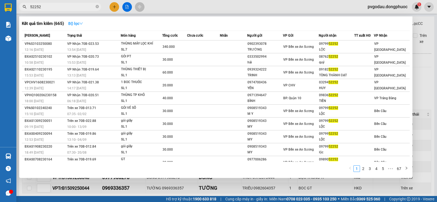
type input "52252"
click at [83, 22] on icon "down" at bounding box center [81, 24] width 4 height 4
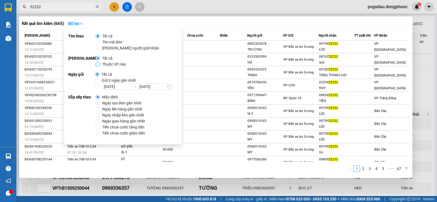
click at [98, 65] on input "Thuộc VP này" at bounding box center [97, 64] width 4 height 4
radio input "true"
radio input "false"
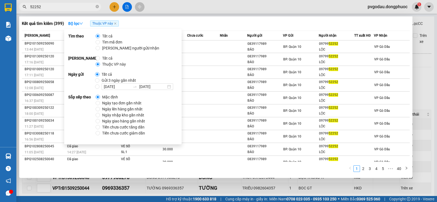
click at [189, 13] on div at bounding box center [218, 101] width 437 height 202
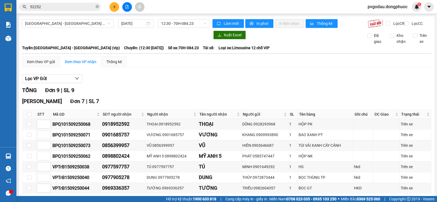
click at [69, 10] on span "52252" at bounding box center [60, 7] width 82 height 8
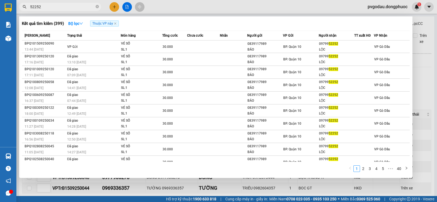
click at [117, 7] on div at bounding box center [218, 101] width 437 height 202
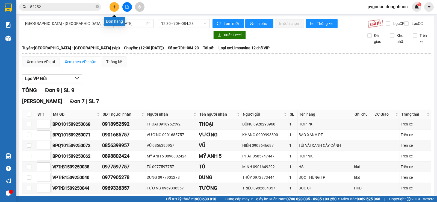
click at [116, 7] on button at bounding box center [114, 7] width 10 height 10
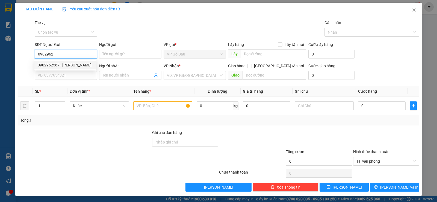
click at [74, 65] on div "0902962567 - khánh" at bounding box center [65, 65] width 55 height 6
type input "0902962567"
type input "khánh"
type input "0964821823"
type input "SƠN"
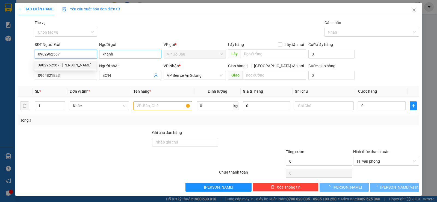
type input "30.000"
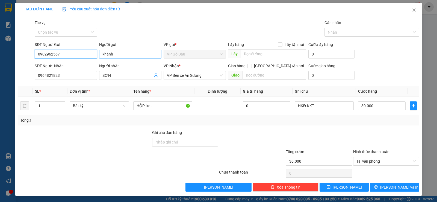
type input "0902962567"
click at [111, 55] on input "khánh" at bounding box center [130, 54] width 62 height 9
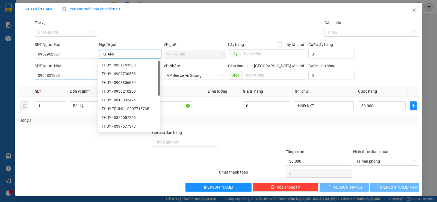
type input "KHÁNH"
click at [65, 76] on input "0964821823" at bounding box center [66, 75] width 62 height 9
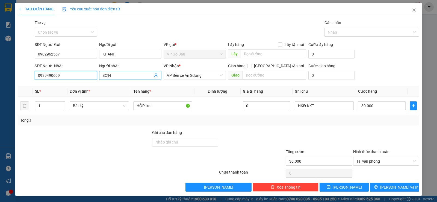
type input "0939490609"
click at [115, 77] on input "SƠN" at bounding box center [127, 75] width 50 height 6
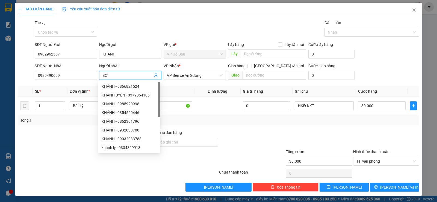
type input "SƠN"
click at [183, 91] on th "Tên hàng *" at bounding box center [162, 91] width 63 height 11
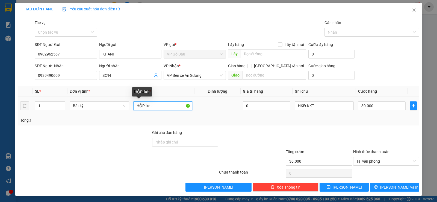
drag, startPoint x: 142, startPoint y: 105, endPoint x: 171, endPoint y: 109, distance: 28.6
click at [171, 109] on input "HỘP lkdt" at bounding box center [162, 105] width 59 height 9
type input "HỘP LK"
click at [374, 106] on input "30.000" at bounding box center [381, 105] width 47 height 9
type input "2"
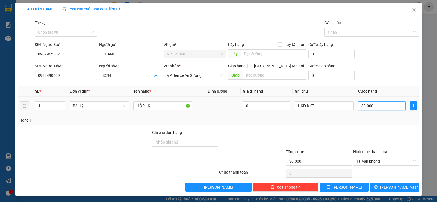
type input "2"
type input "20"
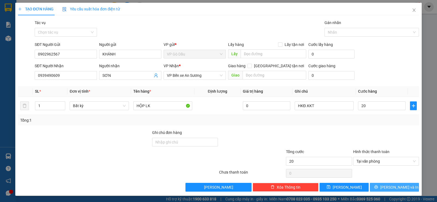
type input "20.000"
click at [378, 185] on icon "printer" at bounding box center [376, 187] width 4 height 4
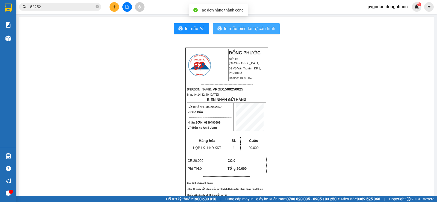
click at [249, 27] on span "In mẫu biên lai tự cấu hình" at bounding box center [249, 28] width 51 height 7
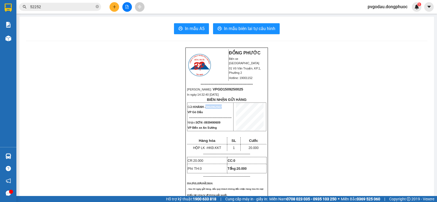
drag, startPoint x: 206, startPoint y: 108, endPoint x: 220, endPoint y: 109, distance: 14.3
click at [220, 108] on span "0902962567" at bounding box center [213, 106] width 16 height 3
copy span "0902962567"
click at [116, 10] on button at bounding box center [114, 7] width 10 height 10
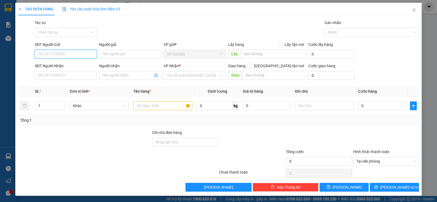
paste input "0902962567"
type input "0902962567"
click at [74, 62] on div "0902962567 - KHÁNH" at bounding box center [65, 65] width 62 height 9
type input "KHÁNH"
type input "0939490609"
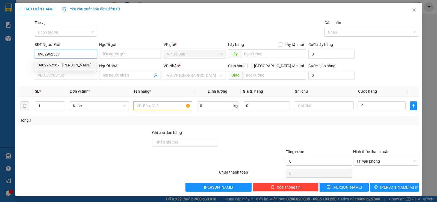
type input "SƠN"
type input "20.000"
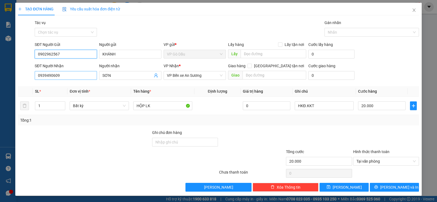
type input "0902962567"
click at [68, 74] on input "0939490609" at bounding box center [66, 75] width 62 height 9
type input "0387741163"
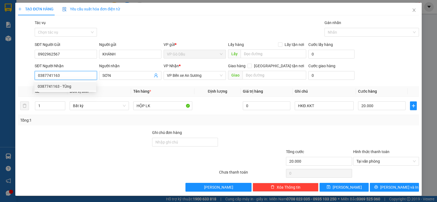
click at [56, 86] on div "0387741163 - TÙng" at bounding box center [65, 86] width 55 height 6
type input "TÙng"
type input "0387741163"
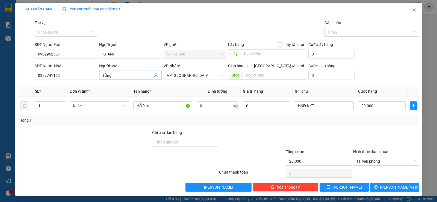
drag, startPoint x: 106, startPoint y: 76, endPoint x: 115, endPoint y: 76, distance: 8.7
click at [115, 76] on input "TÙng" at bounding box center [127, 75] width 50 height 6
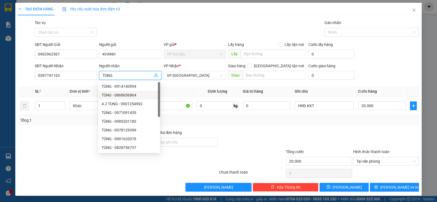
type input "TÙNG"
click at [189, 91] on th "Tên hàng *" at bounding box center [162, 91] width 63 height 11
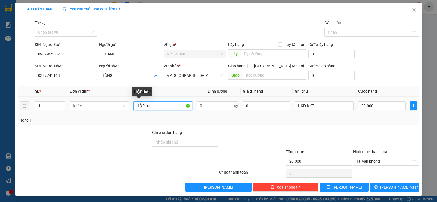
drag, startPoint x: 144, startPoint y: 109, endPoint x: 168, endPoint y: 110, distance: 24.1
click at [168, 111] on td "HỘP lkdt" at bounding box center [162, 106] width 63 height 18
type input "HỘP LK"
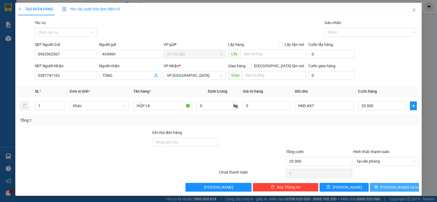
click at [386, 186] on span "[PERSON_NAME] và In" at bounding box center [399, 187] width 38 height 6
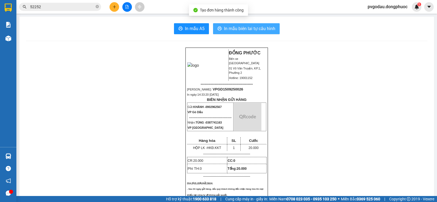
click at [246, 27] on span "In mẫu biên lai tự cấu hình" at bounding box center [249, 28] width 51 height 7
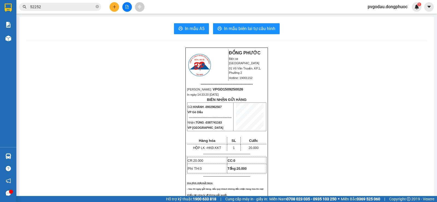
click at [127, 7] on icon "file-add" at bounding box center [127, 7] width 4 height 4
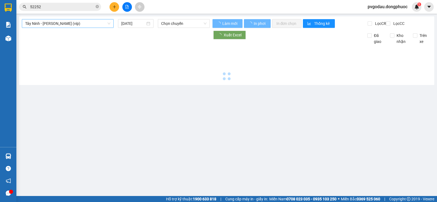
click at [83, 23] on span "[PERSON_NAME] [PERSON_NAME] (vip)" at bounding box center [67, 23] width 85 height 8
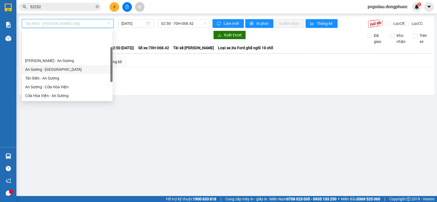
scroll to position [61, 0]
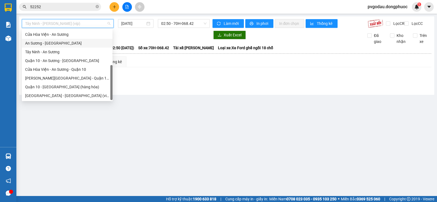
click at [62, 43] on div "An [PERSON_NAME][GEOGRAPHIC_DATA]" at bounding box center [67, 43] width 84 height 6
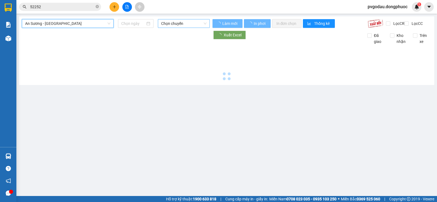
type input "[DATE]"
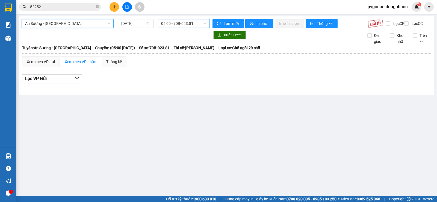
click at [177, 22] on span "05:00 - 70B-023.81" at bounding box center [183, 23] width 45 height 8
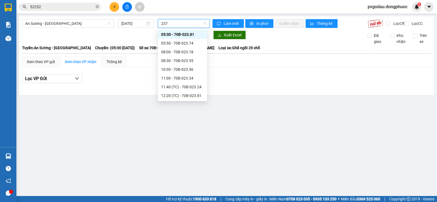
type input "2374"
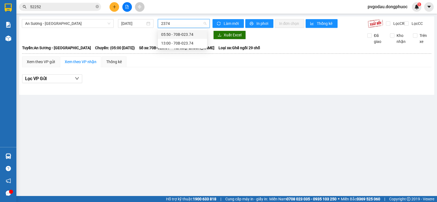
click at [168, 44] on div "13:00 - 70B-023.74" at bounding box center [182, 43] width 43 height 6
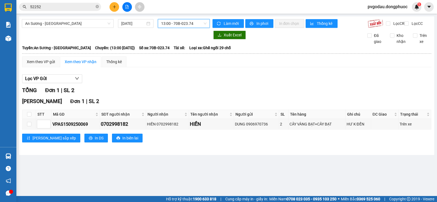
click at [181, 24] on span "13:00 - 70B-023.74" at bounding box center [183, 23] width 45 height 8
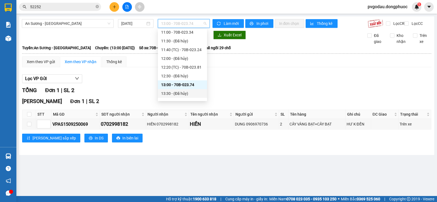
scroll to position [109, 0]
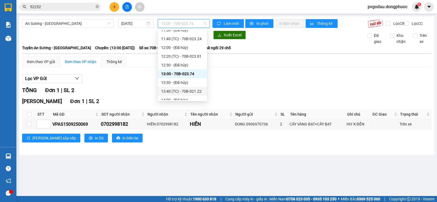
click at [194, 92] on div "13:40 (TC) - 70B-021.22" at bounding box center [182, 91] width 43 height 6
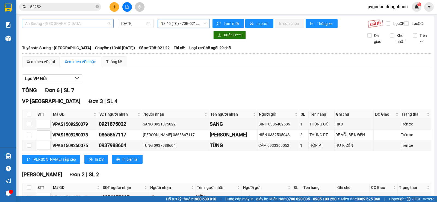
click at [92, 23] on span "An [PERSON_NAME][GEOGRAPHIC_DATA]" at bounding box center [67, 23] width 85 height 8
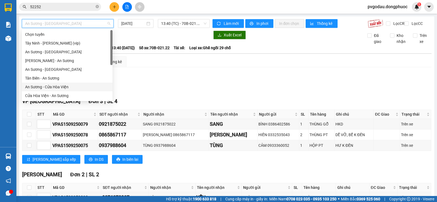
scroll to position [27, 0]
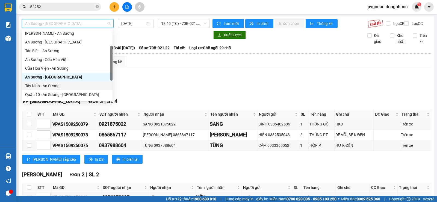
click at [59, 83] on div "Tây Ninh - An Sương" at bounding box center [67, 86] width 84 height 6
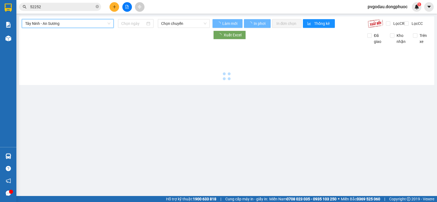
type input "[DATE]"
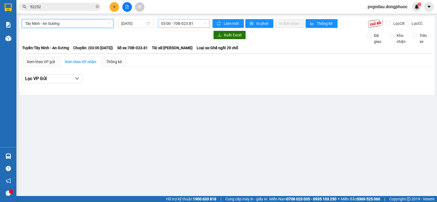
click at [178, 23] on span "03:00 - 70B-023.81" at bounding box center [183, 23] width 45 height 8
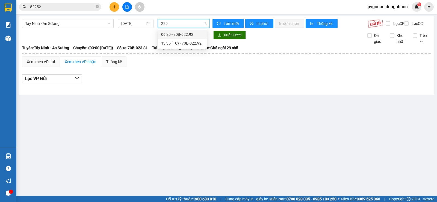
type input "2292"
click at [186, 44] on div "13:35 (TC) - 70B-022.92" at bounding box center [182, 43] width 43 height 6
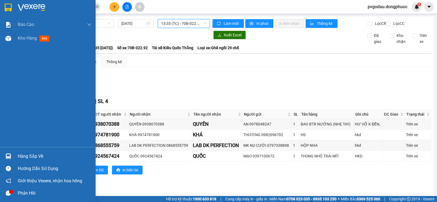
click at [16, 153] on div "Hàng sắp về" at bounding box center [47, 156] width 95 height 12
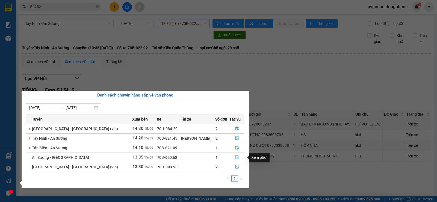
click at [235, 156] on icon "file-done" at bounding box center [237, 157] width 4 height 4
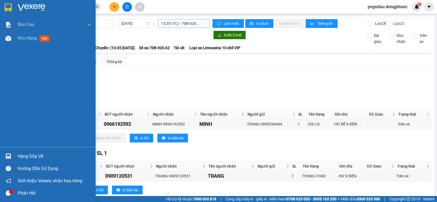
click at [34, 157] on div "Hàng sắp về" at bounding box center [55, 156] width 74 height 8
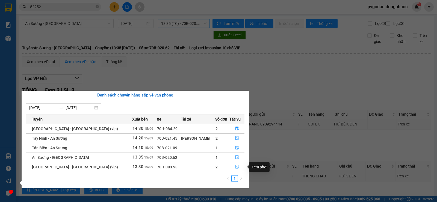
click at [236, 165] on icon "file-done" at bounding box center [237, 167] width 4 height 4
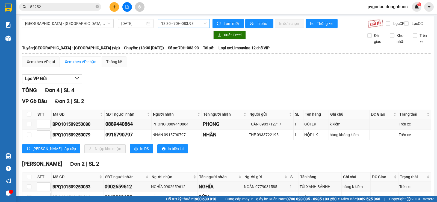
click at [184, 24] on span "13:30 - 70H-083.93" at bounding box center [183, 23] width 45 height 8
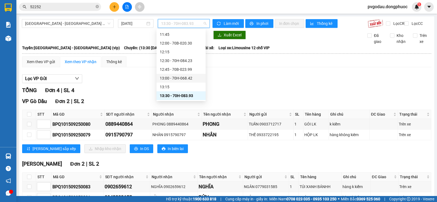
click at [189, 76] on div "13:00 - 70H-068.42" at bounding box center [181, 78] width 43 height 6
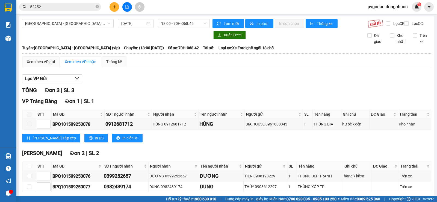
click at [193, 28] on div "Hồ Chí Minh - Tây Ninh (vip) 15/09/2025 13:00 - 70H-068.42" at bounding box center [116, 23] width 188 height 9
click at [195, 24] on span "13:00 - 70H-068.42" at bounding box center [183, 23] width 45 height 8
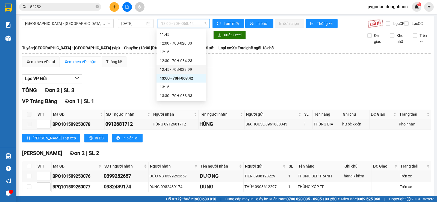
click at [190, 68] on div "12:45 - 70B-023.99" at bounding box center [181, 69] width 43 height 6
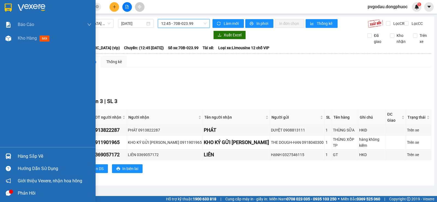
click at [12, 153] on div at bounding box center [9, 156] width 10 height 10
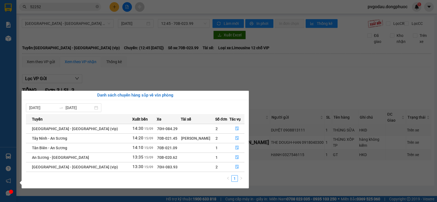
click at [154, 76] on section "Kết quả tìm kiếm ( 399 ) Bộ lọc Thuộc VP này Mã ĐH Trạng thái Món hàng Tổng cướ…" at bounding box center [218, 101] width 437 height 202
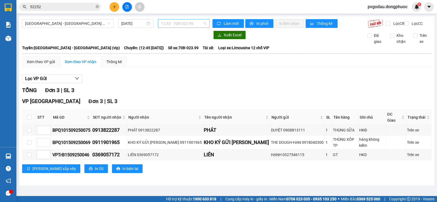
click at [187, 25] on span "12:45 - 70B-023.99" at bounding box center [183, 23] width 45 height 8
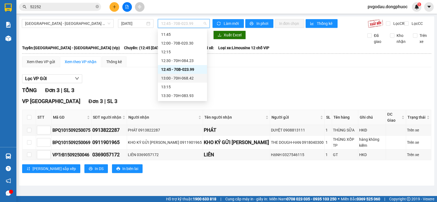
drag, startPoint x: 190, startPoint y: 75, endPoint x: 177, endPoint y: 107, distance: 34.1
click at [190, 76] on div "13:00 - 70H-068.42" at bounding box center [182, 78] width 43 height 6
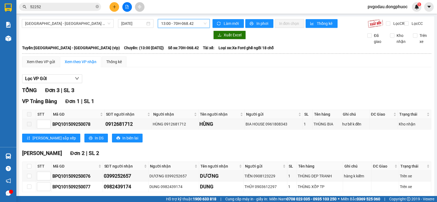
click at [177, 21] on span "13:00 - 70H-068.42" at bounding box center [183, 23] width 45 height 8
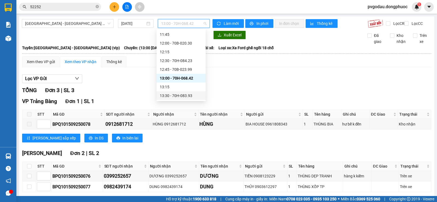
click at [186, 95] on div "13:30 - 70H-083.93" at bounding box center [181, 95] width 43 height 6
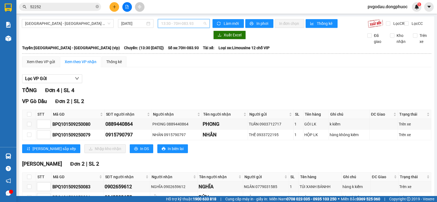
click at [176, 22] on span "13:30 - 70H-083.93" at bounding box center [183, 23] width 45 height 8
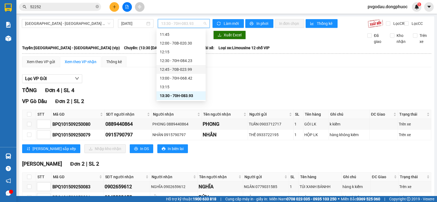
click at [192, 70] on div "12:45 - 70B-023.99" at bounding box center [181, 69] width 43 height 6
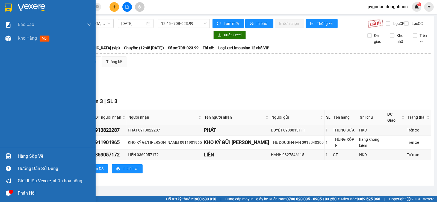
click at [10, 153] on div at bounding box center [9, 156] width 10 height 10
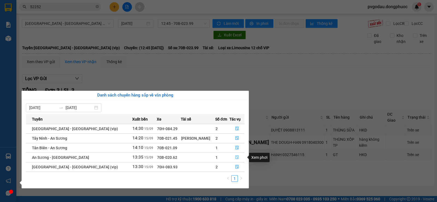
click at [235, 155] on icon "file-done" at bounding box center [237, 157] width 4 height 4
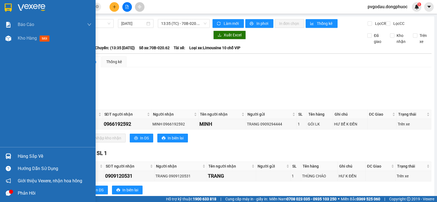
click at [18, 153] on div "Hàng sắp về" at bounding box center [55, 156] width 74 height 8
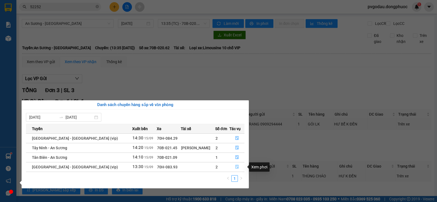
click at [236, 169] on button "button" at bounding box center [236, 166] width 14 height 9
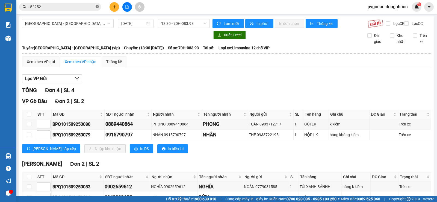
click at [97, 7] on icon "close-circle" at bounding box center [96, 6] width 3 height 3
click at [84, 6] on input "text" at bounding box center [62, 7] width 64 height 6
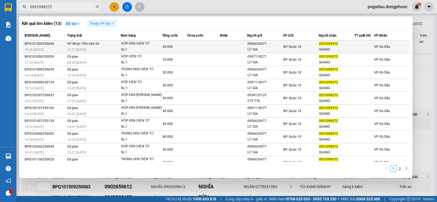
type input "0931099272"
click at [216, 46] on td at bounding box center [203, 46] width 33 height 13
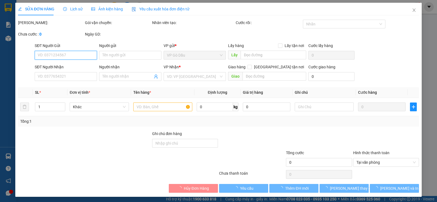
type input "0906630477"
type input "LỮ GIA"
type input "0931099272"
type input "QUANG"
type input "30.000"
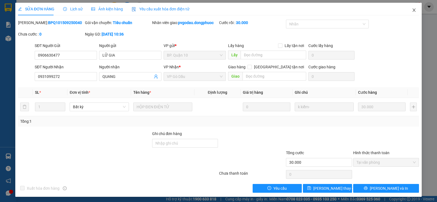
click at [411, 10] on icon "close" at bounding box center [413, 10] width 4 height 4
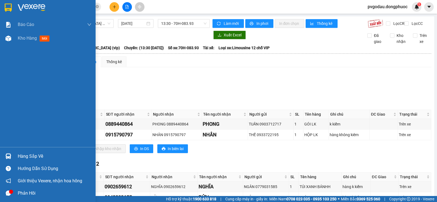
click at [4, 7] on div at bounding box center [9, 8] width 10 height 10
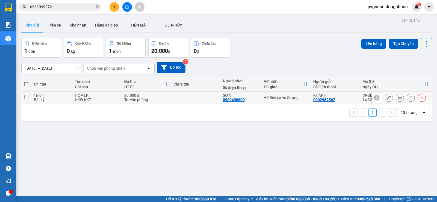
click at [157, 95] on div "20.000 đ" at bounding box center [146, 95] width 44 height 4
checkbox input "true"
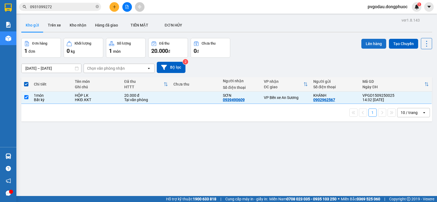
click at [370, 42] on button "Lên hàng" at bounding box center [373, 44] width 25 height 10
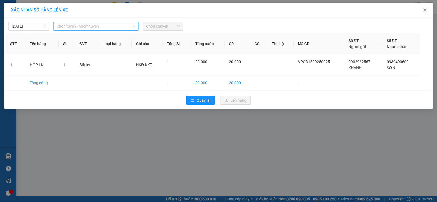
click at [107, 23] on span "Chọn tuyến - nhóm tuyến" at bounding box center [95, 26] width 79 height 8
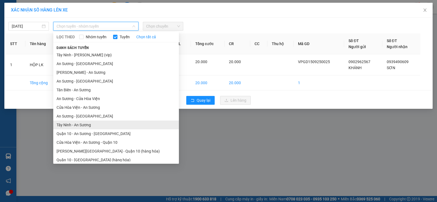
click at [91, 126] on li "Tây Ninh - An Sương" at bounding box center [116, 124] width 126 height 9
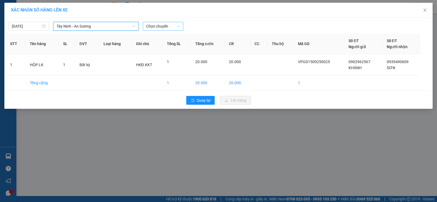
click at [166, 27] on span "Chọn chuyến" at bounding box center [163, 26] width 34 height 8
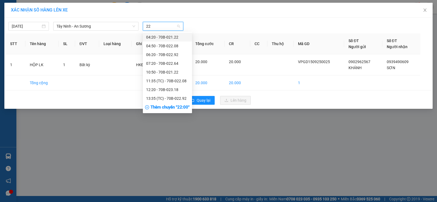
type input "229"
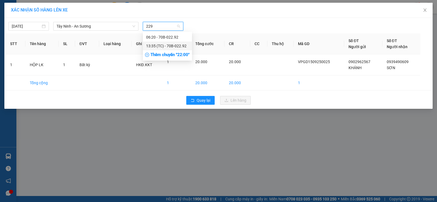
click at [154, 46] on div "13:35 (TC) - 70B-022.92" at bounding box center [167, 46] width 43 height 6
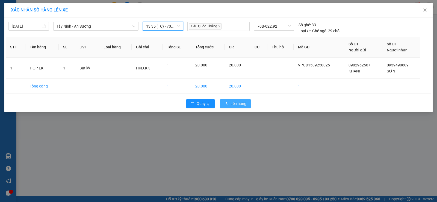
click at [232, 100] on div "Quay lại Lên hàng" at bounding box center [218, 103] width 425 height 14
click at [233, 100] on span "Lên hàng" at bounding box center [238, 103] width 16 height 6
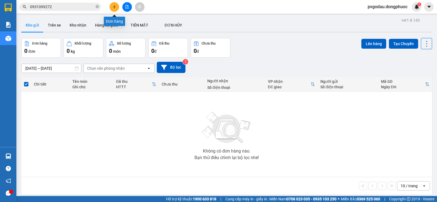
click at [115, 5] on icon "plus" at bounding box center [114, 7] width 4 height 4
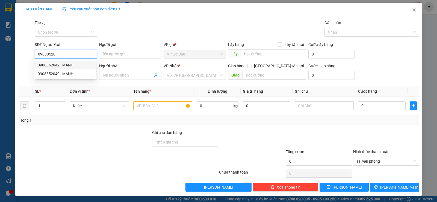
click at [58, 66] on div "0908852042 - MẠNH" at bounding box center [65, 65] width 55 height 6
type input "0908852042"
type input "MẠNH"
type input "0917262576"
type input "QUÂN"
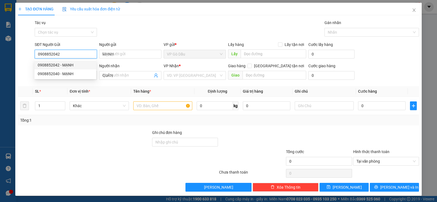
type input "20.000"
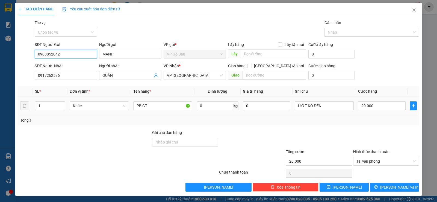
type input "0908852042"
click at [163, 112] on td "PB GT" at bounding box center [162, 106] width 63 height 18
drag, startPoint x: 163, startPoint y: 112, endPoint x: 162, endPoint y: 108, distance: 3.5
click at [163, 112] on td "PB GT" at bounding box center [162, 106] width 63 height 18
click at [162, 108] on input "PB GT" at bounding box center [162, 105] width 59 height 9
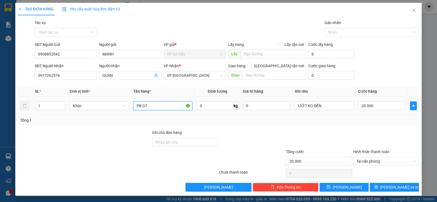
click at [162, 108] on input "PB GT" at bounding box center [162, 105] width 59 height 9
type input "P"
type input "HS GT"
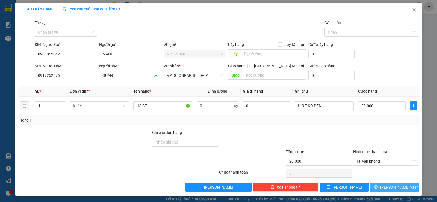
click at [384, 186] on button "[PERSON_NAME] và In" at bounding box center [393, 187] width 49 height 9
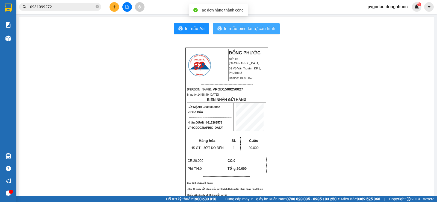
click at [234, 29] on span "In mẫu biên lai tự cấu hình" at bounding box center [249, 28] width 51 height 7
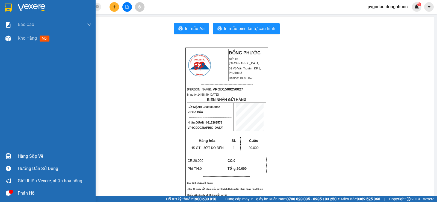
click at [17, 155] on div "Hàng sắp về" at bounding box center [47, 156] width 95 height 12
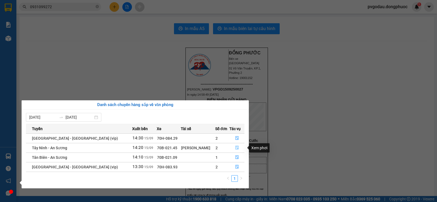
click at [235, 146] on icon "file-done" at bounding box center [237, 147] width 4 height 4
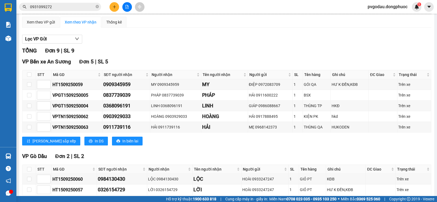
scroll to position [134, 0]
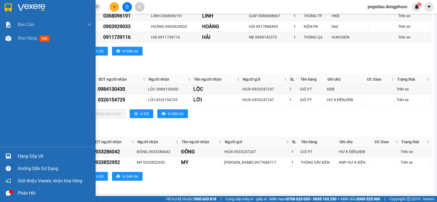
click at [17, 152] on div "Hàng sắp về" at bounding box center [47, 156] width 95 height 12
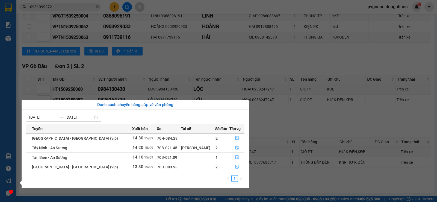
click at [320, 105] on section "Kết quả tìm kiếm ( 13 ) Bộ lọc Thuộc VP này Mã ĐH Trạng thái Món hàng Tổng cước…" at bounding box center [218, 101] width 437 height 202
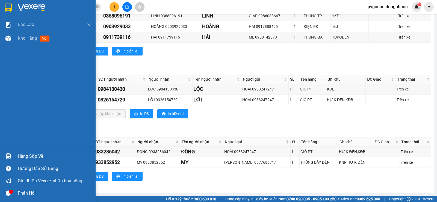
click at [21, 152] on div "Hàng sắp về" at bounding box center [55, 156] width 74 height 8
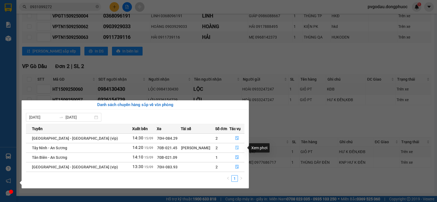
click at [237, 147] on button "button" at bounding box center [236, 147] width 14 height 9
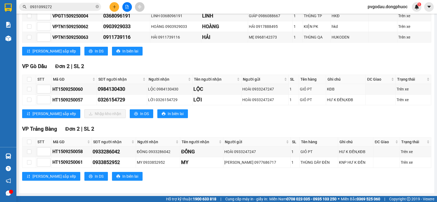
scroll to position [0, 0]
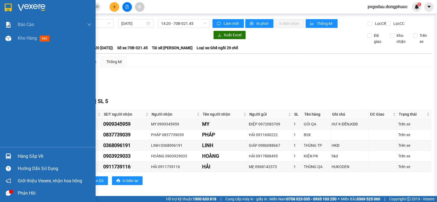
click at [12, 153] on div at bounding box center [9, 156] width 10 height 10
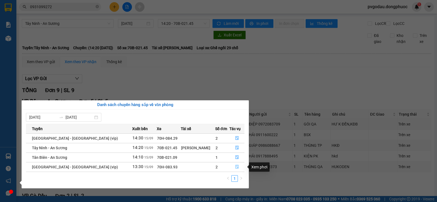
click at [235, 167] on icon "file-done" at bounding box center [237, 167] width 4 height 4
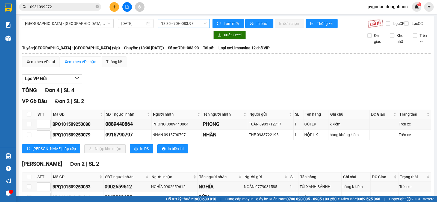
click at [179, 23] on span "13:30 - 70H-083.93" at bounding box center [183, 23] width 45 height 8
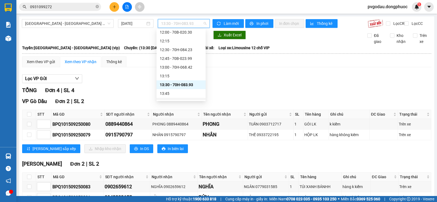
scroll to position [284, 0]
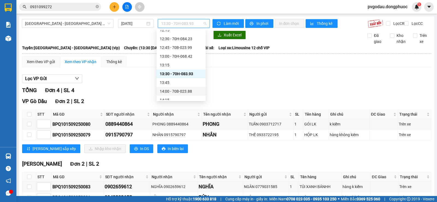
drag, startPoint x: 194, startPoint y: 91, endPoint x: 186, endPoint y: 100, distance: 11.8
click at [194, 91] on div "14:00 - 70B-023.88" at bounding box center [181, 91] width 43 height 6
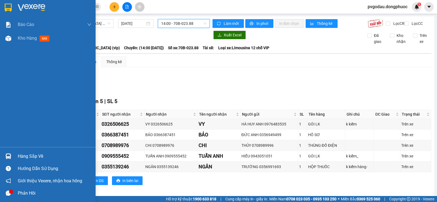
click at [26, 156] on div "Hàng sắp về" at bounding box center [55, 156] width 74 height 8
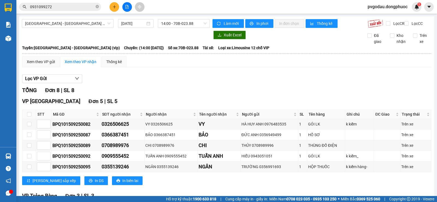
drag, startPoint x: 178, startPoint y: 83, endPoint x: 130, endPoint y: 46, distance: 60.9
click at [178, 83] on section "Kết quả tìm kiếm ( 13 ) Bộ lọc Thuộc VP này Mã ĐH Trạng thái Món hàng Tổng cước…" at bounding box center [218, 101] width 437 height 202
click at [76, 25] on span "[GEOGRAPHIC_DATA][PERSON_NAME][GEOGRAPHIC_DATA] (vip)" at bounding box center [67, 23] width 85 height 8
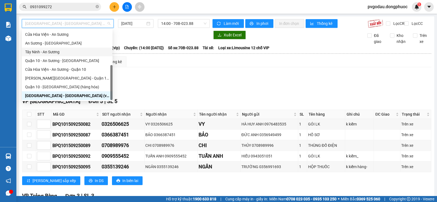
click at [58, 46] on div "An [PERSON_NAME][GEOGRAPHIC_DATA]" at bounding box center [67, 43] width 91 height 9
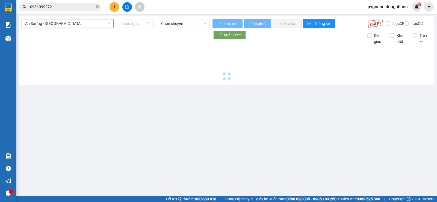
type input "[DATE]"
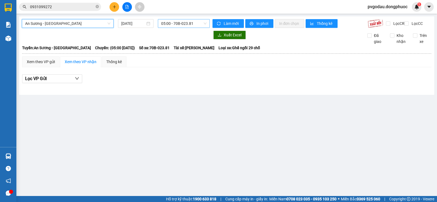
click at [183, 24] on span "05:00 - 70B-023.81" at bounding box center [183, 23] width 45 height 8
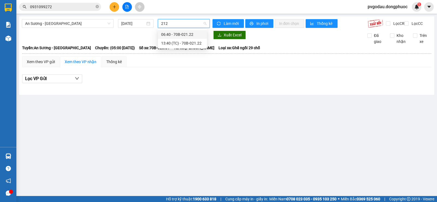
type input "2122"
click at [174, 42] on div "13:40 (TC) - 70B-021.22" at bounding box center [182, 43] width 43 height 6
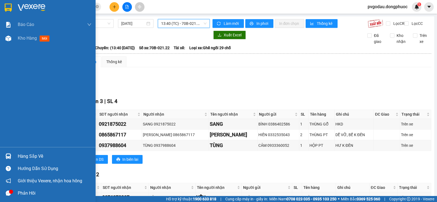
click at [12, 5] on div at bounding box center [9, 8] width 10 height 10
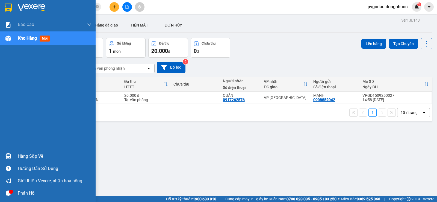
drag, startPoint x: 11, startPoint y: 154, endPoint x: 16, endPoint y: 154, distance: 5.2
click at [11, 154] on div at bounding box center [9, 156] width 10 height 10
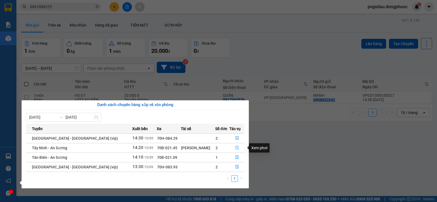
click at [235, 147] on icon "file-done" at bounding box center [237, 147] width 4 height 4
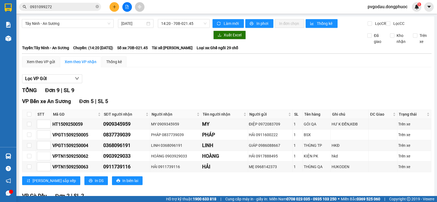
scroll to position [82, 0]
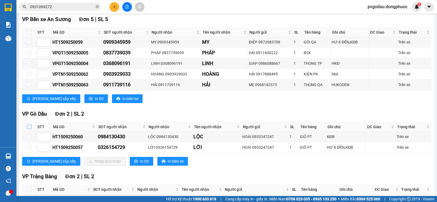
click at [29, 128] on label at bounding box center [29, 127] width 4 height 6
click at [29, 128] on input "checkbox" at bounding box center [29, 126] width 4 height 4
checkbox input "true"
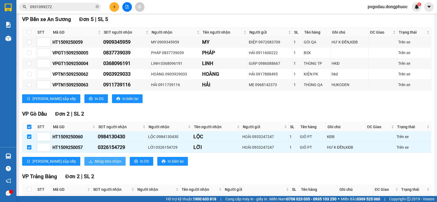
click at [95, 163] on span "Nhập kho nhận" at bounding box center [108, 161] width 26 height 6
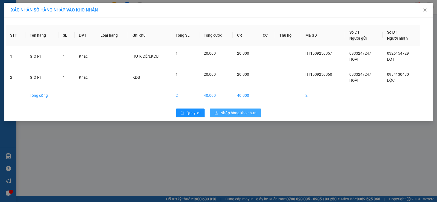
click at [233, 112] on span "Nhập hàng kho nhận" at bounding box center [238, 113] width 36 height 6
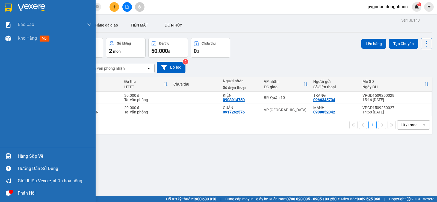
click at [14, 8] on div at bounding box center [47, 9] width 95 height 18
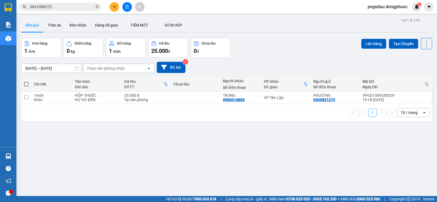
click at [129, 4] on button at bounding box center [127, 7] width 10 height 10
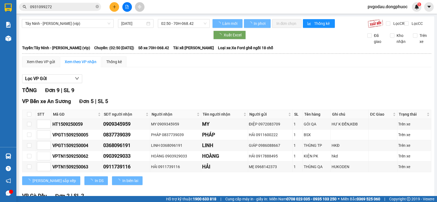
click at [65, 23] on span "[PERSON_NAME] [PERSON_NAME] (vip)" at bounding box center [67, 23] width 85 height 8
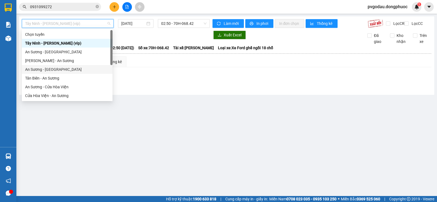
click at [61, 70] on div "An Sương - [GEOGRAPHIC_DATA]" at bounding box center [67, 69] width 84 height 6
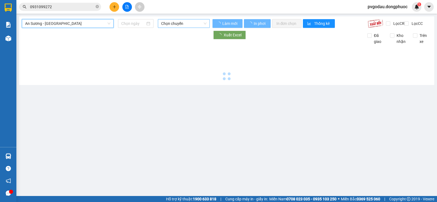
type input "[DATE]"
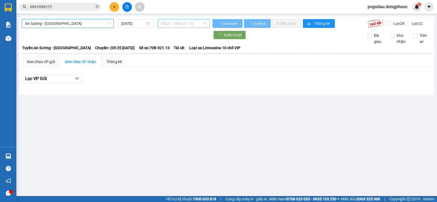
click at [184, 22] on span "05:25 - 70B-021.13" at bounding box center [183, 23] width 45 height 8
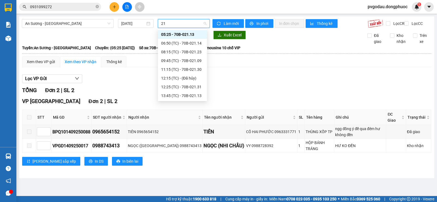
type input "211"
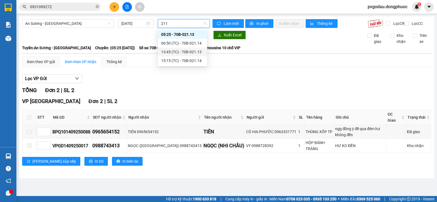
click at [192, 52] on div "13:45 (TC) - 70B-021.13" at bounding box center [182, 52] width 43 height 6
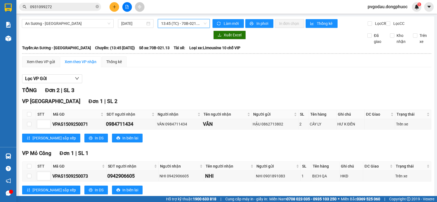
scroll to position [18, 0]
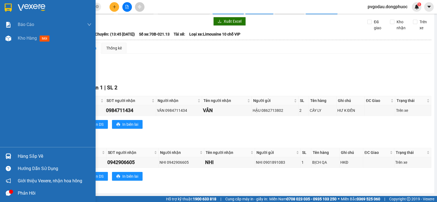
drag, startPoint x: 11, startPoint y: 154, endPoint x: 81, endPoint y: 187, distance: 77.6
click at [12, 154] on div at bounding box center [9, 156] width 10 height 10
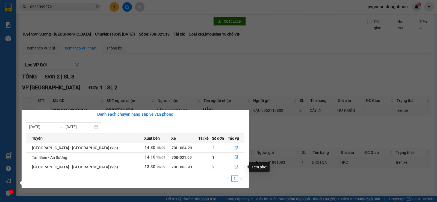
click at [234, 165] on icon "file-done" at bounding box center [235, 167] width 3 height 4
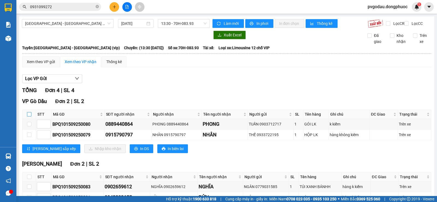
click at [29, 116] on input "checkbox" at bounding box center [29, 114] width 4 height 4
checkbox input "true"
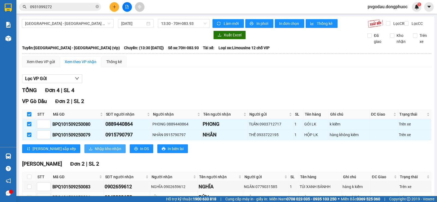
click at [95, 151] on span "Nhập kho nhận" at bounding box center [108, 148] width 26 height 6
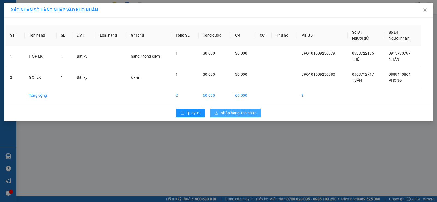
click at [226, 115] on span "Nhập hàng kho nhận" at bounding box center [238, 113] width 36 height 6
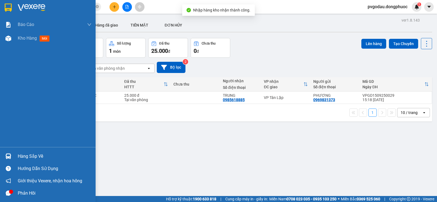
click at [11, 158] on div at bounding box center [9, 156] width 10 height 10
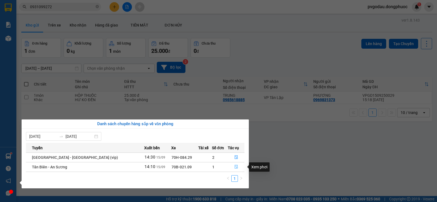
click at [231, 166] on button "button" at bounding box center [236, 166] width 16 height 9
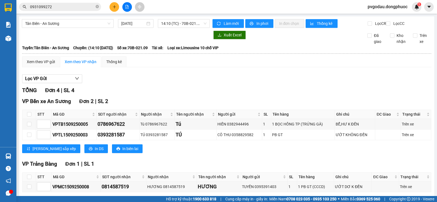
click at [83, 3] on span "0931099272" at bounding box center [60, 7] width 82 height 8
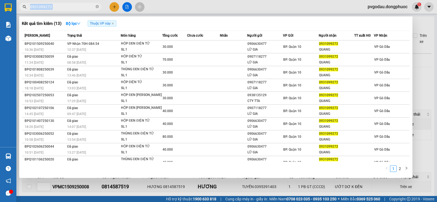
click at [83, 3] on span "0931099272" at bounding box center [60, 7] width 82 height 8
click at [84, 7] on input "0931099272" at bounding box center [62, 7] width 64 height 6
click at [85, 7] on input "0931099272" at bounding box center [62, 7] width 64 height 6
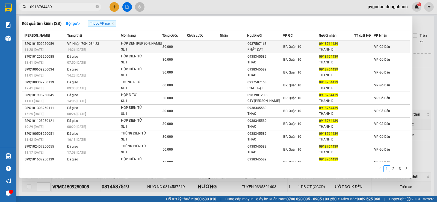
type input "0918764439"
click at [114, 43] on td "VP Nhận 70H-084.23 14:26 - 15/09" at bounding box center [93, 46] width 55 height 13
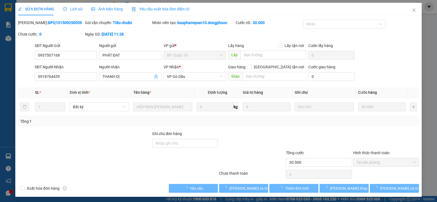
type input "0937507168"
type input "PHÁT ĐẠT"
type input "0918764439"
type input "THANH DỊ"
type input "30.000"
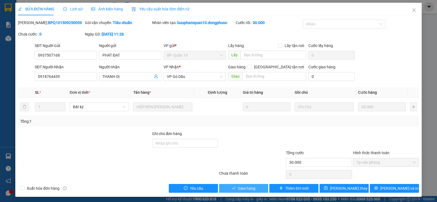
click at [247, 189] on span "Giao hàng" at bounding box center [246, 188] width 17 height 6
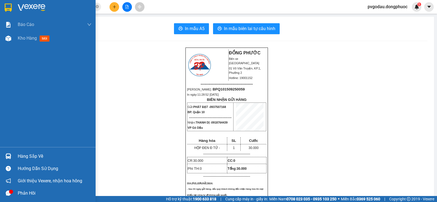
click at [23, 145] on div "Báo cáo Mẫu 1: Báo cáo dòng tiền theo nhân viên Mẫu 1: Báo cáo dòng tiền theo n…" at bounding box center [47, 82] width 95 height 129
click at [23, 154] on div "Hàng sắp về" at bounding box center [55, 156] width 74 height 8
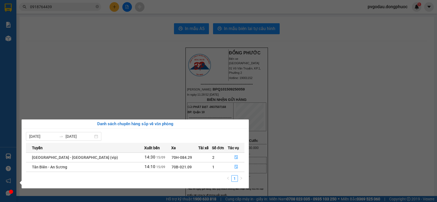
click at [91, 78] on section "Kết quả tìm kiếm ( 28 ) Bộ lọc Thuộc VP này Mã ĐH Trạng thái Món hàng Tổng cước…" at bounding box center [218, 101] width 437 height 202
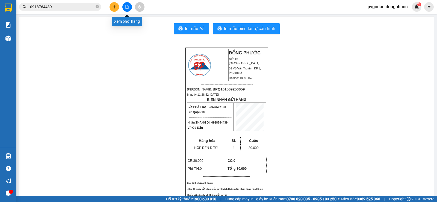
click at [130, 3] on button at bounding box center [127, 7] width 10 height 10
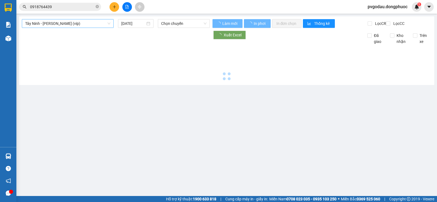
click at [74, 22] on span "[PERSON_NAME] [PERSON_NAME] (vip)" at bounding box center [67, 23] width 85 height 8
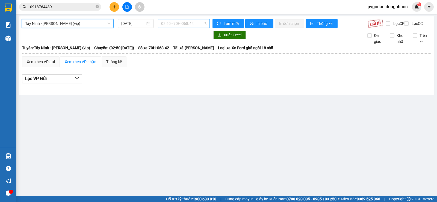
click at [194, 24] on span "02:50 - 70H-068.42" at bounding box center [183, 23] width 45 height 8
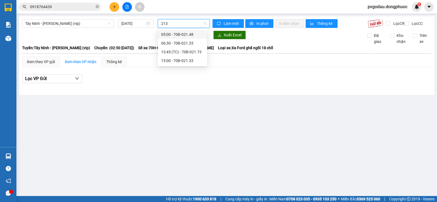
type input "2133"
click at [181, 42] on div "15:00 - 70B-021.33" at bounding box center [182, 43] width 43 height 6
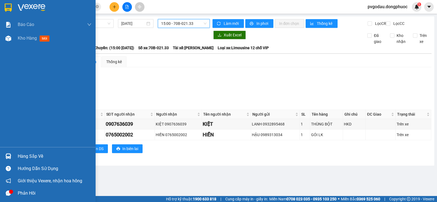
click at [18, 161] on div "Hàng sắp về" at bounding box center [47, 156] width 95 height 12
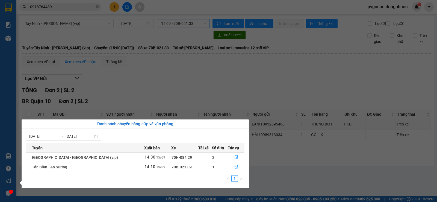
click at [274, 170] on section "Kết quả tìm kiếm ( 28 ) Bộ lọc Thuộc VP này Mã ĐH Trạng thái Món hàng Tổng cước…" at bounding box center [218, 101] width 437 height 202
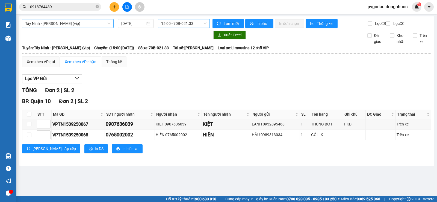
click at [104, 21] on span "[PERSON_NAME] [PERSON_NAME] (vip)" at bounding box center [67, 23] width 85 height 8
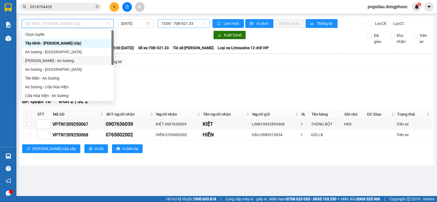
scroll to position [61, 0]
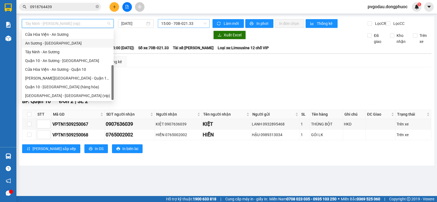
click at [56, 43] on div "An [PERSON_NAME][GEOGRAPHIC_DATA]" at bounding box center [67, 43] width 85 height 6
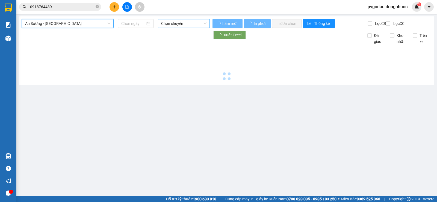
type input "[DATE]"
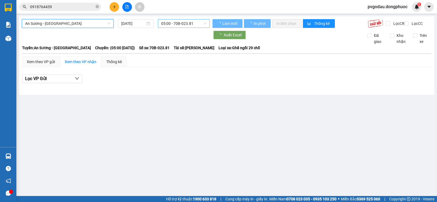
click at [182, 22] on span "05:00 - 70B-023.81" at bounding box center [183, 23] width 45 height 8
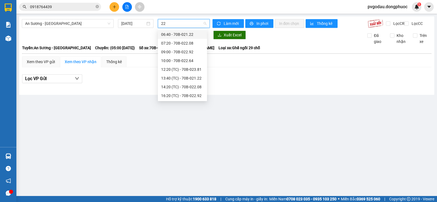
type input "220"
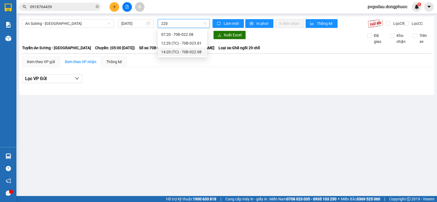
click at [174, 52] on div "14:20 (TC) - 70B-022.08" at bounding box center [182, 52] width 43 height 6
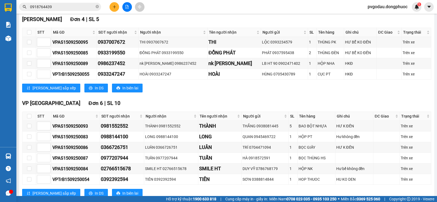
scroll to position [164, 0]
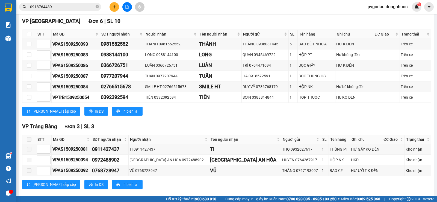
click at [72, 7] on input "0918764439" at bounding box center [62, 7] width 64 height 6
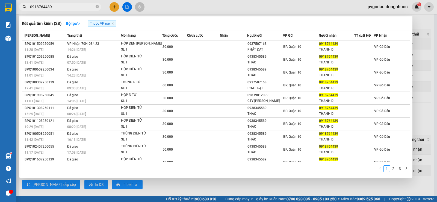
click at [72, 7] on input "0918764439" at bounding box center [62, 7] width 64 height 6
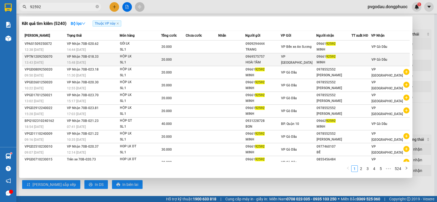
type input "92592"
click at [141, 60] on div "SL: 1" at bounding box center [140, 62] width 41 height 6
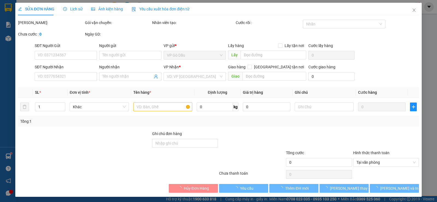
type input "0969575757"
type input "HOÀI TÂM"
type input "0966192592"
type input "MINH"
type input "20.000"
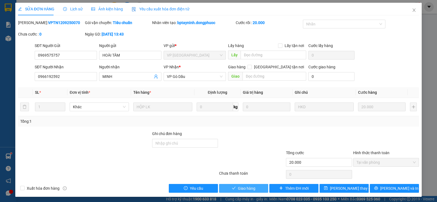
click at [244, 187] on span "Giao hàng" at bounding box center [246, 188] width 17 height 6
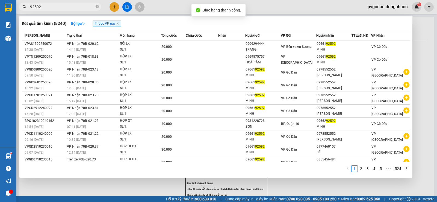
click at [84, 4] on input "92592" at bounding box center [62, 7] width 64 height 6
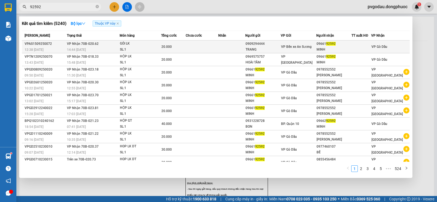
click at [122, 48] on div "SL: 1" at bounding box center [140, 50] width 41 height 6
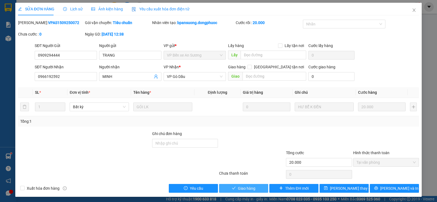
click at [246, 187] on span "Giao hàng" at bounding box center [246, 188] width 17 height 6
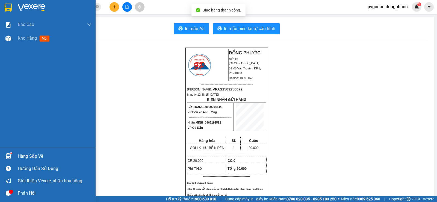
click at [9, 154] on img at bounding box center [8, 156] width 6 height 6
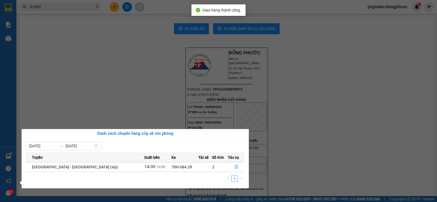
click at [126, 84] on section "Kết quả tìm kiếm ( 5240 ) Bộ lọc Thuộc VP này Mã ĐH Trạng thái Món hàng Tổng cư…" at bounding box center [218, 101] width 437 height 202
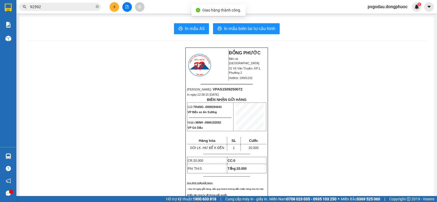
click at [51, 4] on input "92592" at bounding box center [62, 7] width 64 height 6
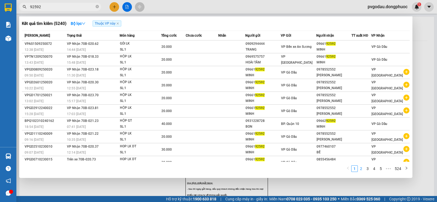
click at [363, 169] on link "2" at bounding box center [361, 168] width 6 height 6
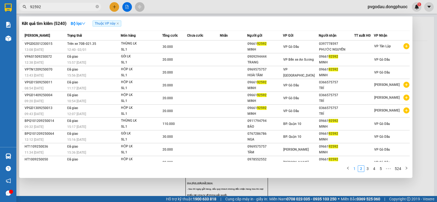
click at [356, 168] on link "1" at bounding box center [354, 168] width 6 height 6
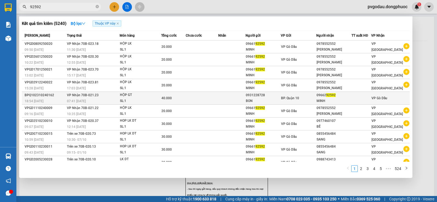
click at [170, 101] on td "40.000" at bounding box center [173, 98] width 25 height 13
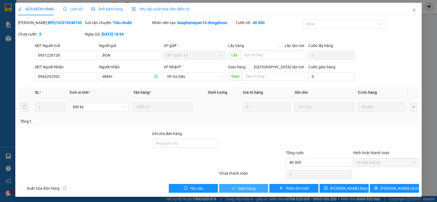
click at [256, 187] on button "Giao hàng" at bounding box center [243, 188] width 49 height 9
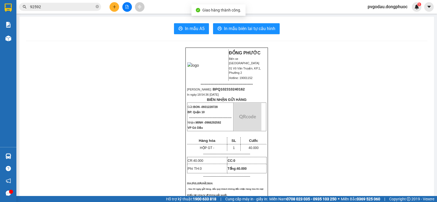
click at [56, 8] on input "92592" at bounding box center [62, 7] width 64 height 6
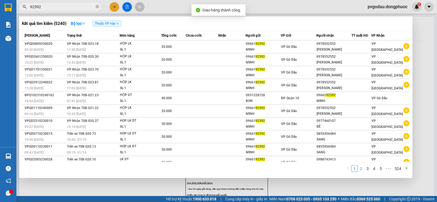
click at [362, 168] on link "2" at bounding box center [361, 168] width 6 height 6
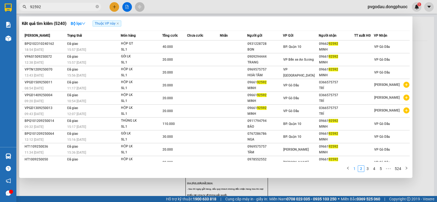
click at [355, 168] on link "1" at bounding box center [354, 168] width 6 height 6
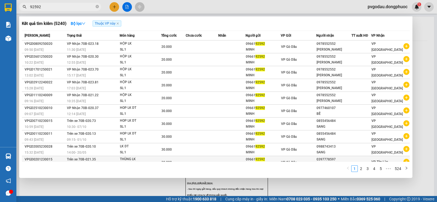
scroll to position [7, 0]
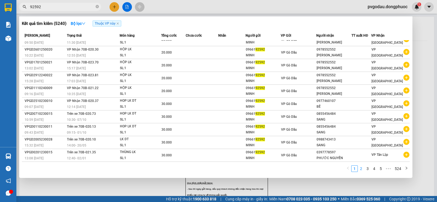
click at [360, 167] on link "2" at bounding box center [361, 168] width 6 height 6
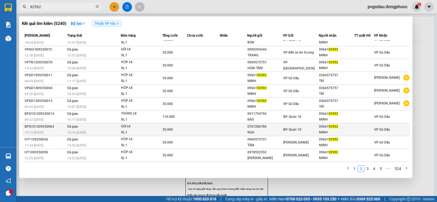
scroll to position [0, 0]
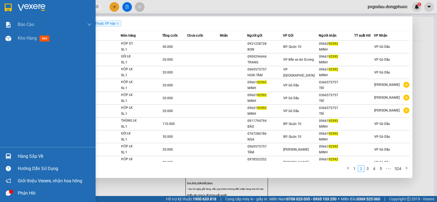
click at [11, 157] on div at bounding box center [9, 156] width 10 height 10
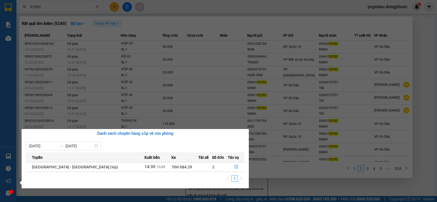
click at [264, 182] on section "Kết quả tìm kiếm ( 5240 ) Bộ lọc Thuộc VP này Mã ĐH Trạng thái Món hàng Tổng cư…" at bounding box center [218, 101] width 437 height 202
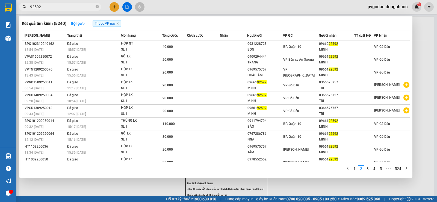
drag, startPoint x: 265, startPoint y: 185, endPoint x: 200, endPoint y: 176, distance: 65.3
click at [264, 185] on div at bounding box center [218, 101] width 437 height 202
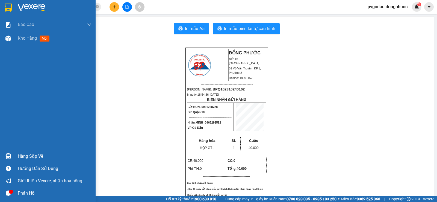
click at [27, 7] on img at bounding box center [32, 8] width 28 height 8
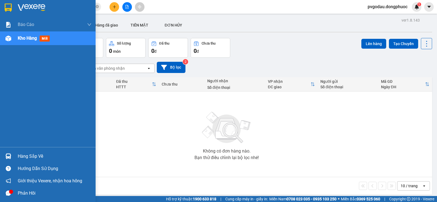
click at [11, 151] on div at bounding box center [9, 156] width 10 height 10
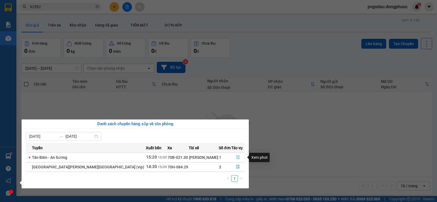
click at [238, 156] on button "button" at bounding box center [237, 157] width 13 height 9
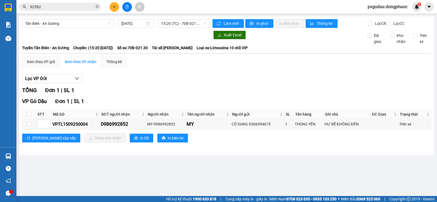
click at [83, 3] on span "92592" at bounding box center [60, 7] width 82 height 8
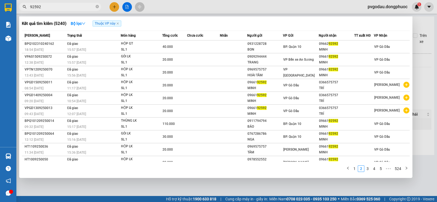
click at [84, 6] on input "92592" at bounding box center [62, 7] width 64 height 6
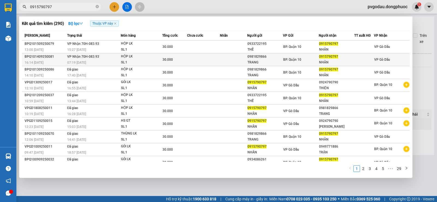
type input "0915790797"
click at [95, 61] on div "07:19 [DATE]" at bounding box center [93, 62] width 53 height 6
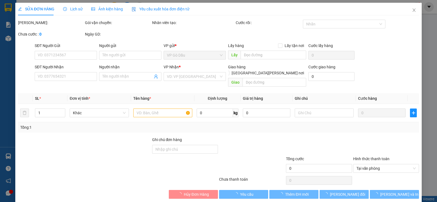
type input "0981829866"
type input "TRANG"
type input "0915790797"
type input "NHÂN"
type input "30.000"
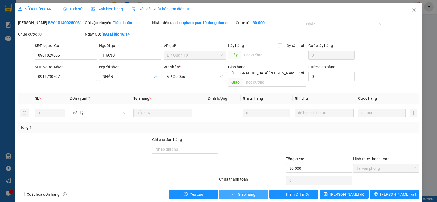
click at [249, 191] on span "Giao hàng" at bounding box center [246, 194] width 17 height 6
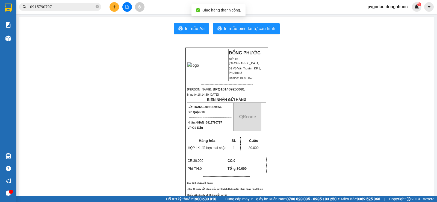
click at [74, 7] on input "0915790797" at bounding box center [62, 7] width 64 height 6
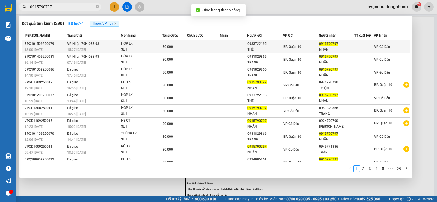
click at [66, 46] on td "VP Nhận 70H-083.93 15:27 - 15/09" at bounding box center [93, 46] width 55 height 13
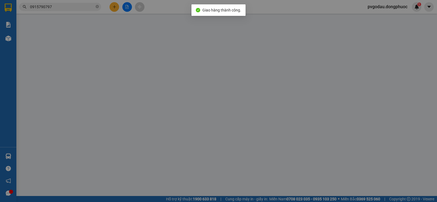
type input "0933722195"
type input "THẾ"
type input "0915790797"
type input "NHÂN"
type input "30.000"
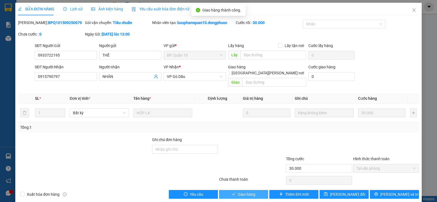
click at [244, 191] on span "Giao hàng" at bounding box center [246, 194] width 17 height 6
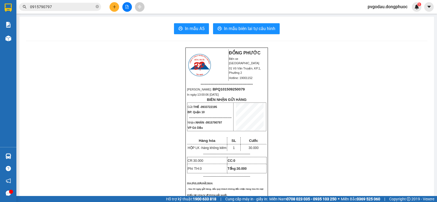
click at [98, 7] on icon "close-circle" at bounding box center [96, 6] width 3 height 3
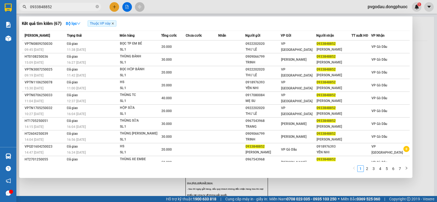
click at [114, 23] on icon "close" at bounding box center [113, 23] width 2 height 2
drag, startPoint x: 229, startPoint y: 13, endPoint x: 225, endPoint y: 14, distance: 4.6
click at [228, 14] on div at bounding box center [218, 101] width 437 height 202
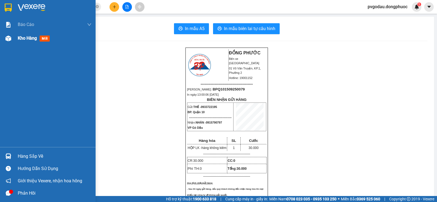
click at [6, 45] on div "Kho hàng mới" at bounding box center [47, 38] width 95 height 14
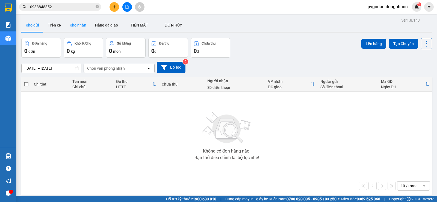
click at [77, 29] on button "Kho nhận" at bounding box center [77, 25] width 25 height 13
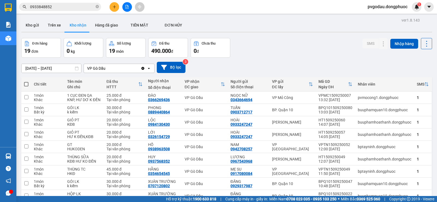
click at [55, 6] on input "0933848852" at bounding box center [62, 7] width 64 height 6
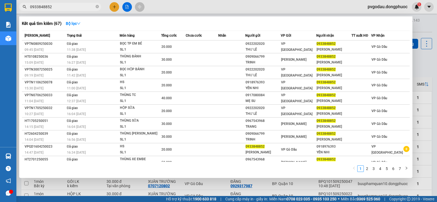
click at [55, 6] on input "0933848852" at bounding box center [62, 7] width 64 height 6
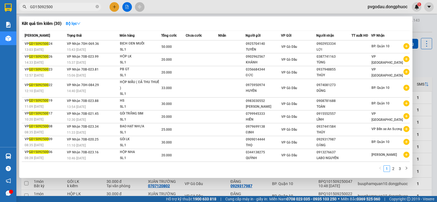
click at [79, 6] on input "GD15092500" at bounding box center [62, 7] width 64 height 6
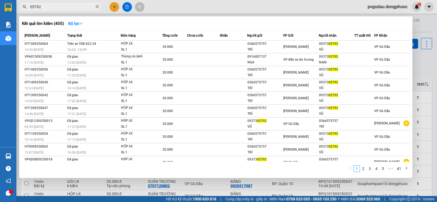
type input "05792"
click at [127, 7] on div at bounding box center [218, 101] width 437 height 202
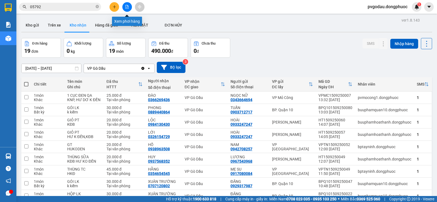
click at [127, 7] on icon "file-add" at bounding box center [127, 7] width 4 height 4
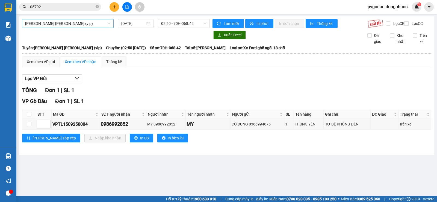
click at [61, 22] on span "[PERSON_NAME] [PERSON_NAME] (vip)" at bounding box center [67, 23] width 85 height 8
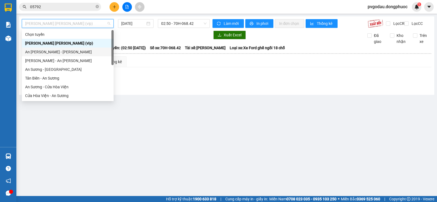
click at [61, 50] on div "An [PERSON_NAME] - [PERSON_NAME]" at bounding box center [67, 52] width 85 height 6
type input "[DATE]"
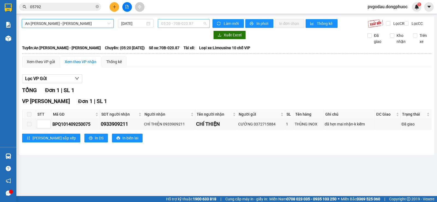
drag, startPoint x: 188, startPoint y: 22, endPoint x: 189, endPoint y: 26, distance: 4.1
click at [188, 22] on span "05:20 - 70B-020.87" at bounding box center [183, 23] width 45 height 8
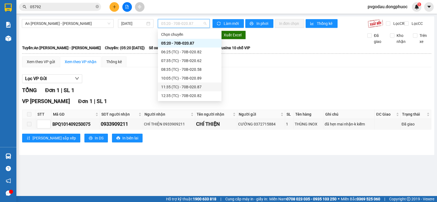
scroll to position [61, 0]
click at [193, 65] on div "16:05 (TC) - 70B-020.89" at bounding box center [190, 69] width 64 height 9
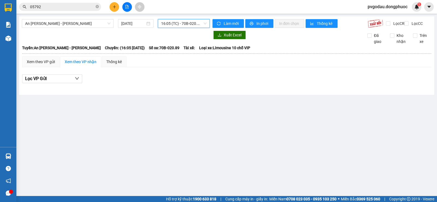
click at [74, 7] on input "05792" at bounding box center [62, 7] width 64 height 6
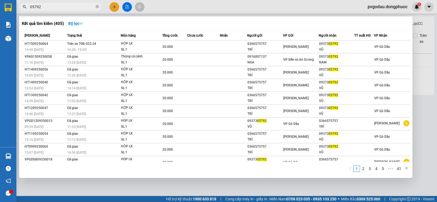
click at [74, 7] on input "05792" at bounding box center [62, 7] width 64 height 6
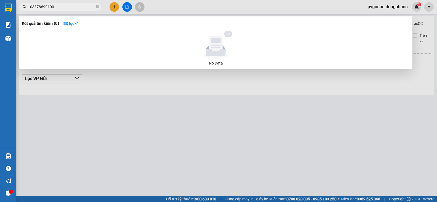
click at [34, 8] on input "03878699100" at bounding box center [62, 7] width 64 height 6
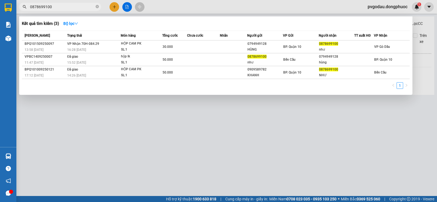
type input "0878699100"
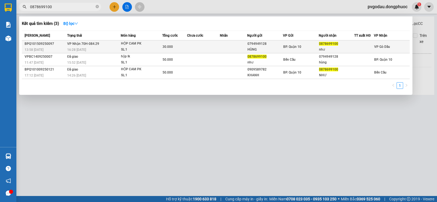
click at [94, 45] on span "VP Nhận 70H-084.29" at bounding box center [83, 44] width 32 height 4
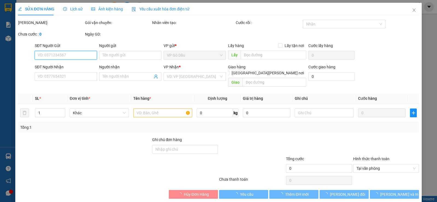
type input "0794949128"
type input "HÙNG"
type input "0878699100"
type input "như"
type input "30.000"
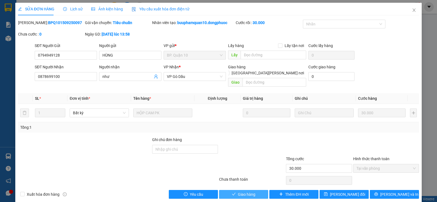
click at [234, 190] on button "Giao hàng" at bounding box center [243, 194] width 49 height 9
